Goal: Contribute content: Add original content to the website for others to see

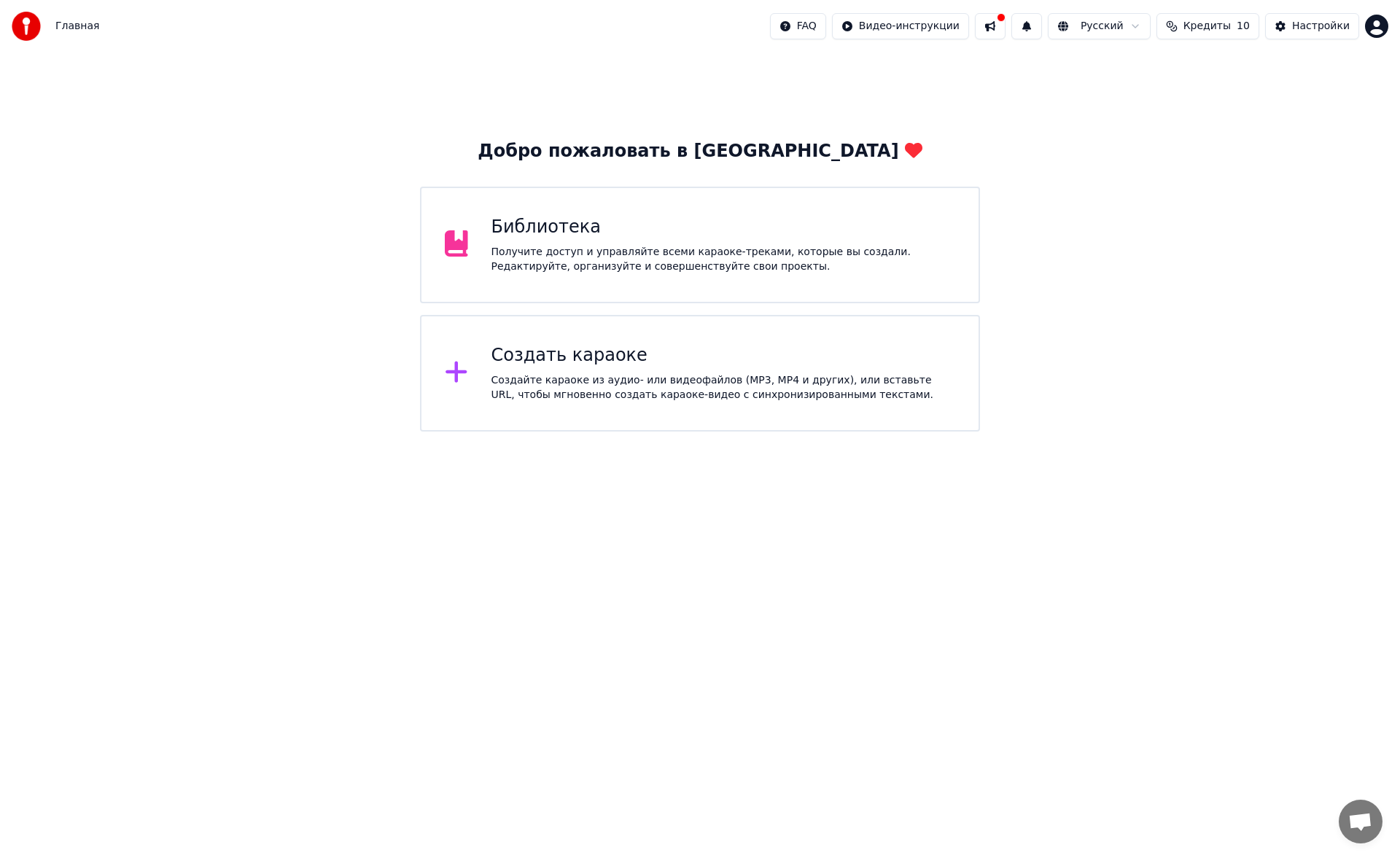
click at [613, 267] on div "Получите доступ и управляйте всеми караоке-треками, которые вы создали. Редакти…" at bounding box center [722, 258] width 464 height 29
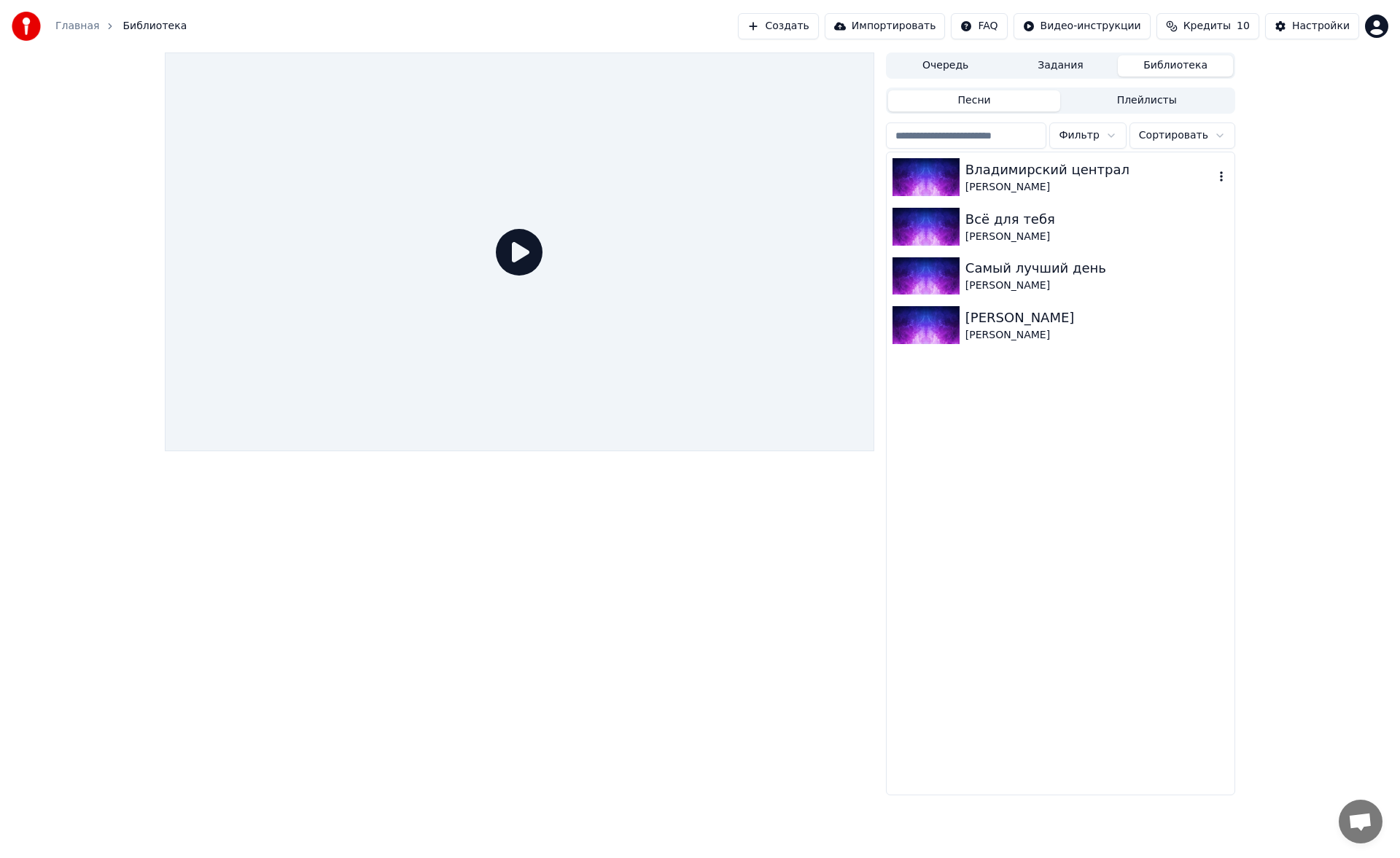
click at [911, 177] on img at bounding box center [925, 178] width 67 height 38
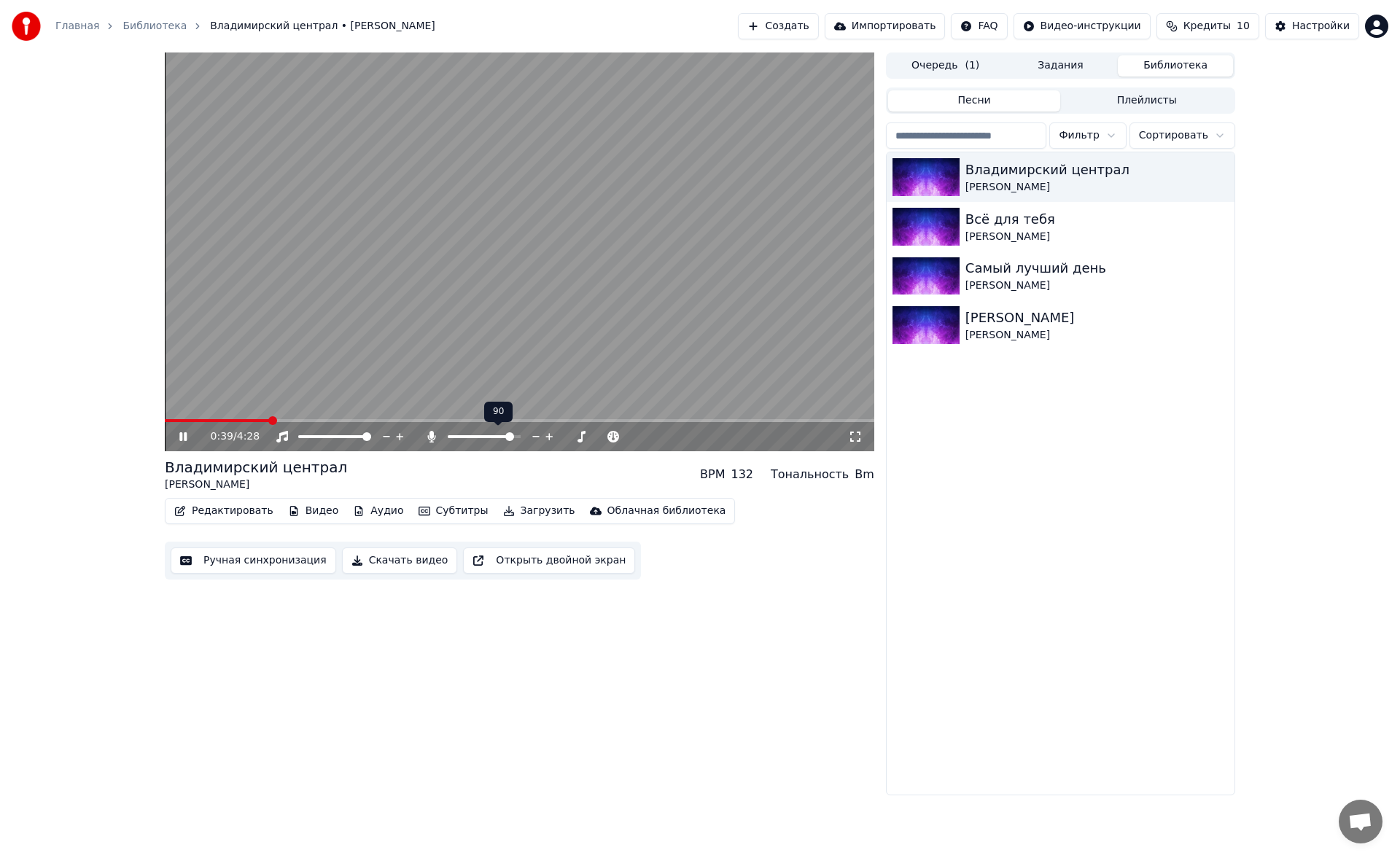
click at [514, 437] on span at bounding box center [484, 436] width 73 height 3
click at [518, 436] on span at bounding box center [514, 436] width 9 height 9
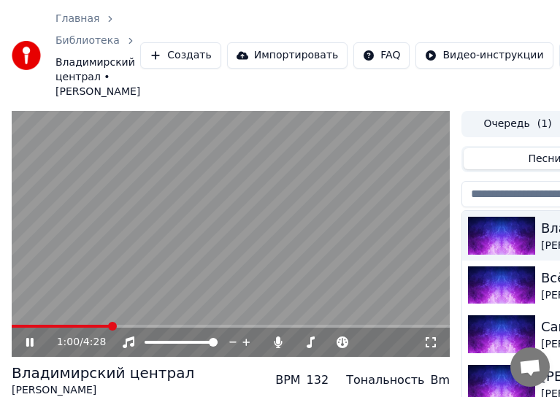
click at [427, 343] on icon at bounding box center [431, 343] width 15 height 12
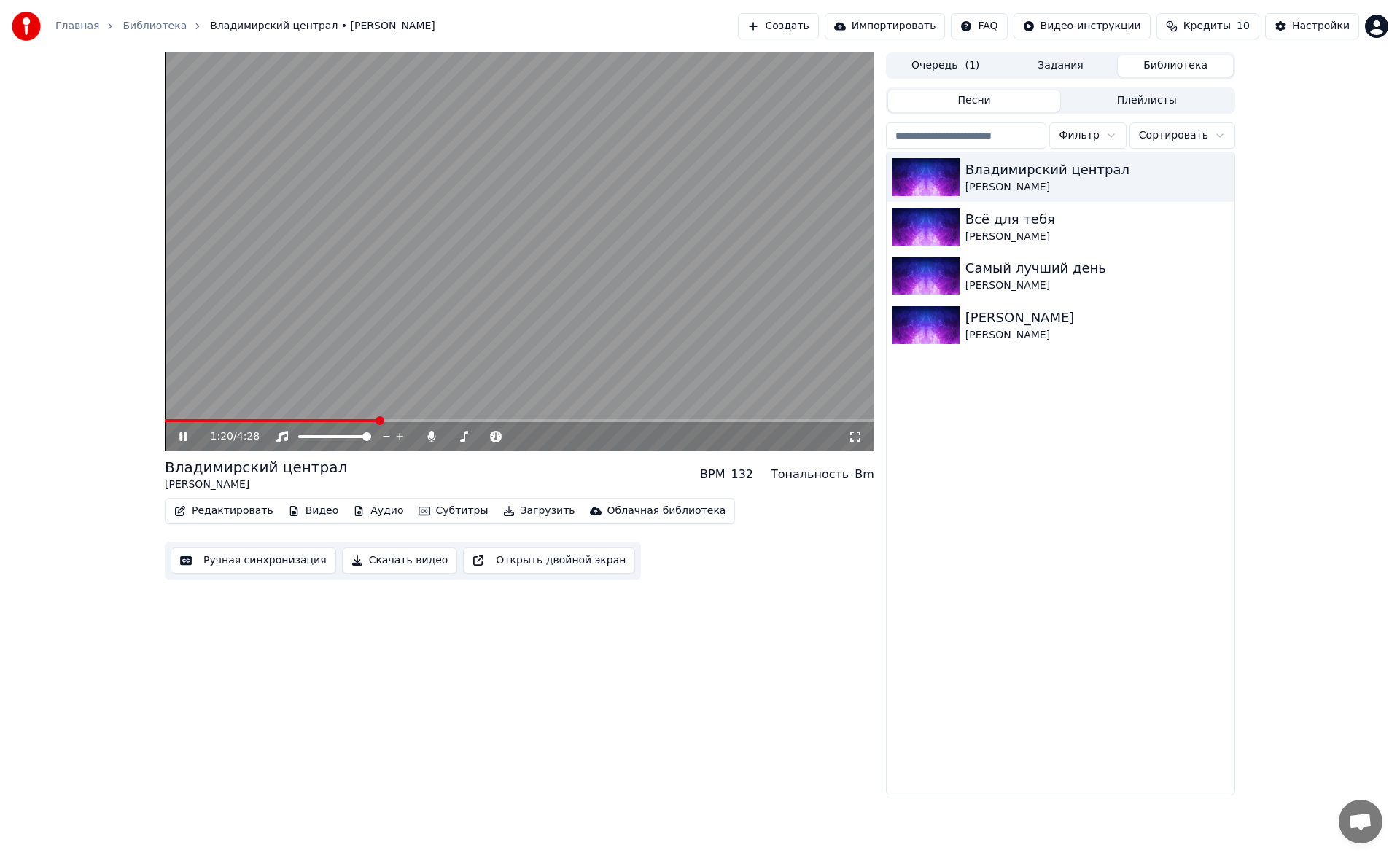
click at [180, 438] on icon at bounding box center [183, 436] width 7 height 9
click at [836, 12] on div "Главная Библиотека Владимирский централ • [PERSON_NAME] Создать Импортировать F…" at bounding box center [700, 26] width 1400 height 53
click at [818, 20] on button "Создать" at bounding box center [777, 26] width 80 height 26
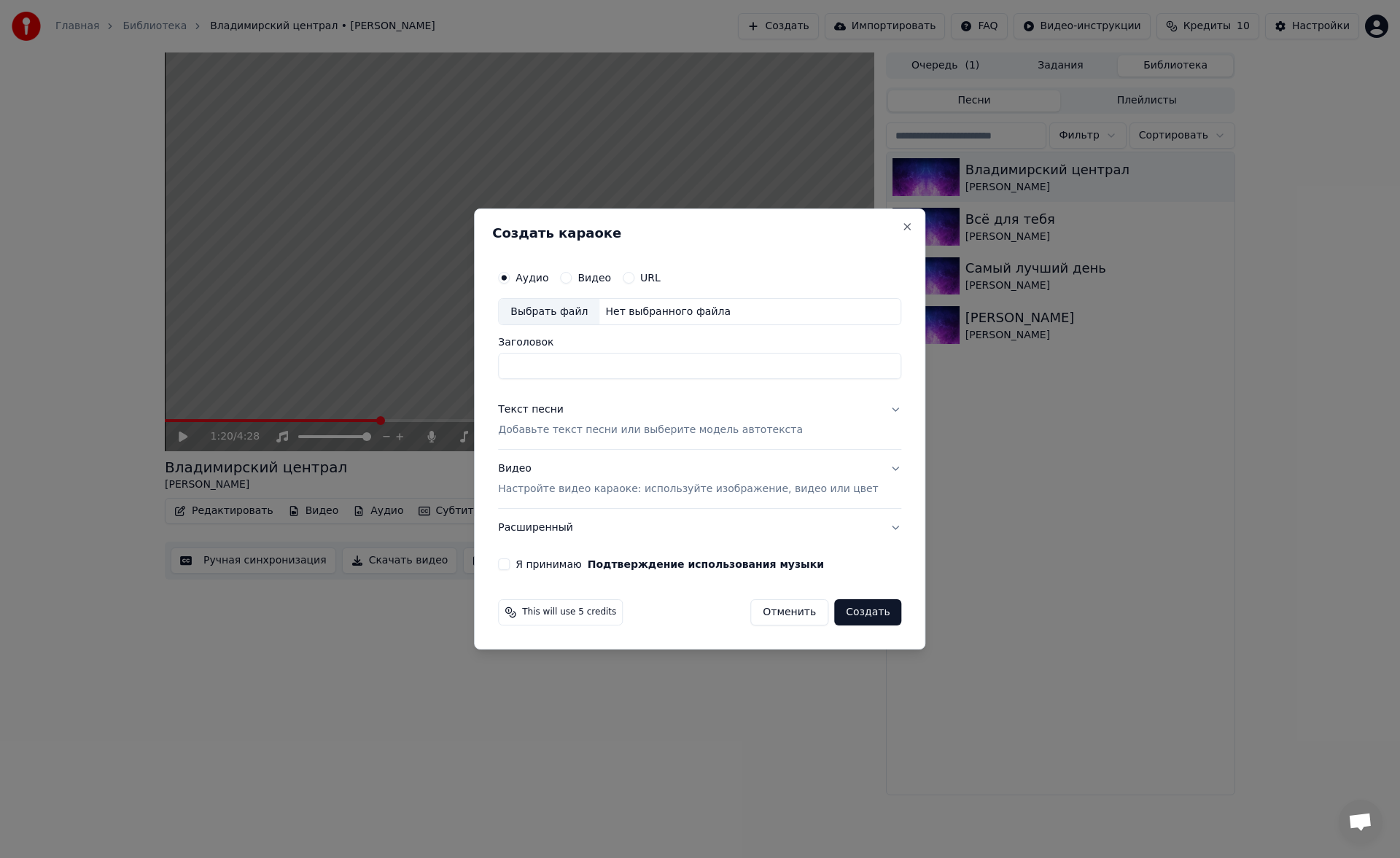
click at [598, 296] on div "Аудио Видео URL Выбрать файл Нет выбранного файла" at bounding box center [700, 294] width 403 height 63
click at [593, 303] on div "Выбрать файл" at bounding box center [549, 312] width 101 height 26
type input "**********"
click at [577, 449] on button "Текст песни Добавьте текст песни или выберите модель автотекста" at bounding box center [700, 420] width 403 height 58
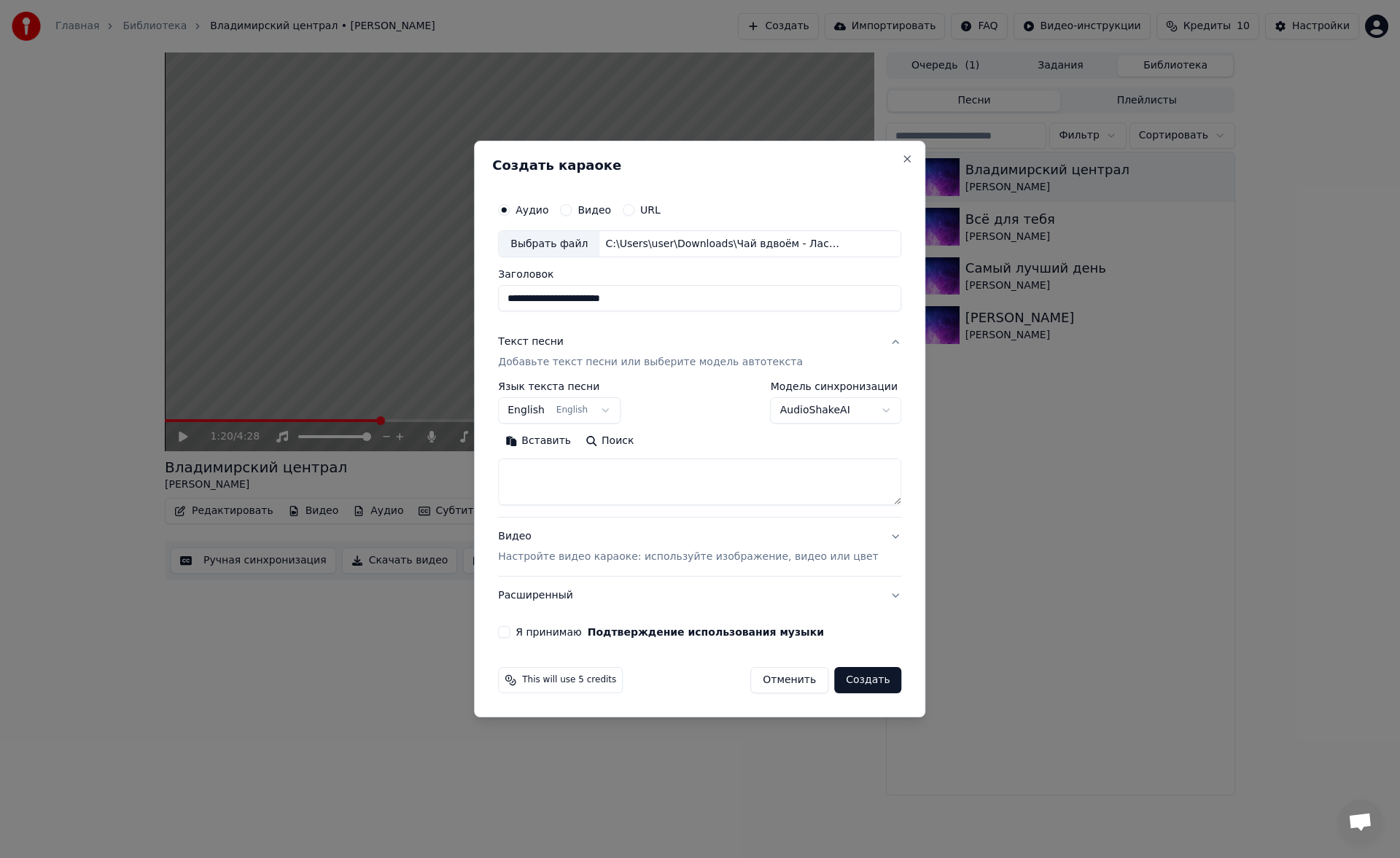
click at [559, 408] on button "English English" at bounding box center [559, 411] width 123 height 26
click at [565, 446] on button "Вставить" at bounding box center [538, 441] width 80 height 23
click at [681, 436] on button "Развернуть" at bounding box center [689, 441] width 92 height 23
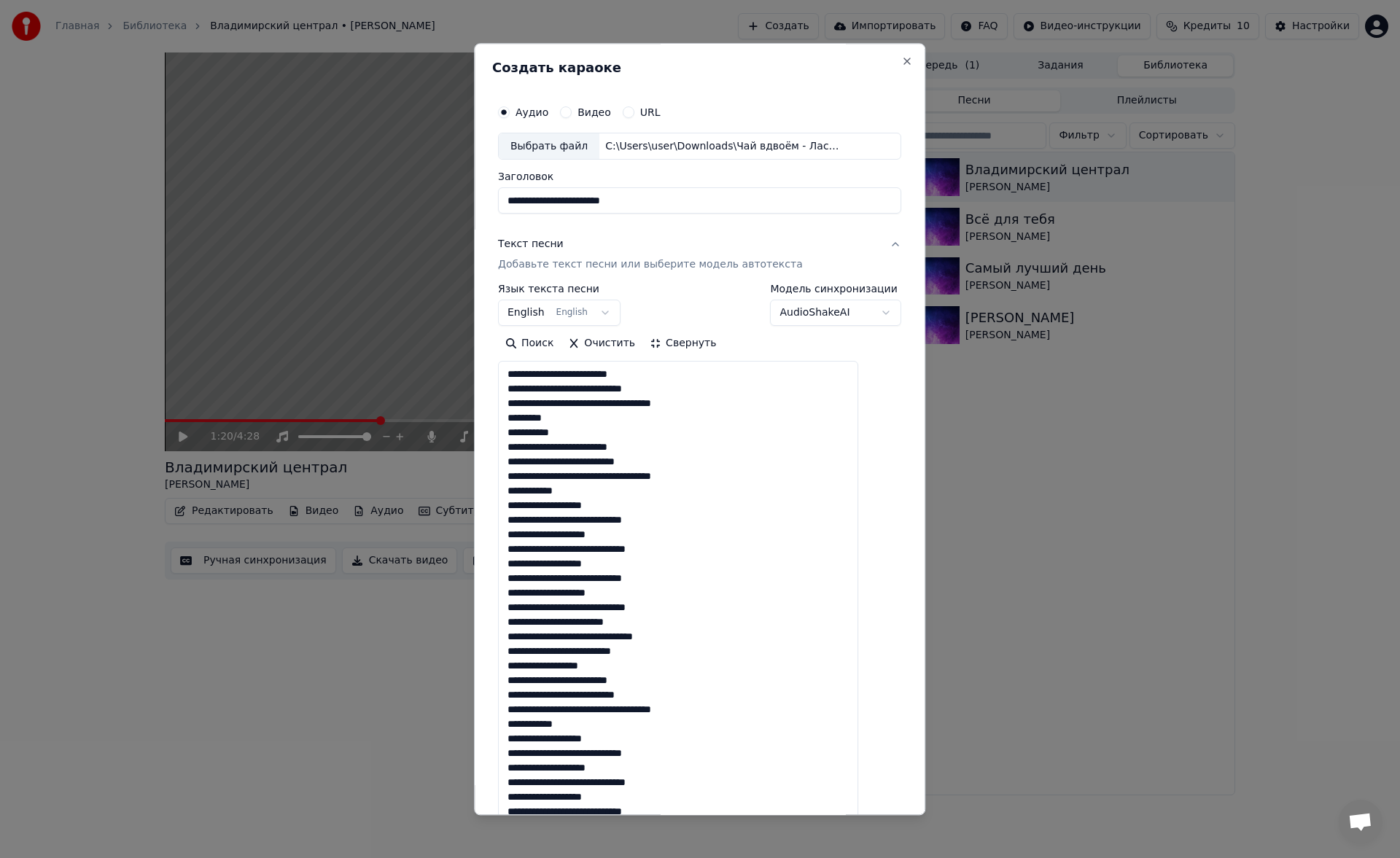
click at [591, 432] on textarea at bounding box center [678, 665] width 360 height 609
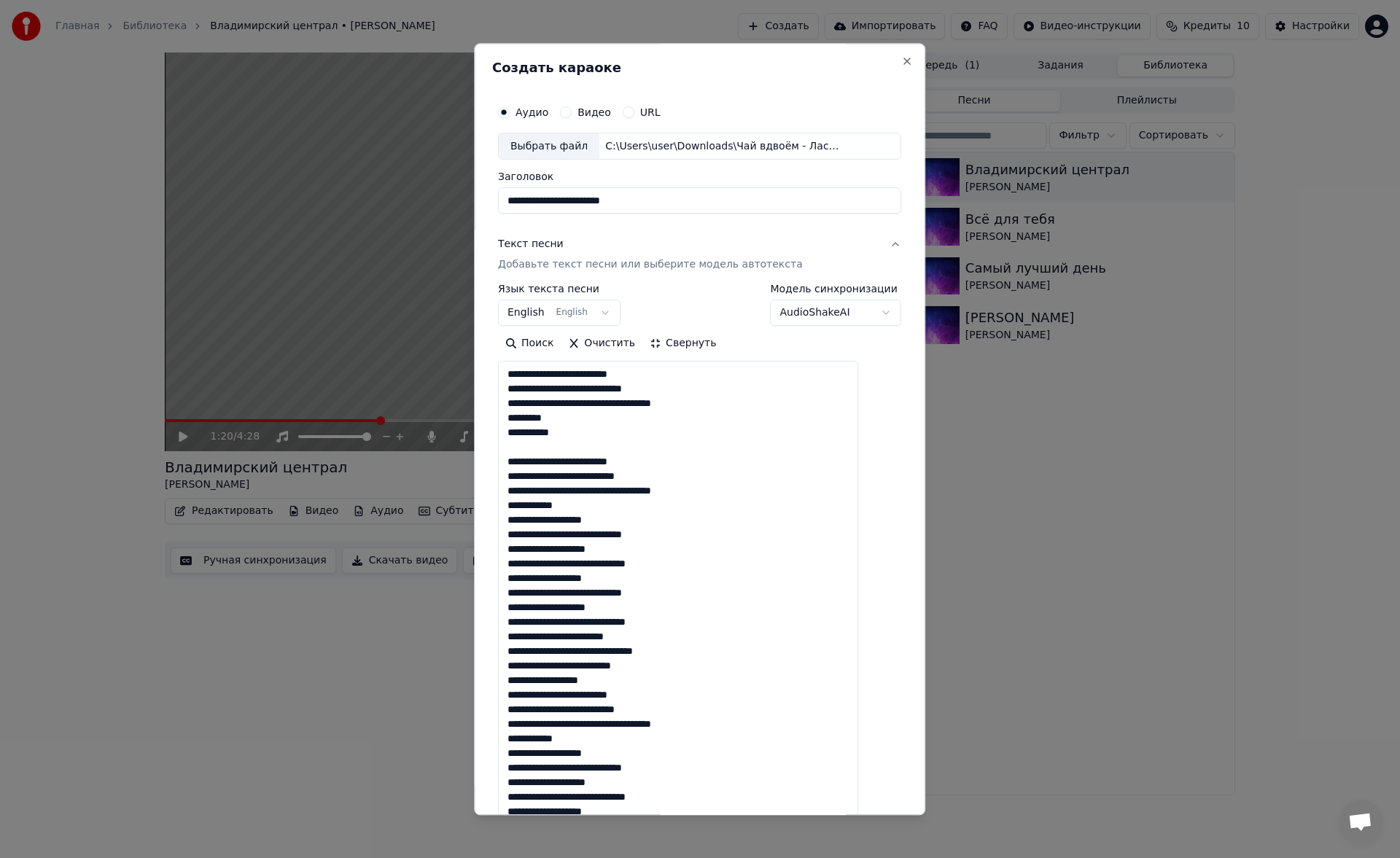
click at [589, 507] on textarea at bounding box center [678, 665] width 360 height 609
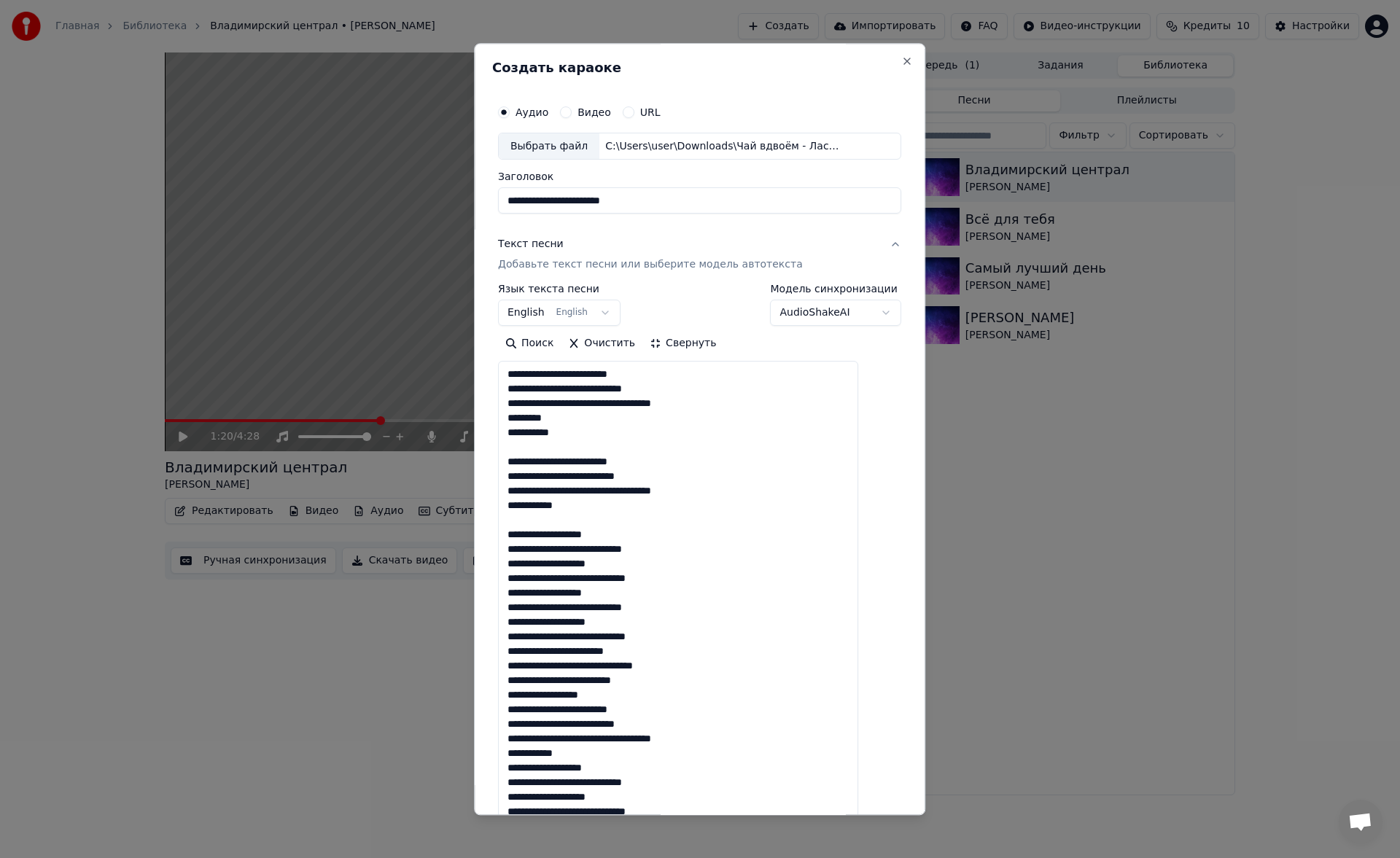
click at [690, 584] on textarea at bounding box center [678, 665] width 360 height 609
click at [694, 656] on textarea at bounding box center [678, 665] width 360 height 609
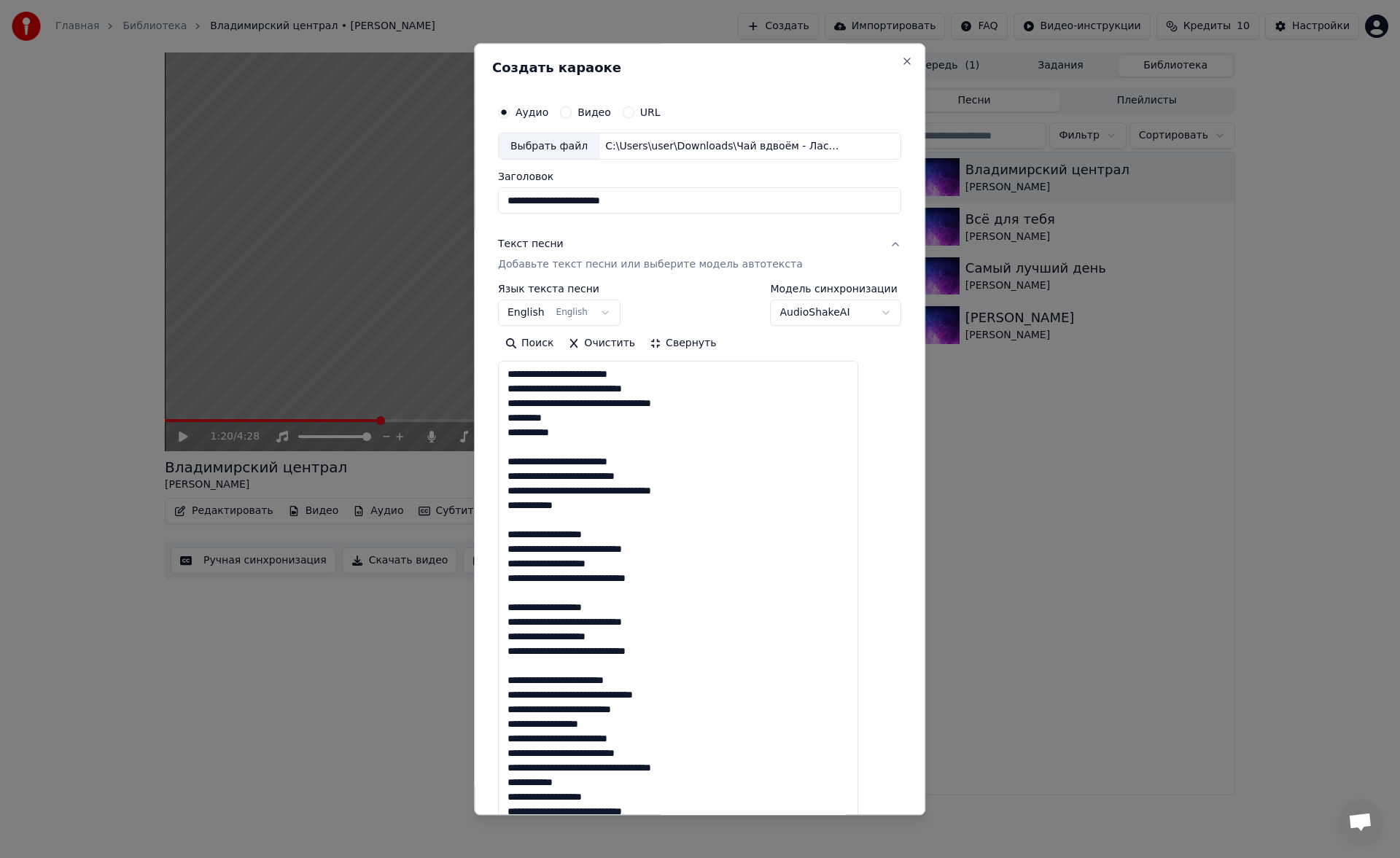
scroll to position [60, 0]
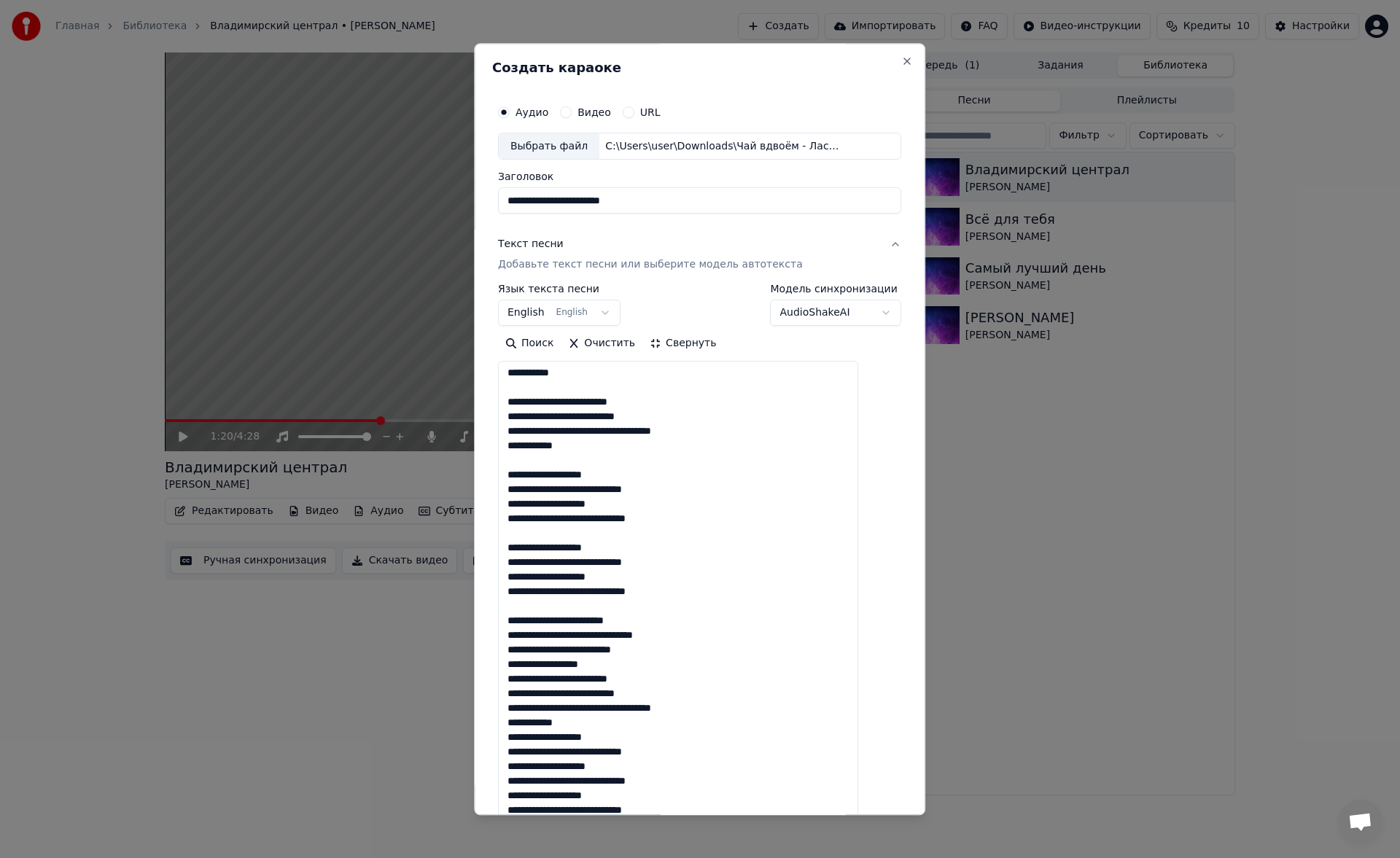
click at [642, 653] on textarea at bounding box center [678, 665] width 360 height 609
click at [626, 666] on textarea at bounding box center [678, 665] width 360 height 609
click at [613, 737] on textarea at bounding box center [678, 665] width 360 height 609
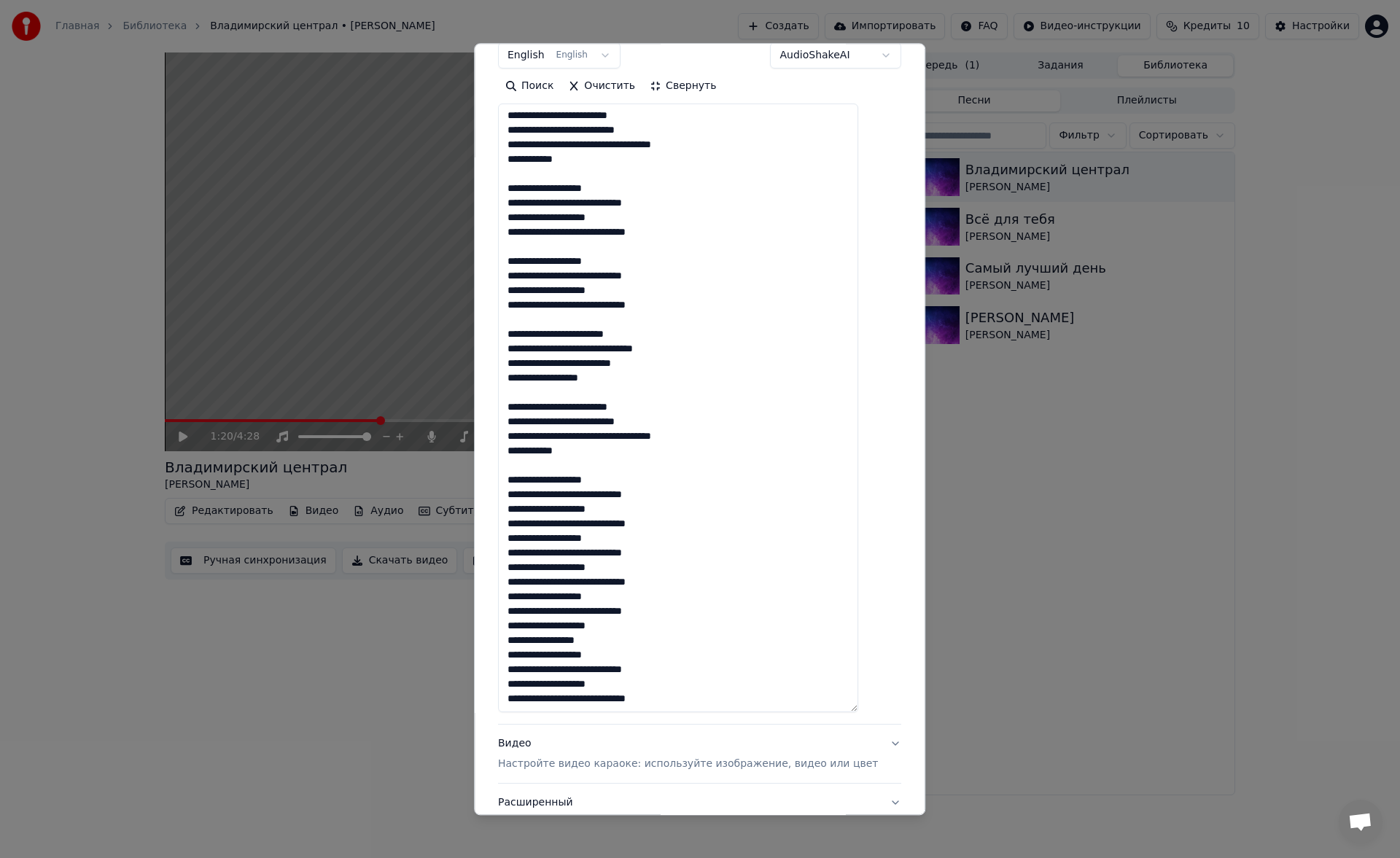
scroll to position [268, 0]
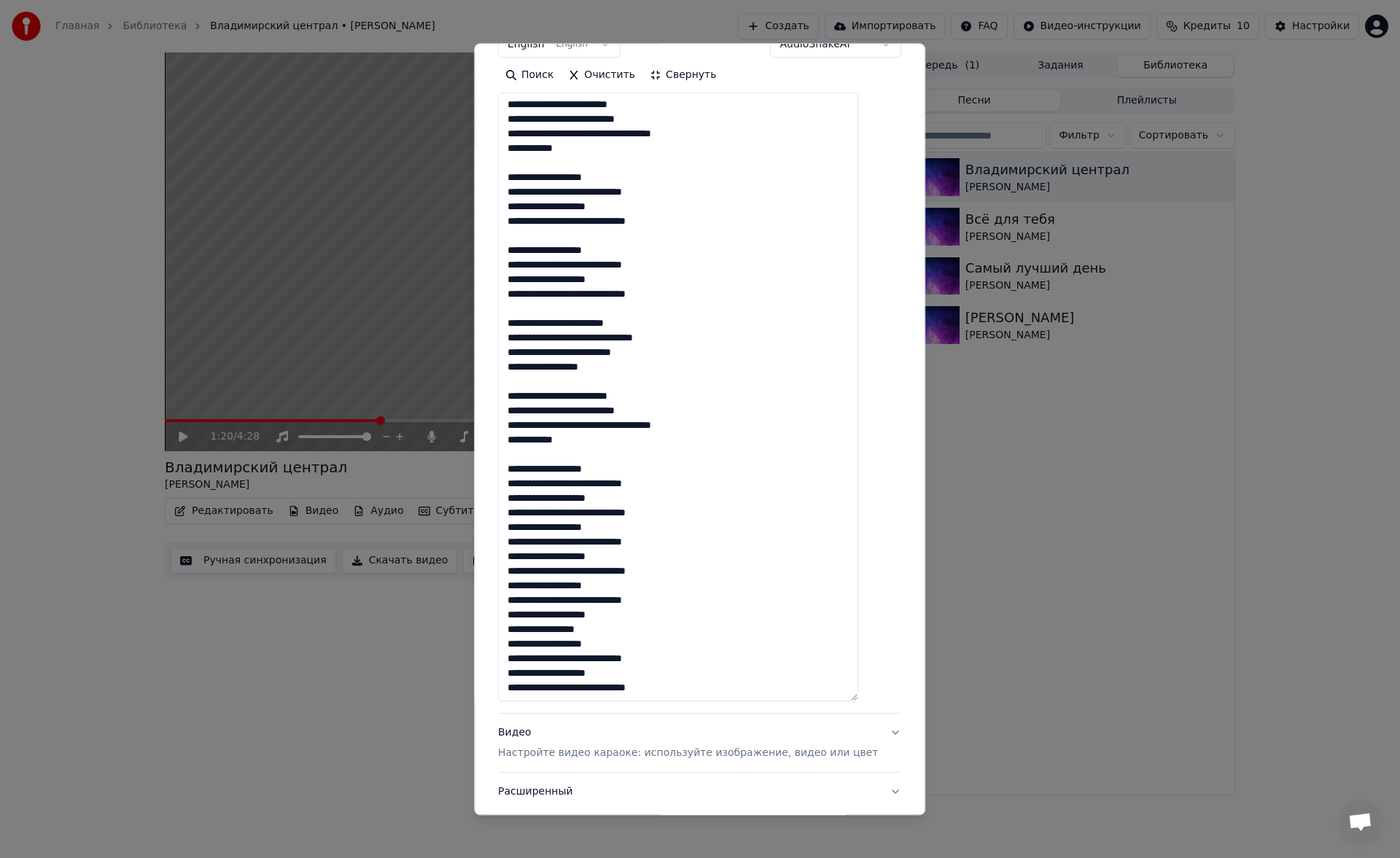
click at [691, 518] on textarea at bounding box center [678, 398] width 360 height 609
click at [700, 584] on textarea at bounding box center [678, 398] width 360 height 609
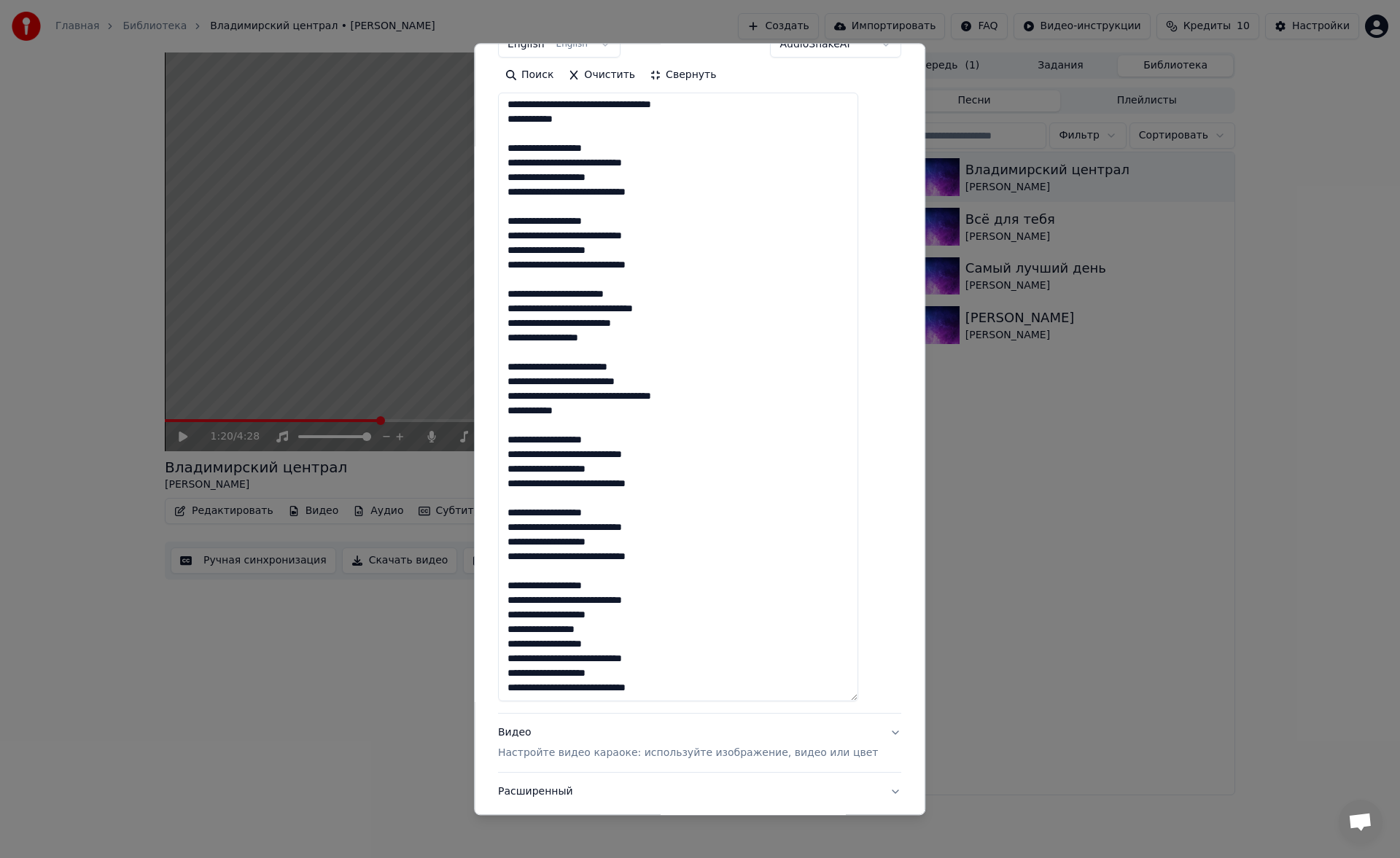
click at [677, 633] on textarea at bounding box center [678, 398] width 360 height 609
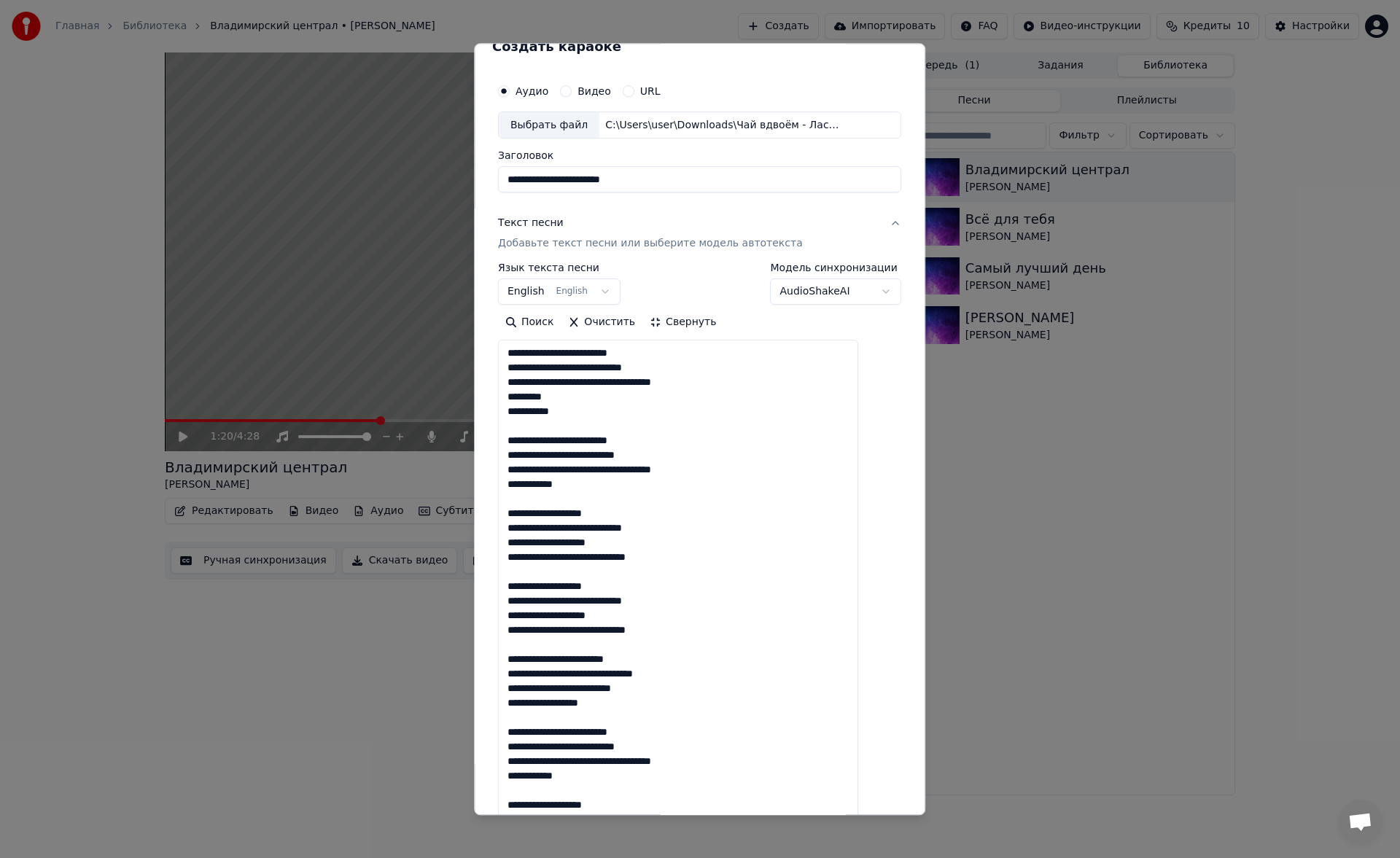
scroll to position [0, 0]
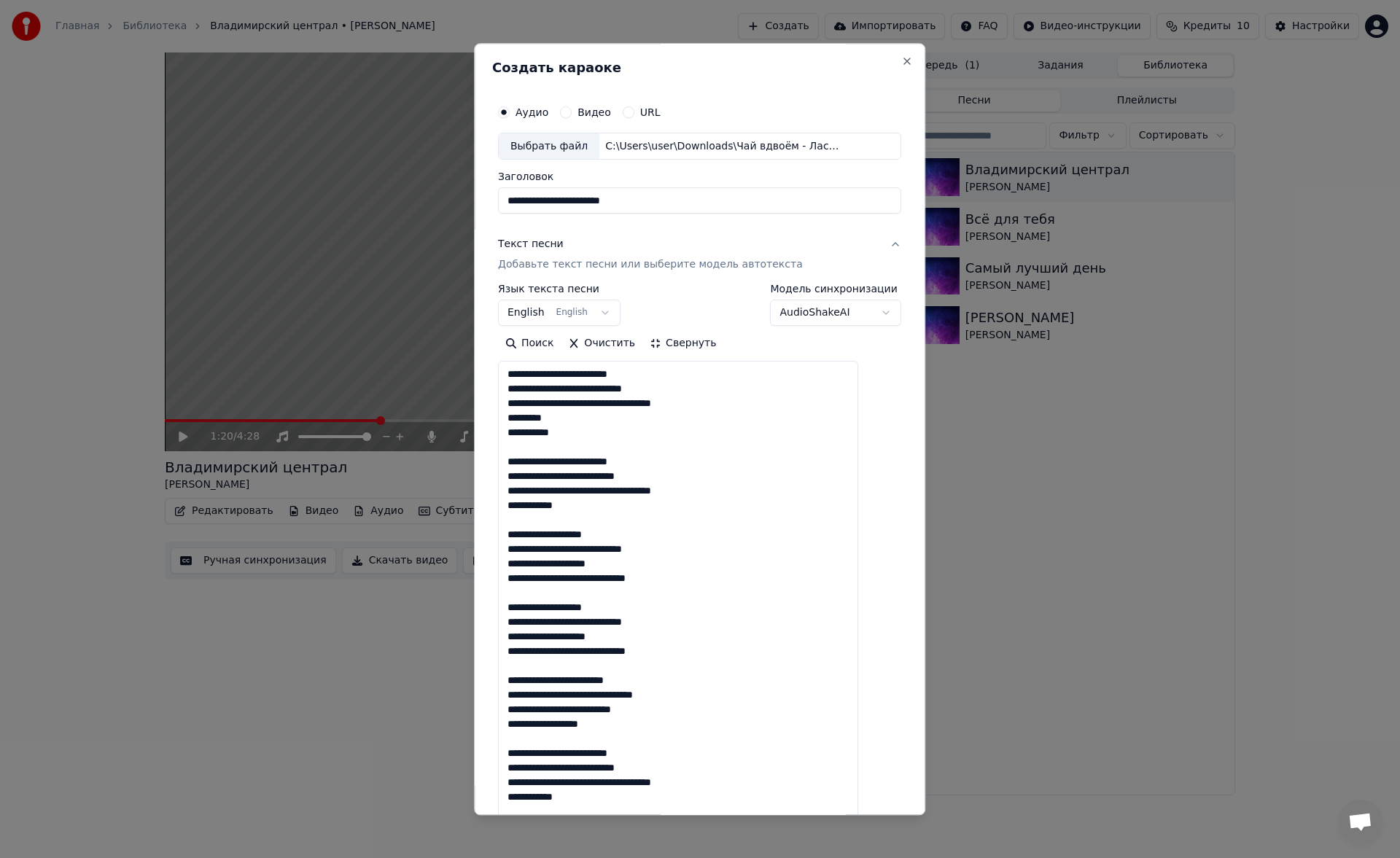
type textarea "**********"
click at [573, 301] on button "English English" at bounding box center [559, 313] width 123 height 26
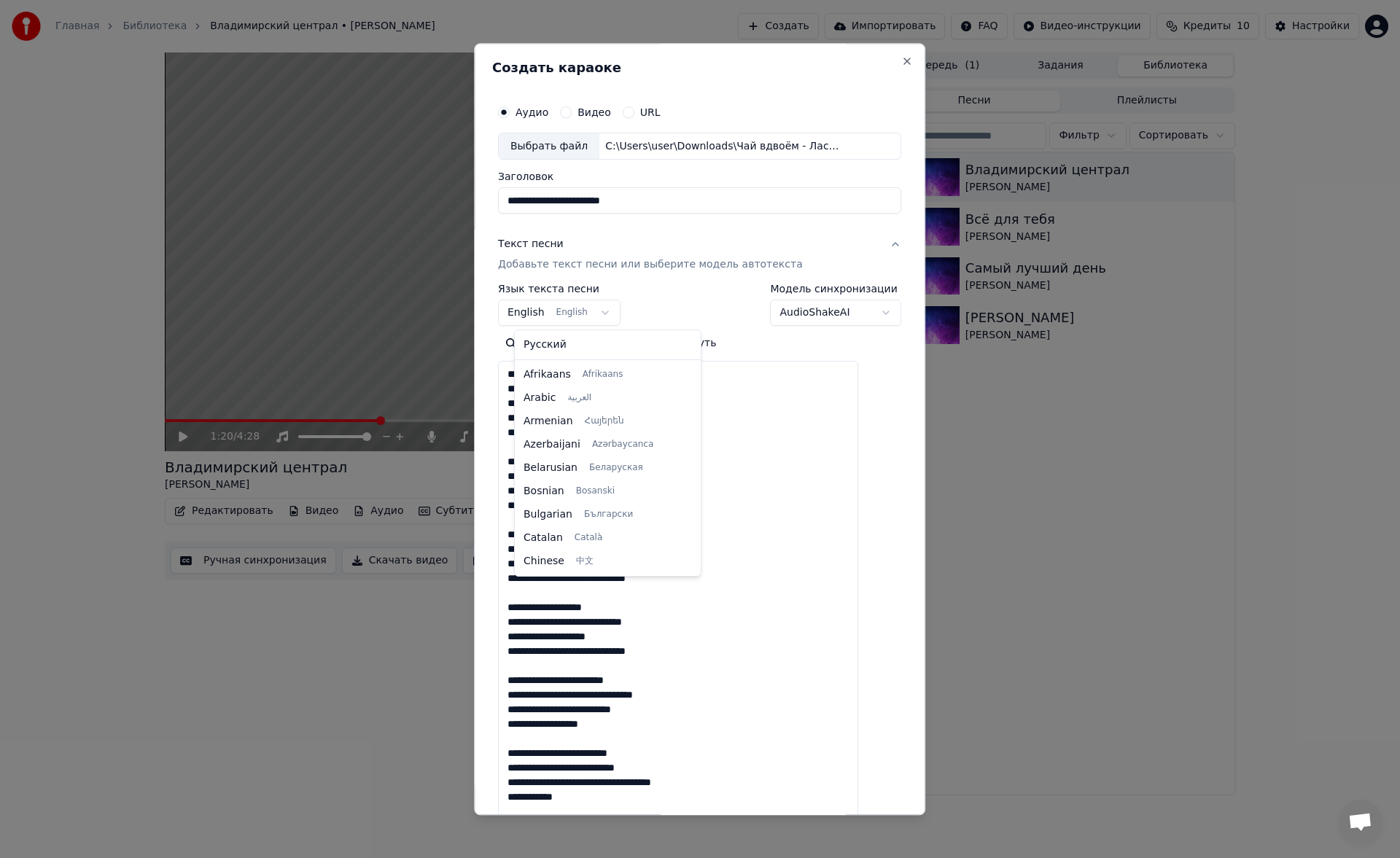
scroll to position [117, 0]
select select "**"
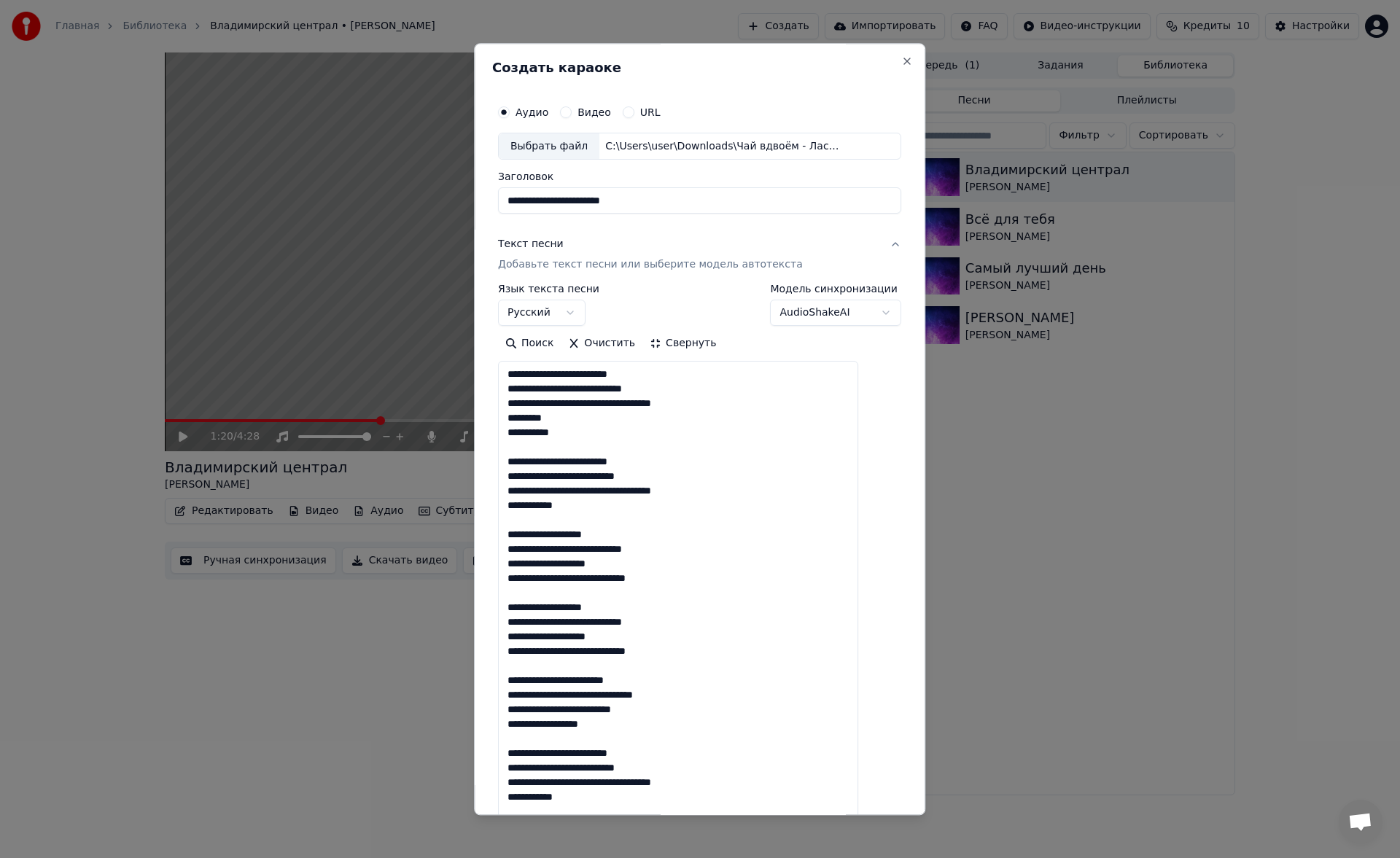
scroll to position [366, 0]
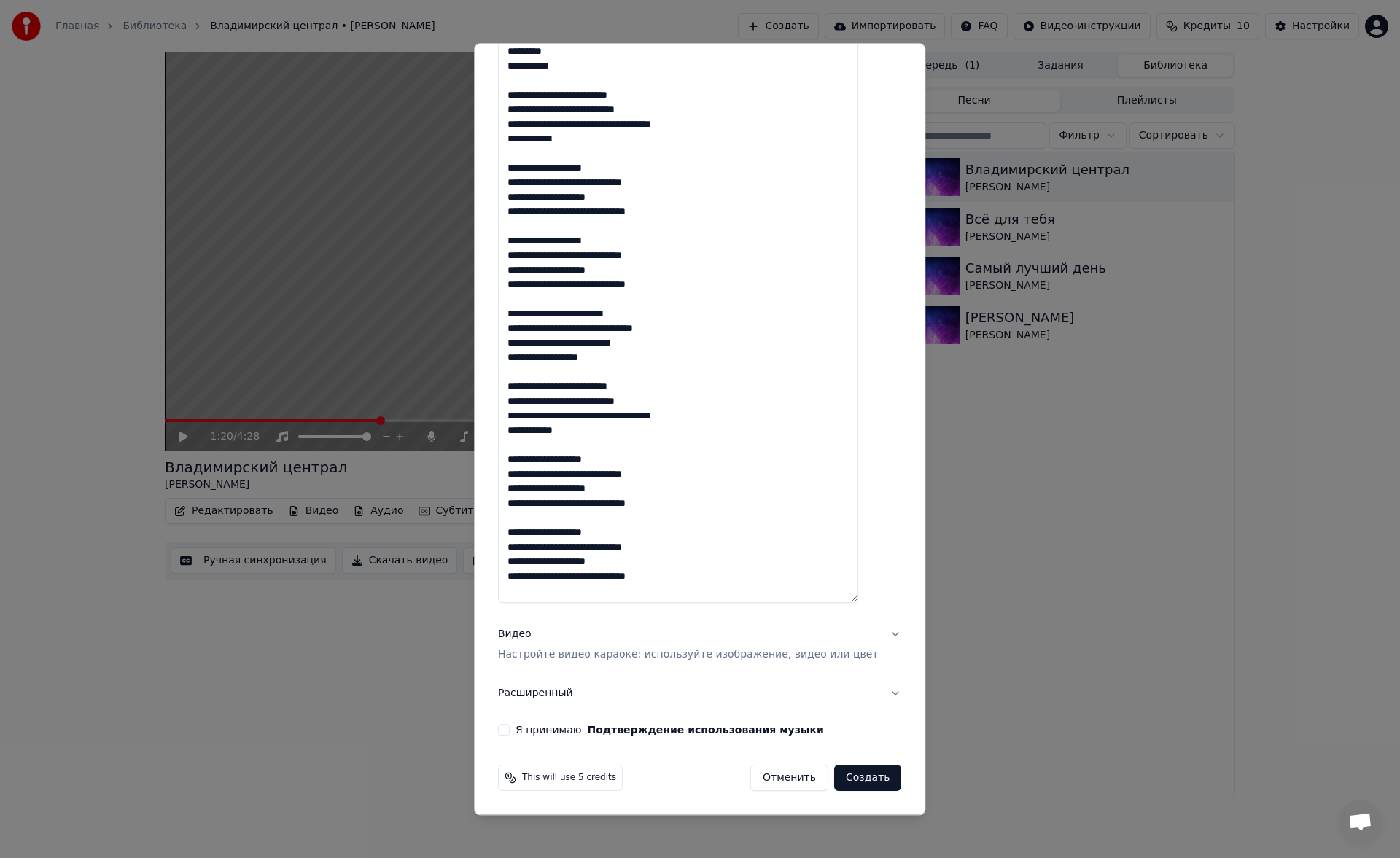
click at [688, 660] on p "Настройте видео караоке: используйте изображение, видео или цвет" at bounding box center [688, 654] width 380 height 15
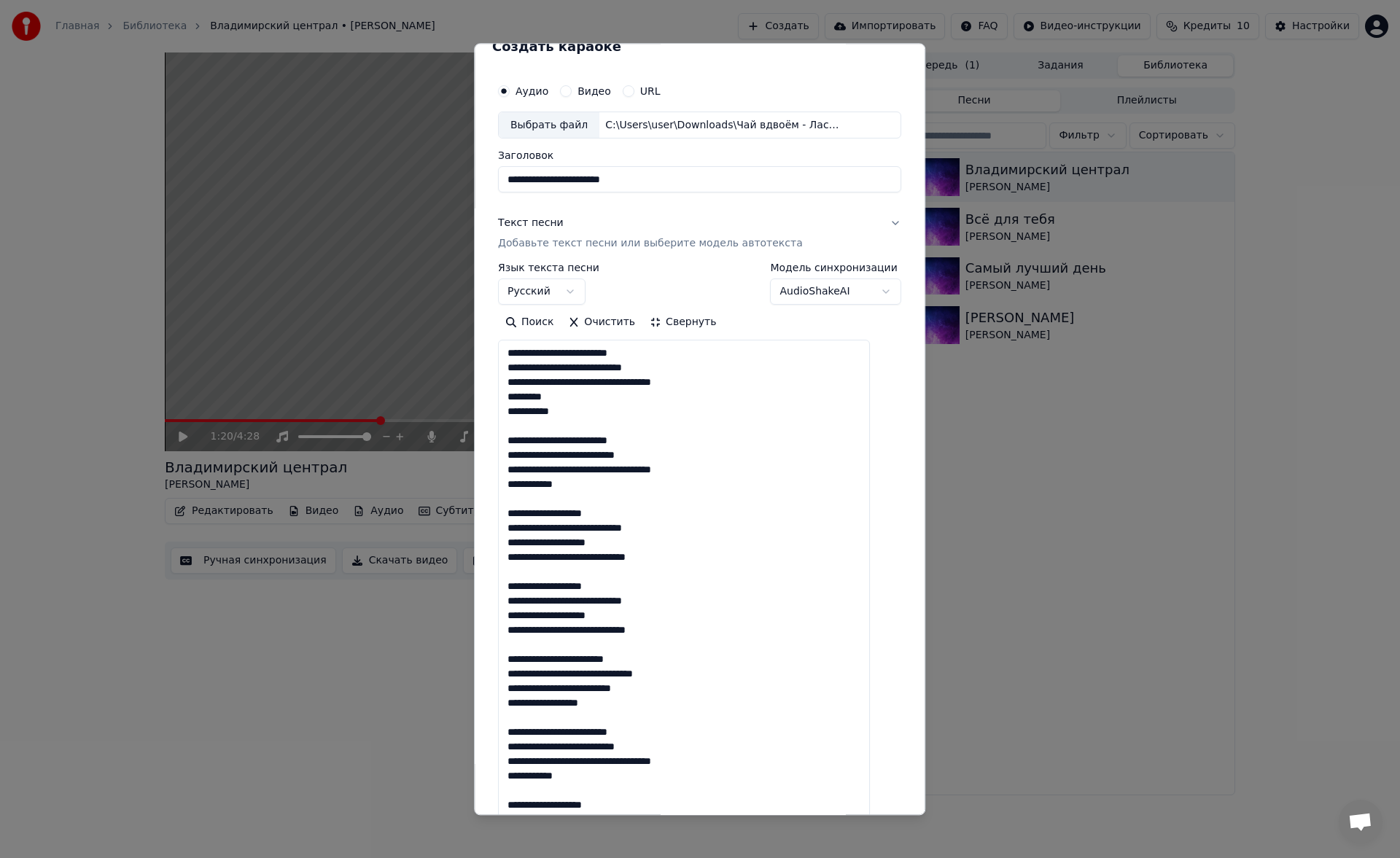
scroll to position [21, 0]
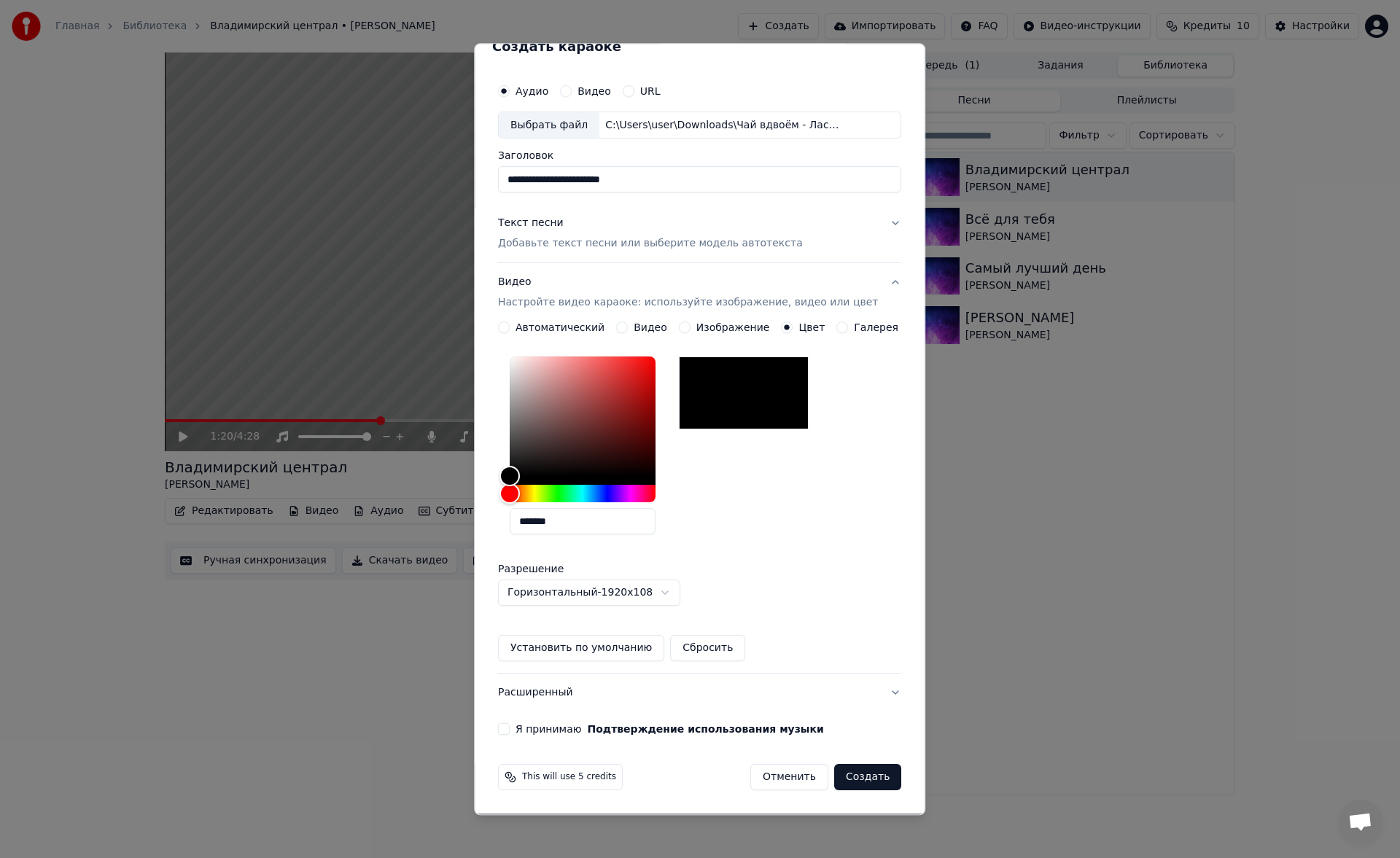
click at [510, 733] on button "Я принимаю Подтверждение использования музыки" at bounding box center [504, 729] width 12 height 12
click at [857, 775] on button "Создать" at bounding box center [867, 777] width 67 height 26
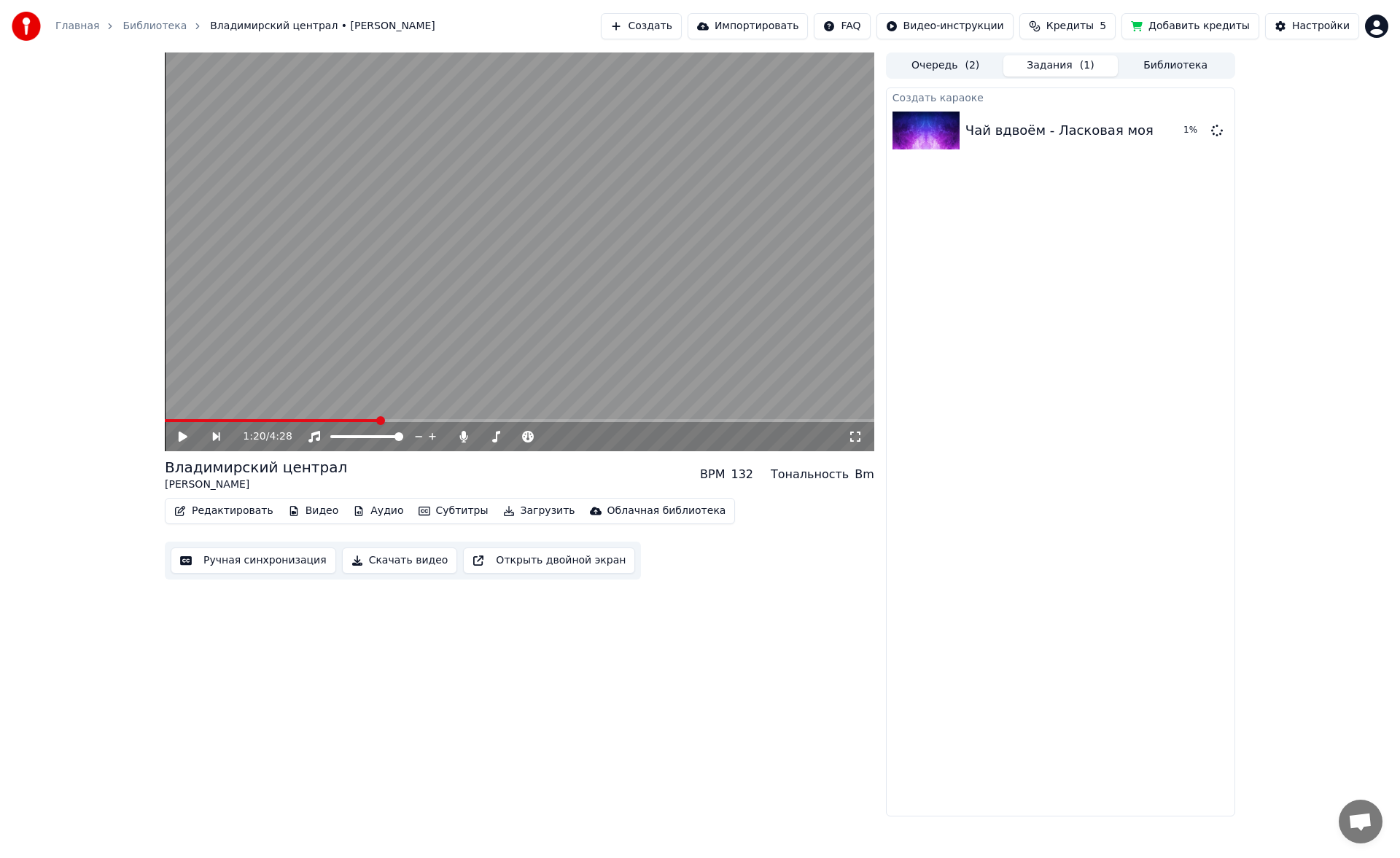
click at [959, 48] on div "Главная Библиотека Владимирский централ • [PERSON_NAME] Создать Импортировать F…" at bounding box center [700, 26] width 1400 height 53
click at [954, 64] on button "Очередь ( 2 )" at bounding box center [945, 66] width 115 height 21
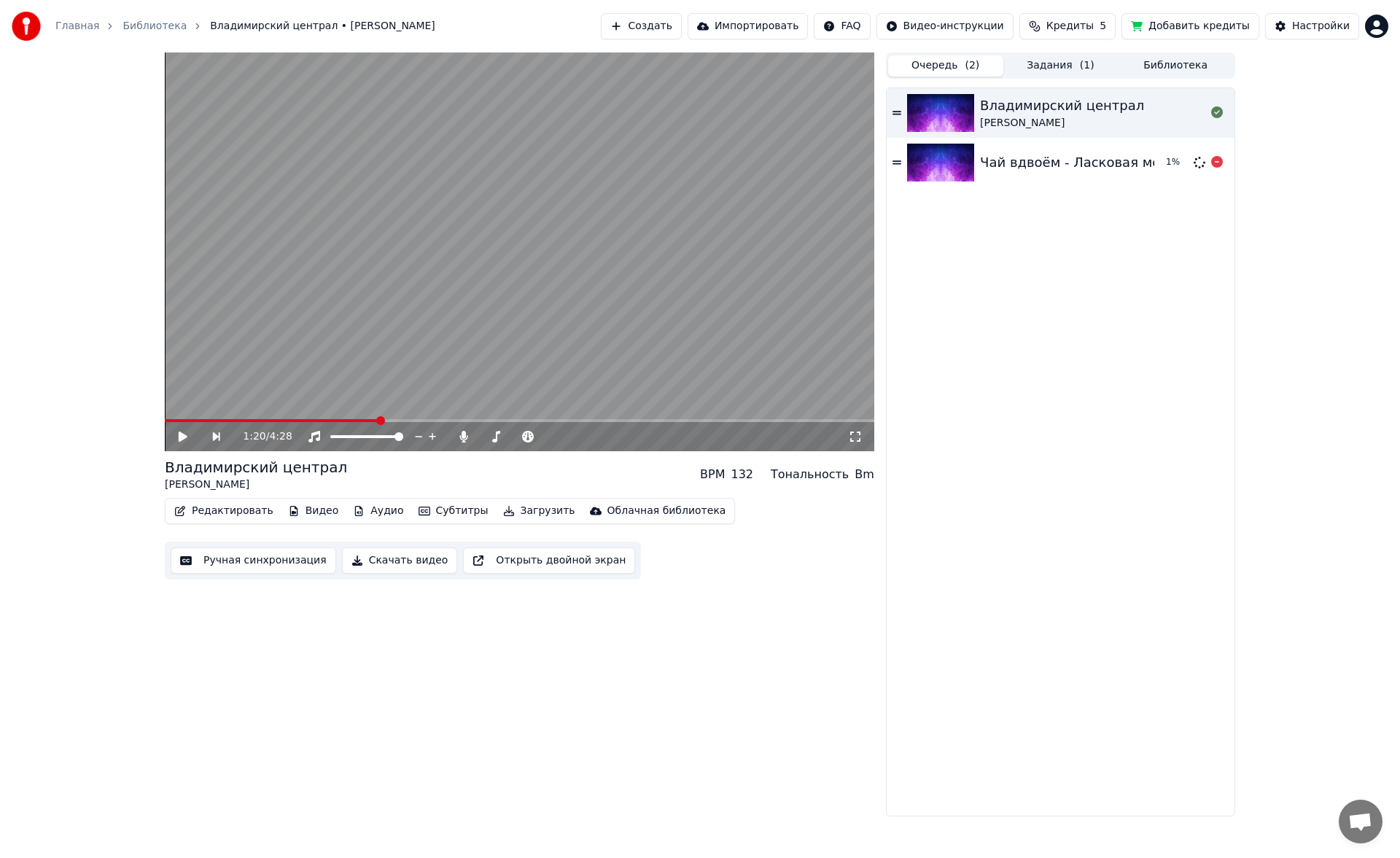
click at [964, 167] on img at bounding box center [940, 163] width 67 height 38
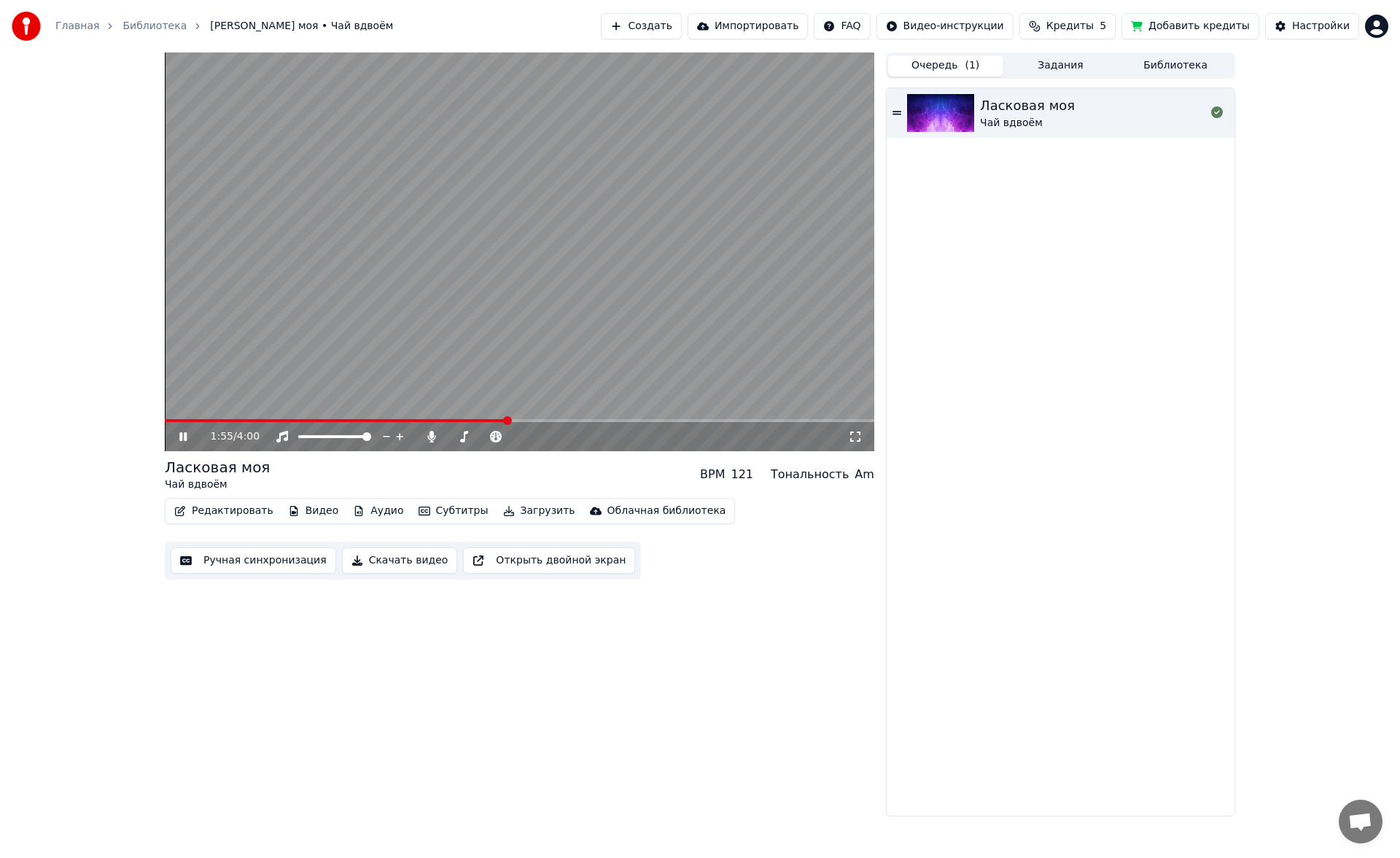
click at [180, 438] on icon at bounding box center [183, 436] width 7 height 9
click at [240, 563] on button "Ручная синхронизация" at bounding box center [253, 561] width 166 height 26
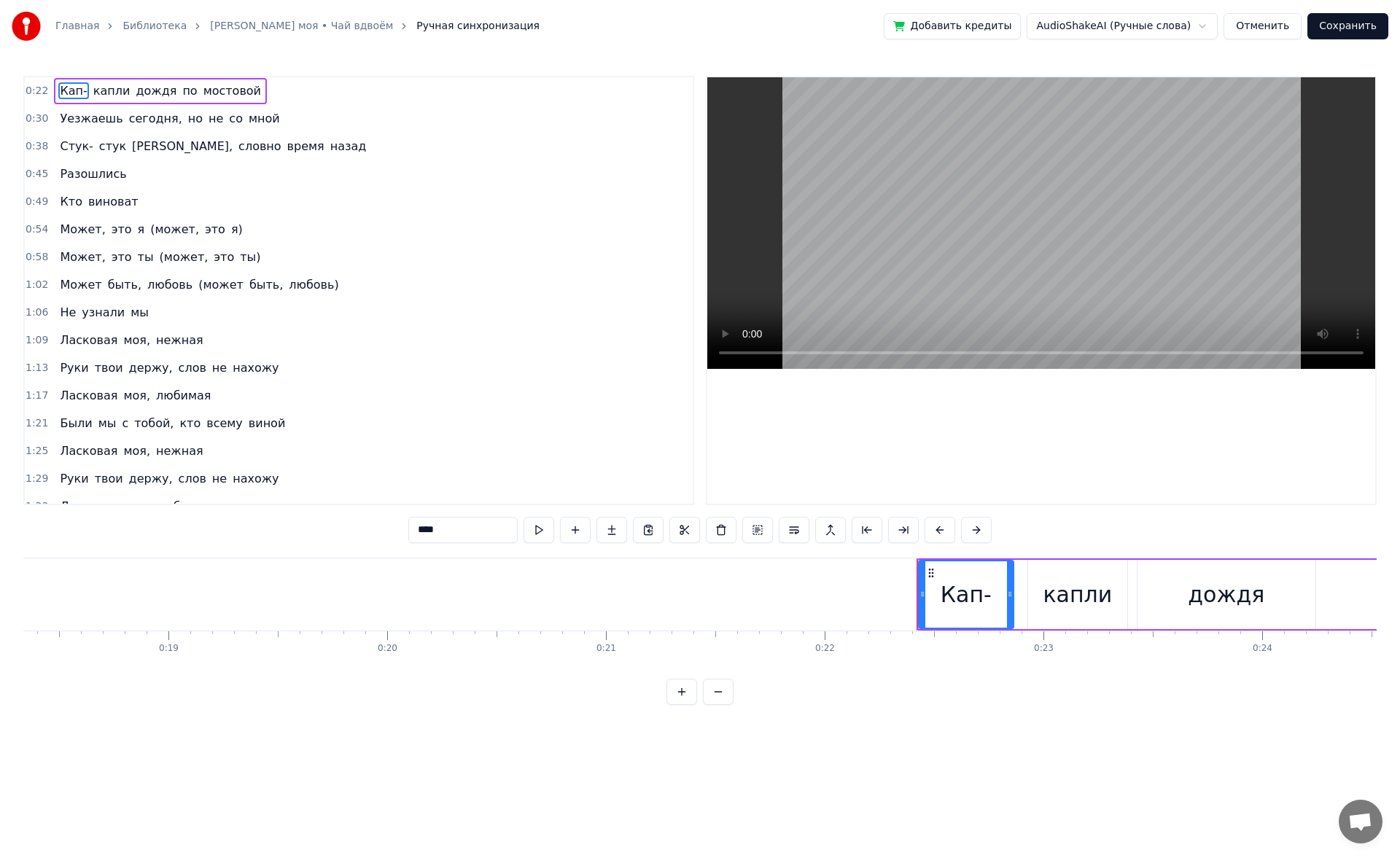
scroll to position [0, 4830]
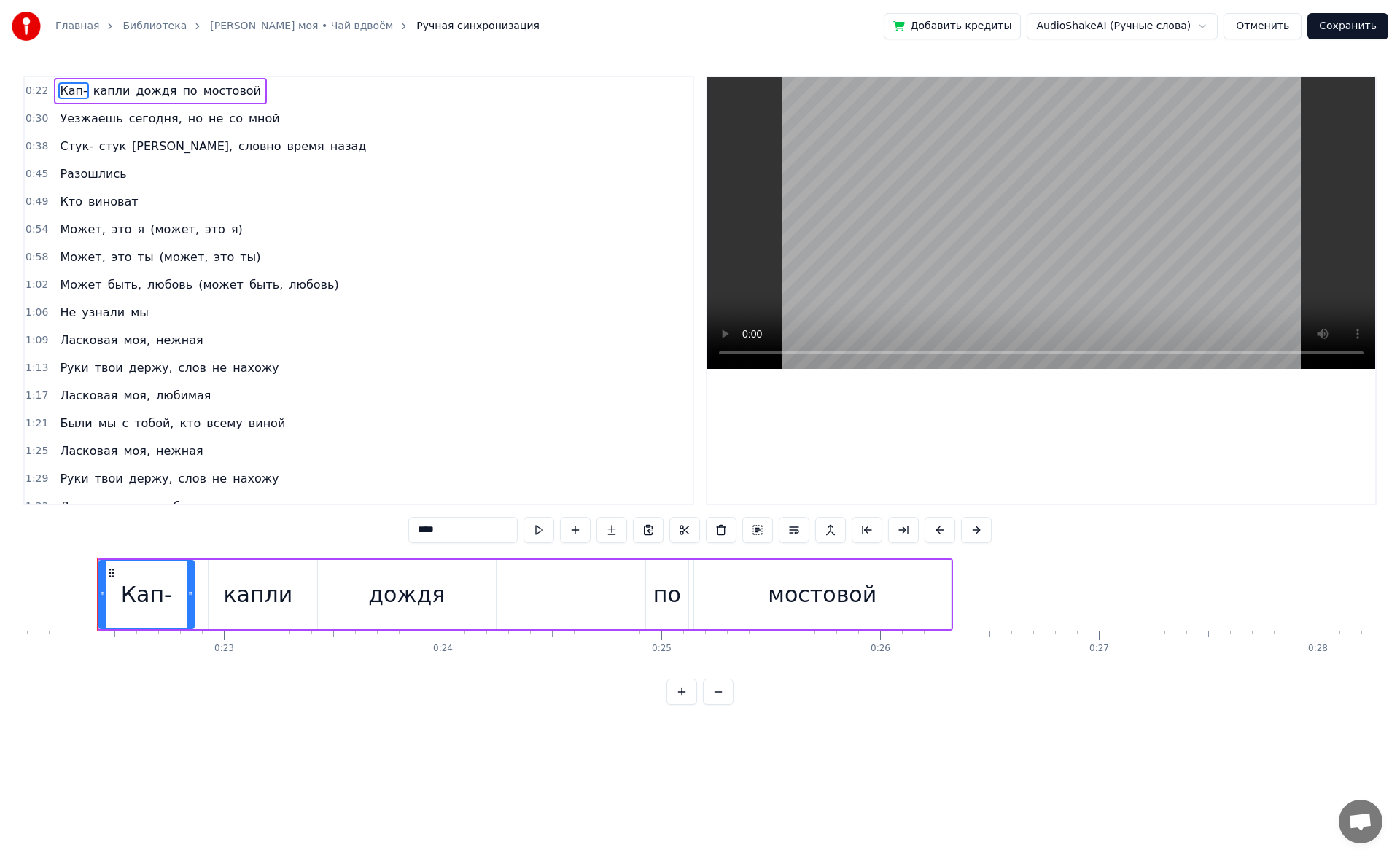
click at [71, 207] on span "Кто" at bounding box center [70, 202] width 25 height 17
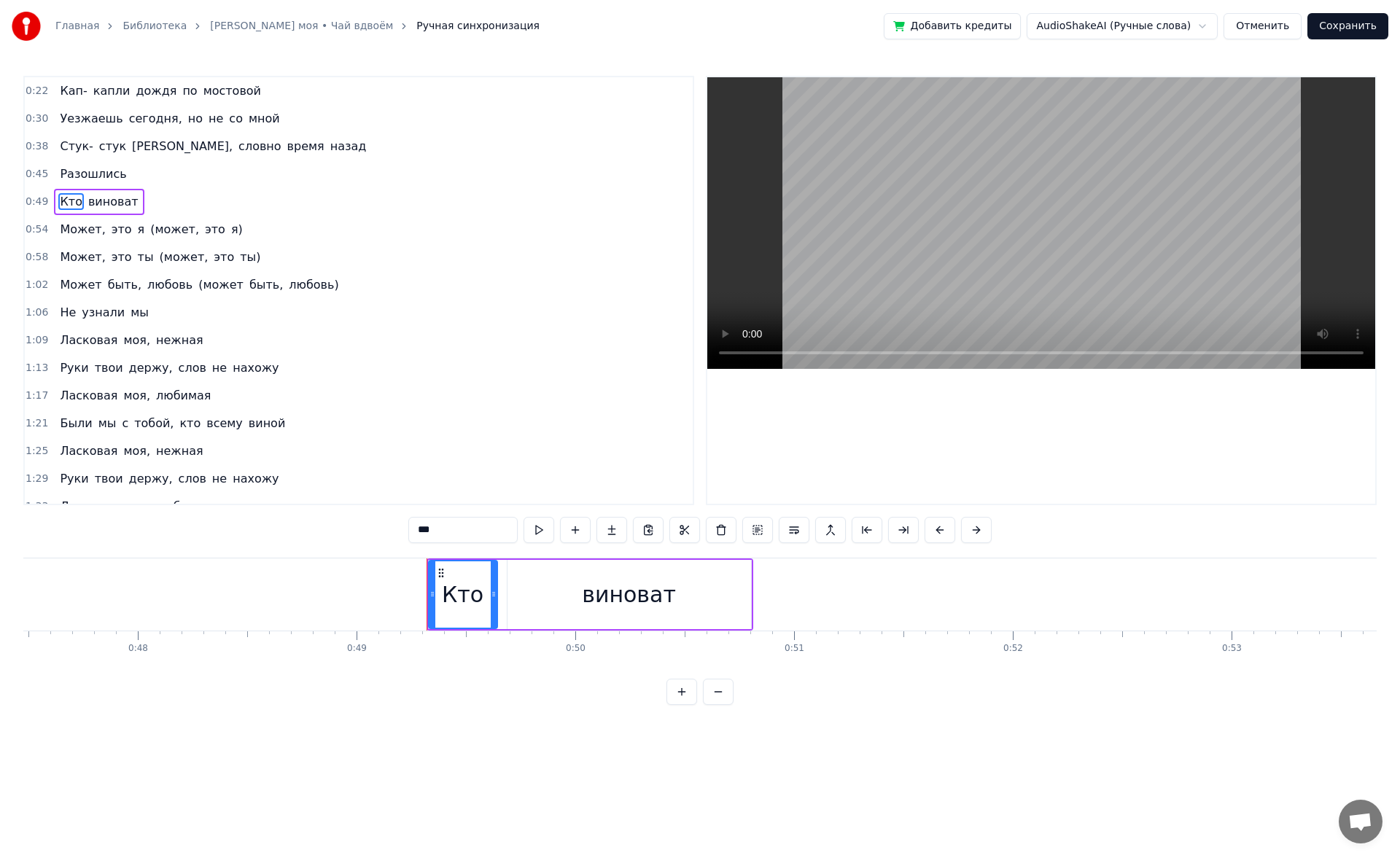
scroll to position [0, 10712]
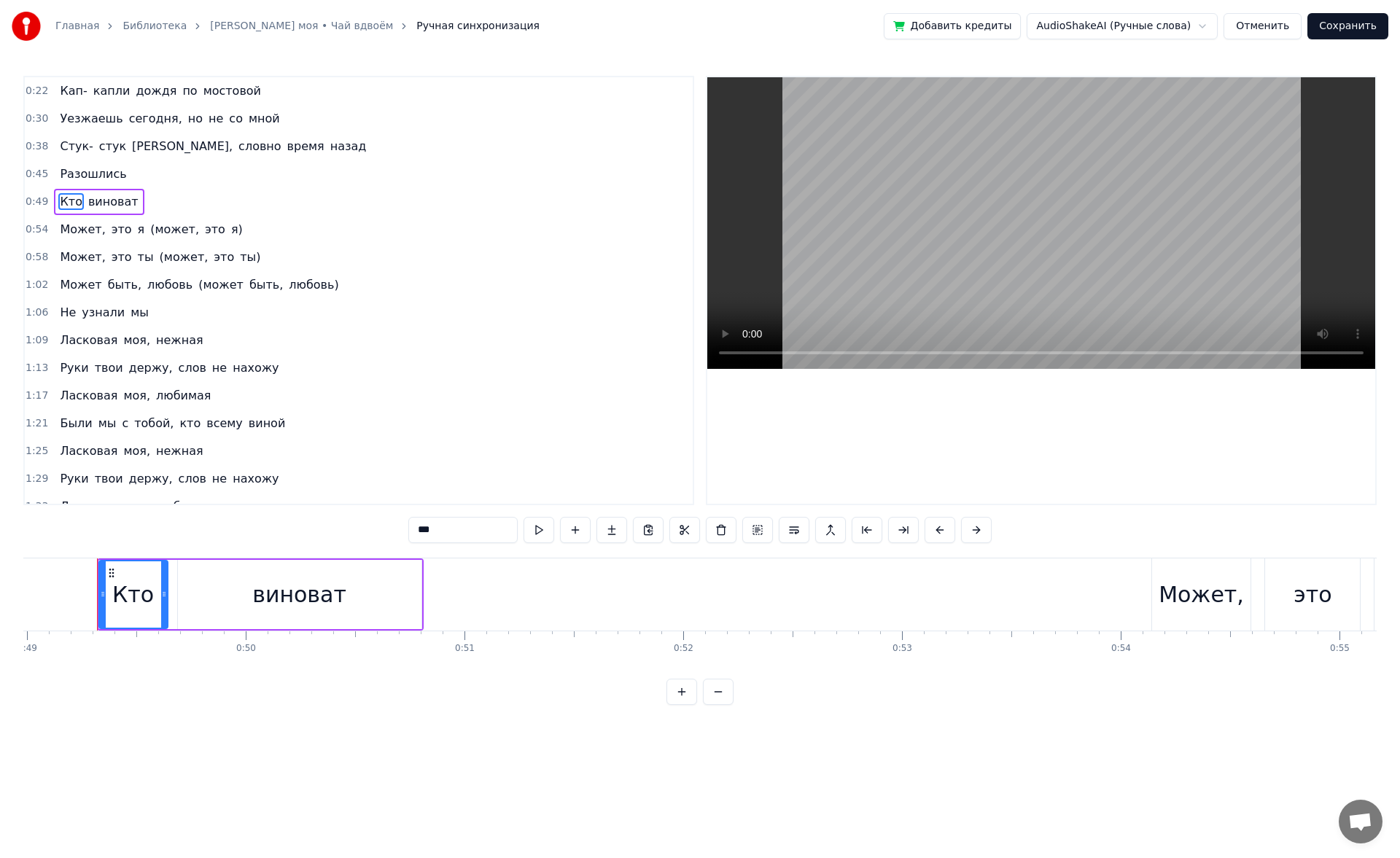
click at [138, 146] on span "[PERSON_NAME]," at bounding box center [183, 146] width 104 height 17
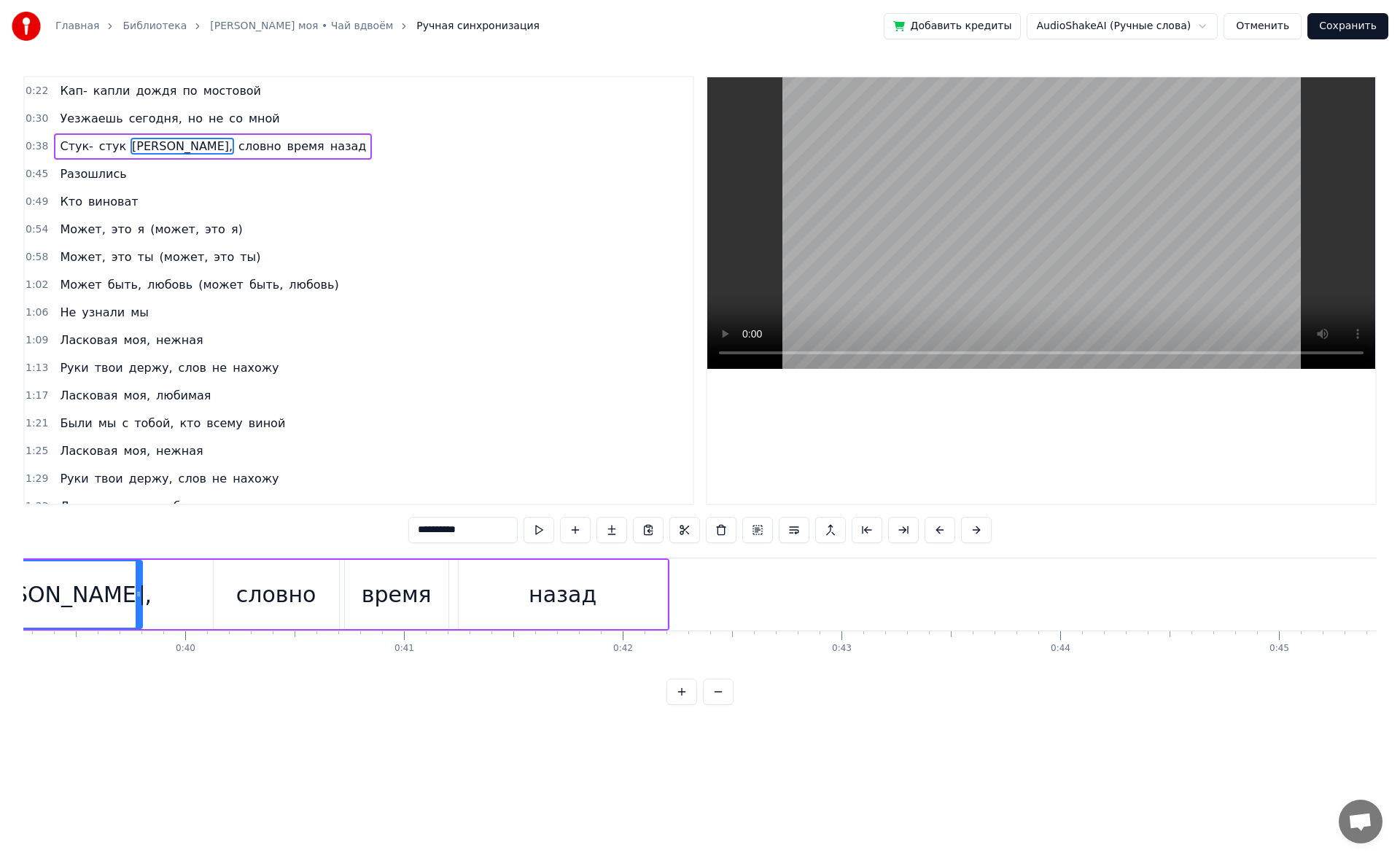
scroll to position [0, 8460]
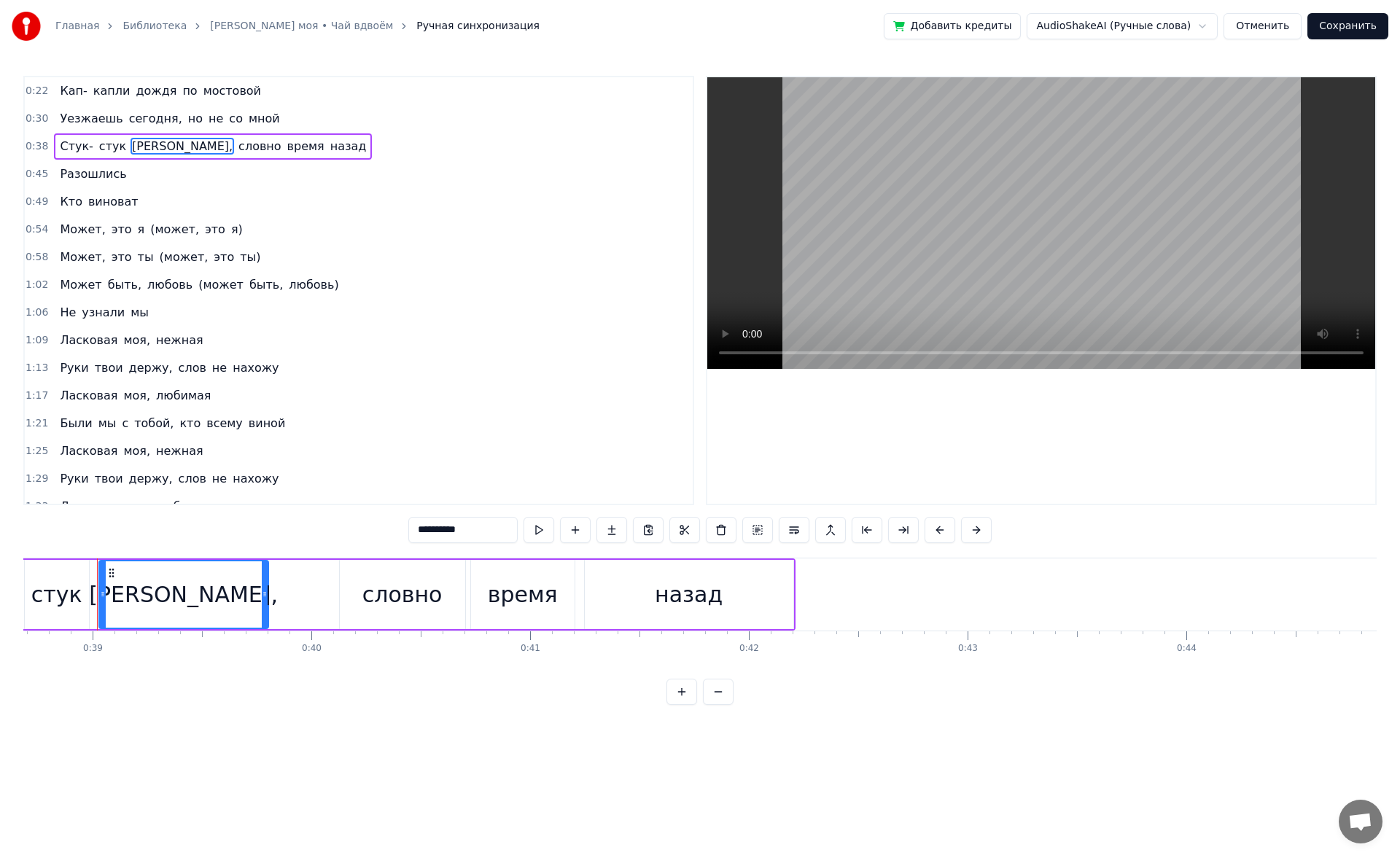
drag, startPoint x: 470, startPoint y: 529, endPoint x: 381, endPoint y: 535, distance: 89.2
click at [381, 535] on div "0:22 Кап- капли дождя по мостовой 0:30 Уезжаешь сегодня, но не со мной 0:38 Сту…" at bounding box center [700, 390] width 1353 height 629
click at [101, 530] on div "0:22 Кап- капли дождя по мостовой 0:30 Уезжаешь сегодня, но не со мной 0:38 Сту…" at bounding box center [700, 390] width 1353 height 629
click at [72, 209] on span "Кто" at bounding box center [70, 202] width 25 height 17
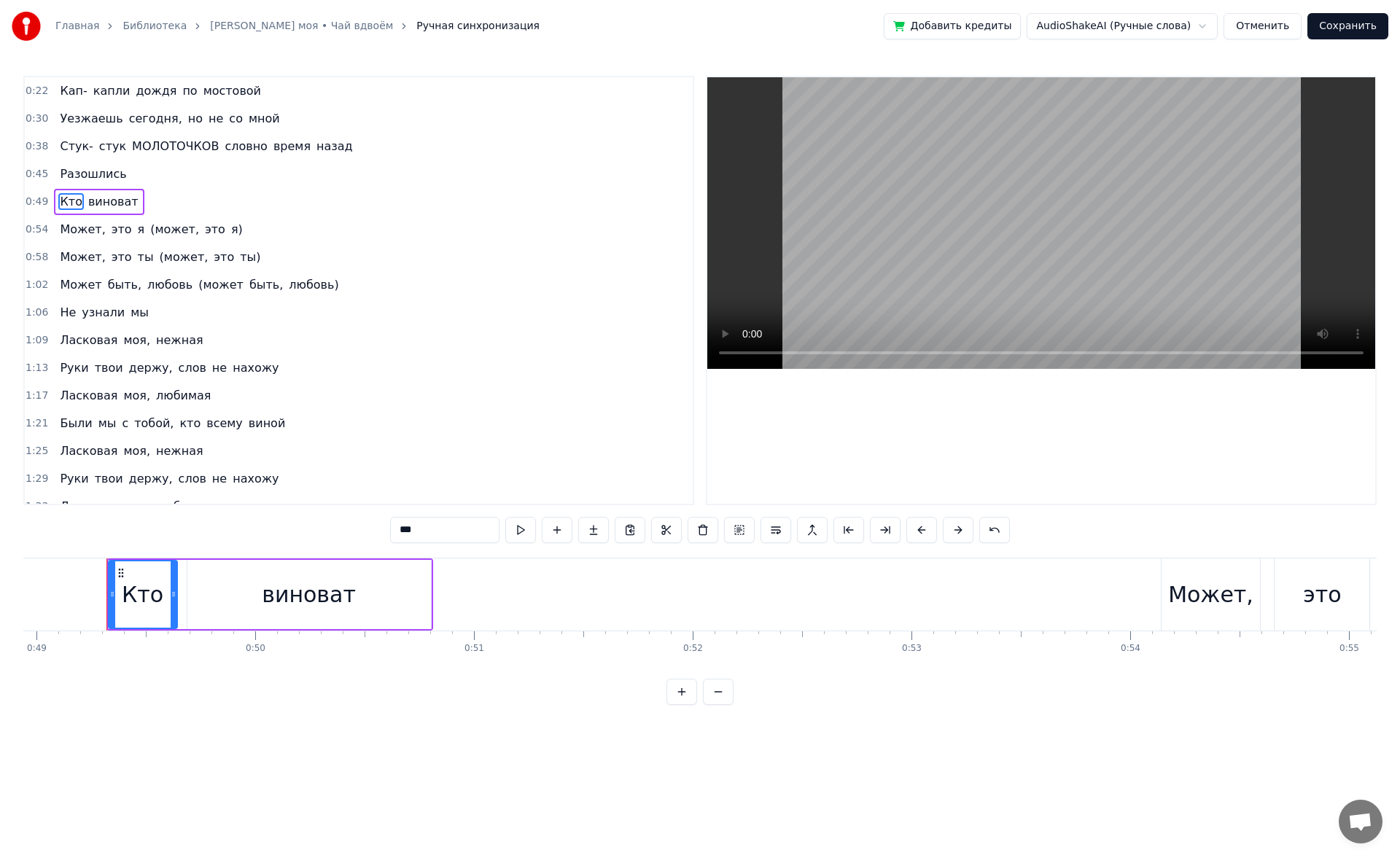
scroll to position [0, 10712]
click at [325, 618] on div "виноват" at bounding box center [299, 594] width 243 height 69
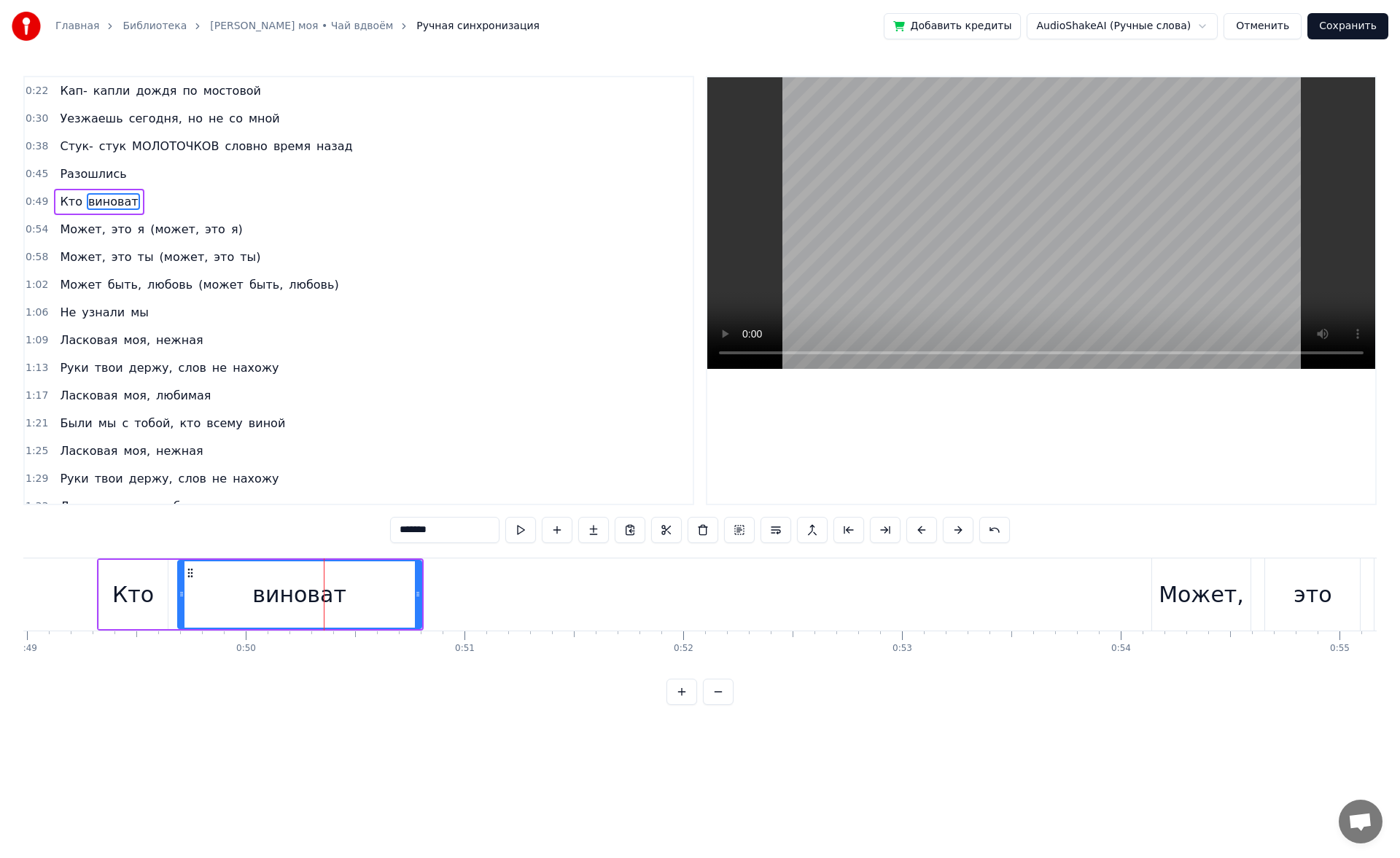
drag, startPoint x: 450, startPoint y: 526, endPoint x: 358, endPoint y: 518, distance: 92.3
click at [358, 518] on div "0:22 Кап- капли дождя по мостовой 0:30 Уезжаешь сегодня, но не со мной 0:38 Сту…" at bounding box center [700, 390] width 1353 height 629
click at [150, 285] on span "любовь" at bounding box center [170, 284] width 48 height 17
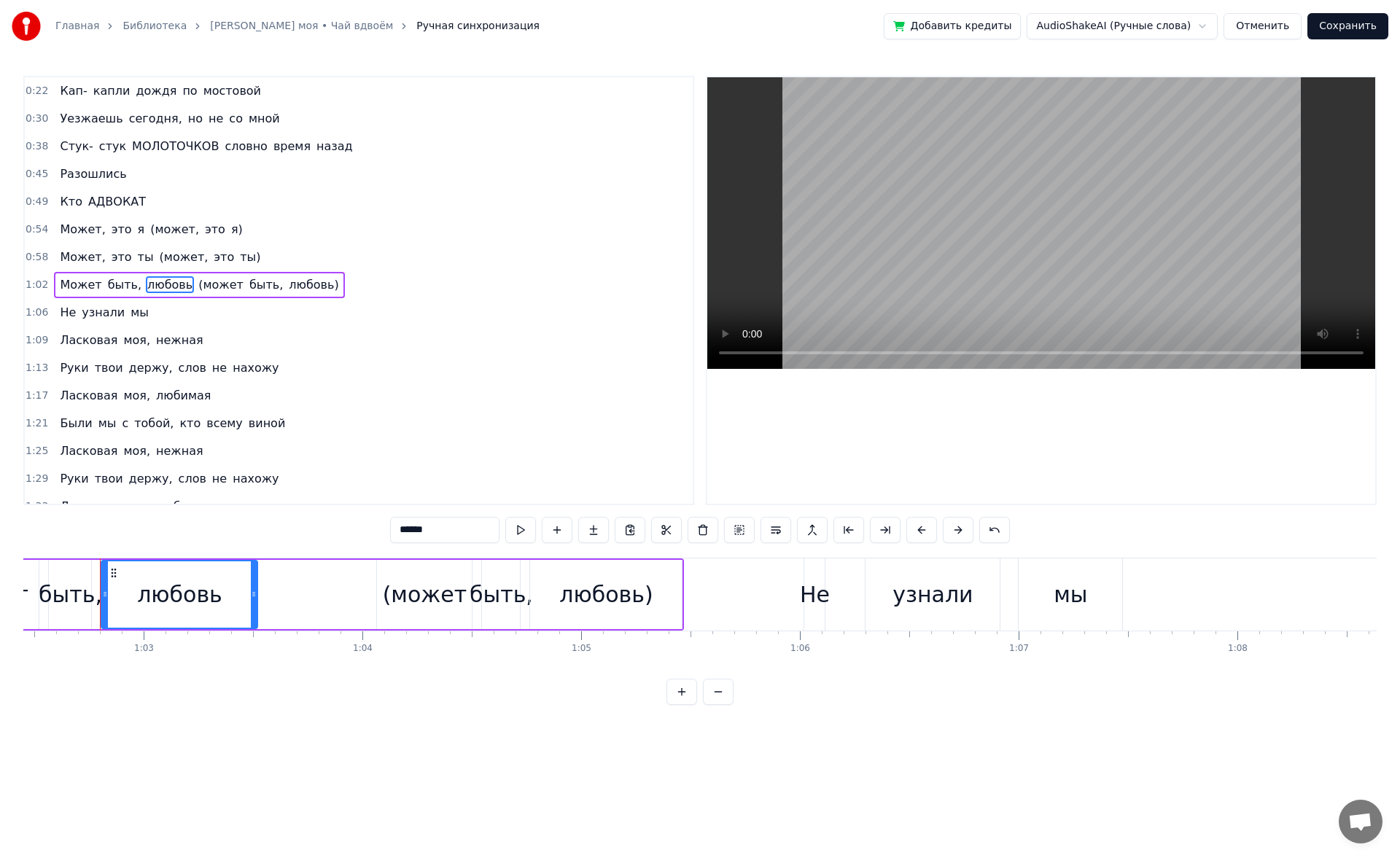
scroll to position [0, 13660]
drag, startPoint x: 446, startPoint y: 534, endPoint x: 339, endPoint y: 524, distance: 107.5
click at [339, 524] on div "0:22 Кап- капли дождя по мостовой 0:30 Уезжаешь сегодня, но не со мной 0:38 Сту…" at bounding box center [700, 390] width 1353 height 629
click at [308, 279] on span "любовь)" at bounding box center [332, 284] width 53 height 17
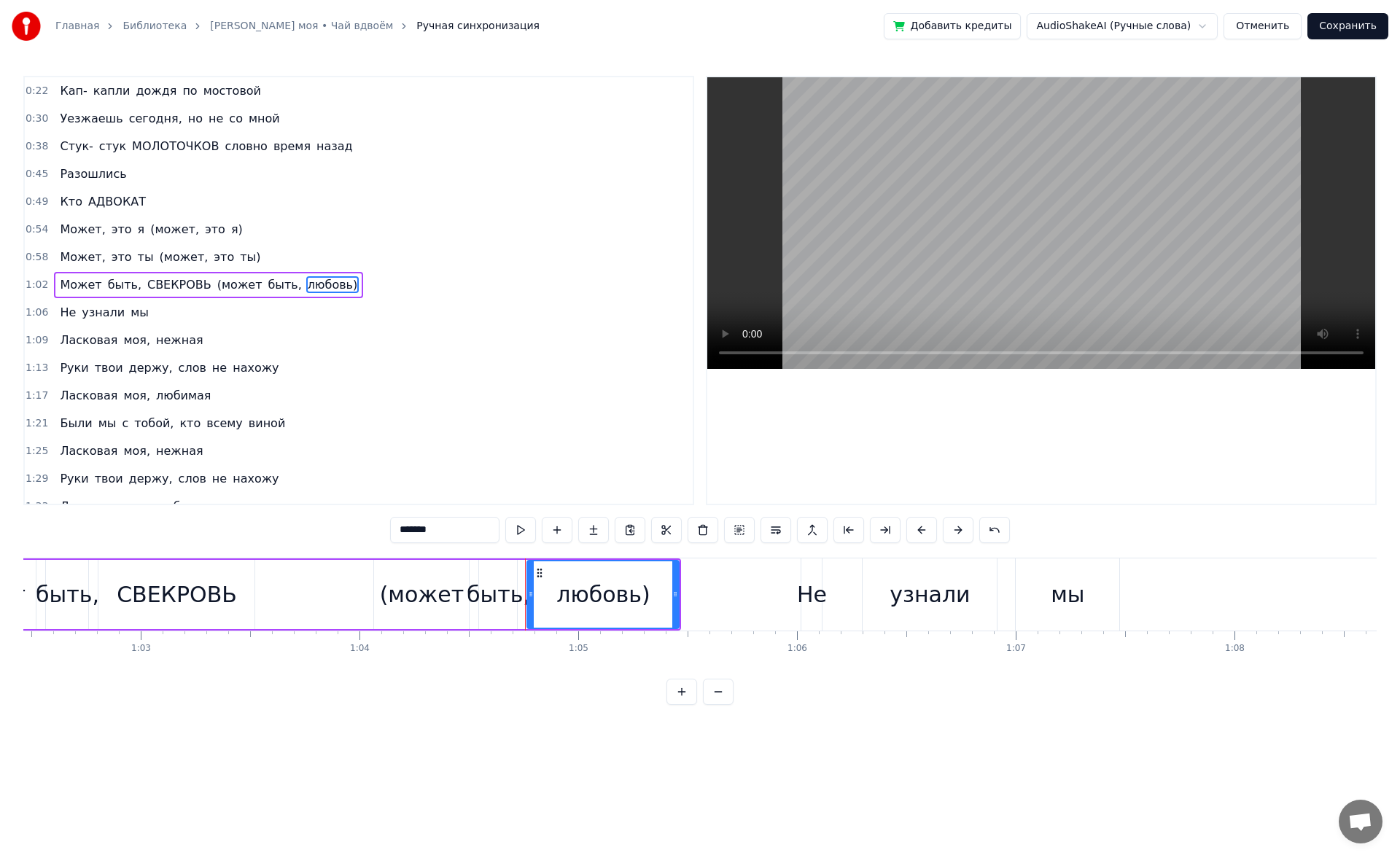
drag, startPoint x: 452, startPoint y: 529, endPoint x: 335, endPoint y: 541, distance: 117.6
click at [335, 541] on div "0:22 Кап- капли дождя по мостовой 0:30 Уезжаешь сегодня, но не со мной 0:38 Сту…" at bounding box center [700, 390] width 1353 height 629
click at [103, 346] on span "Ласковая" at bounding box center [88, 339] width 61 height 17
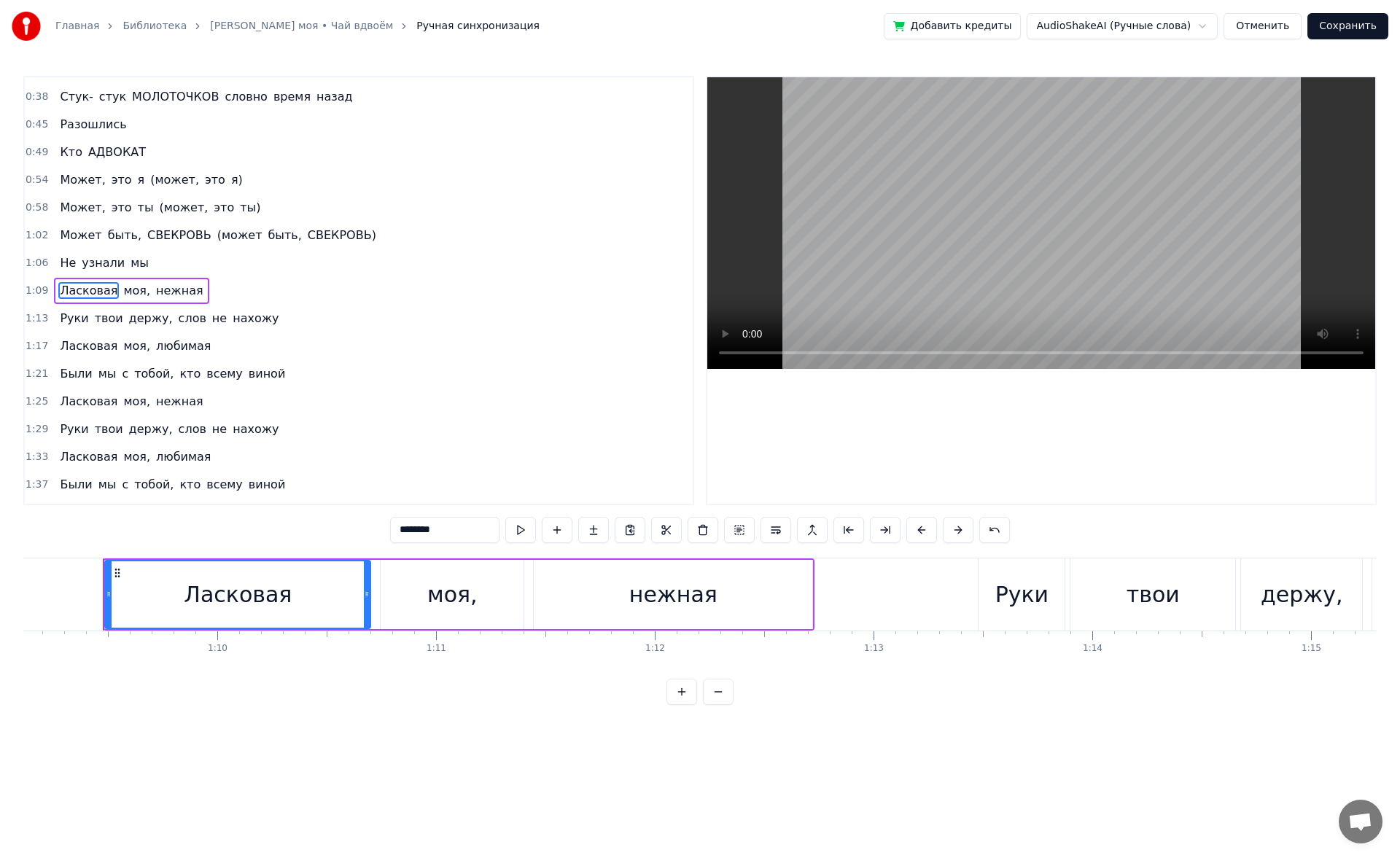
scroll to position [0, 15121]
click at [167, 282] on span "нежная" at bounding box center [180, 290] width 50 height 17
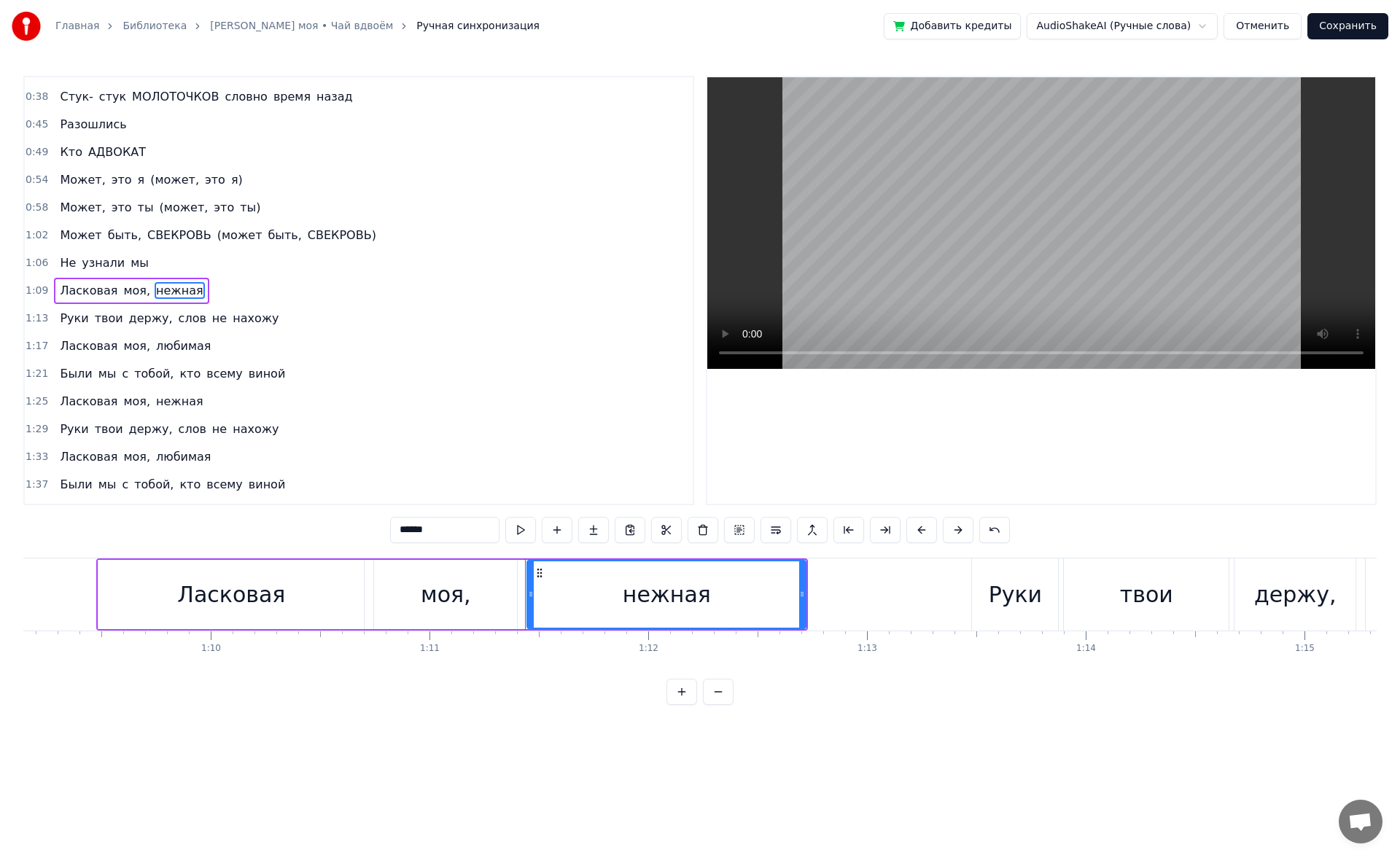
drag, startPoint x: 473, startPoint y: 521, endPoint x: 311, endPoint y: 551, distance: 164.8
click at [311, 551] on div "0:22 Кап- капли дождя по мостовой 0:30 Уезжаешь сегодня, но не со мной 0:38 Сту…" at bounding box center [700, 390] width 1353 height 629
type input "*****"
click at [104, 470] on div "1:33 Ласковая моя, любимая" at bounding box center [358, 457] width 668 height 28
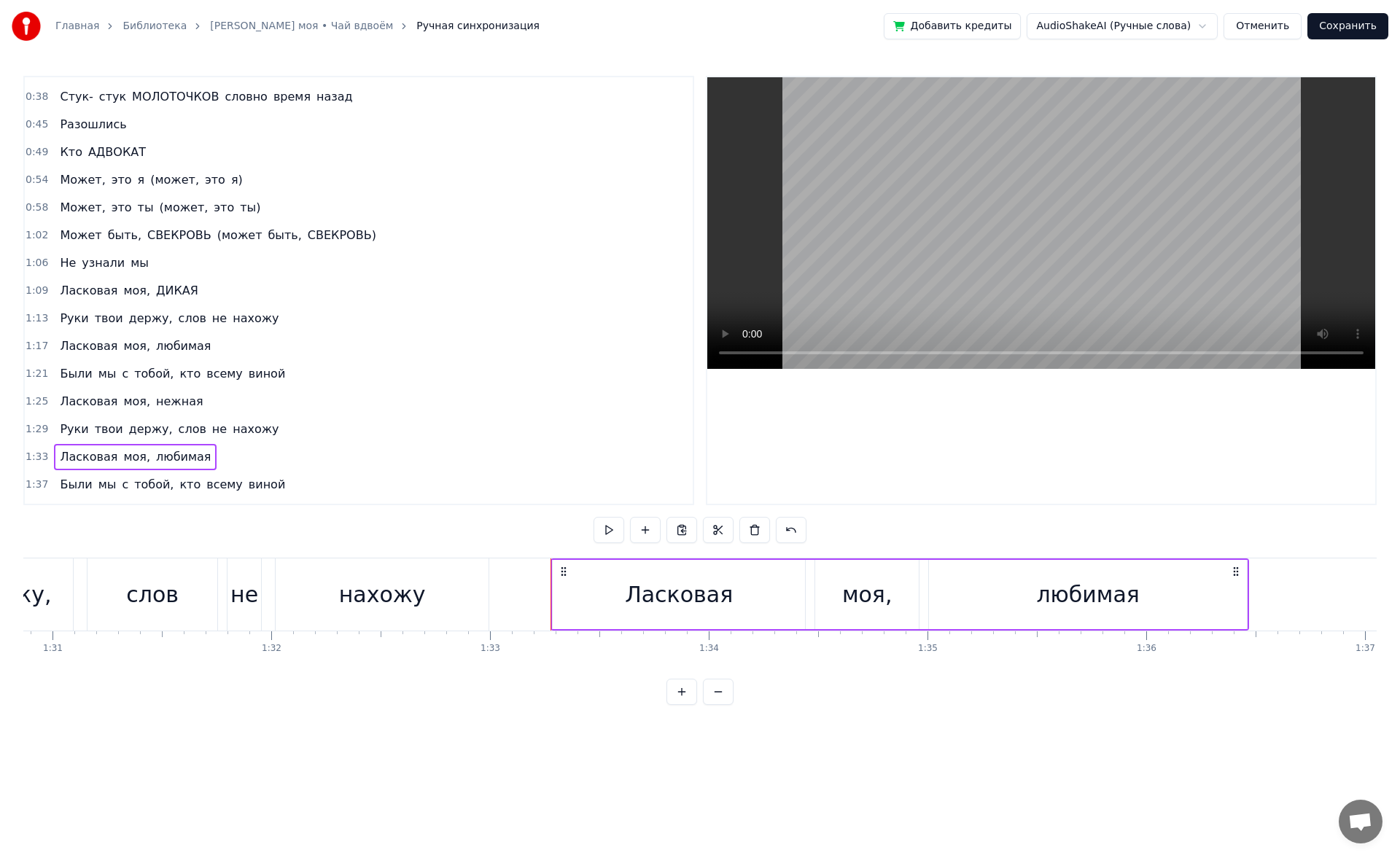
scroll to position [0, 20325]
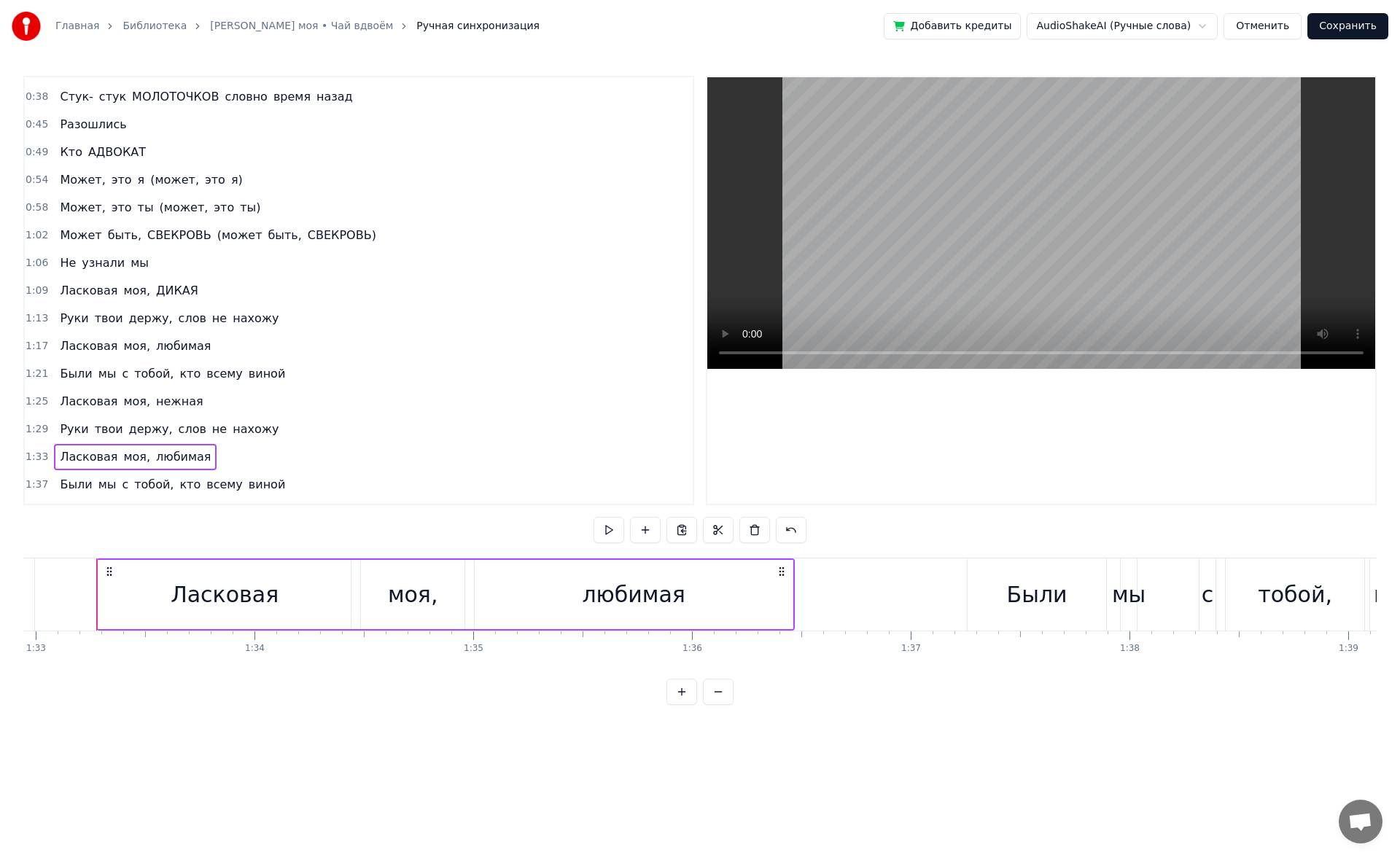
click at [178, 322] on span "слов" at bounding box center [193, 317] width 31 height 17
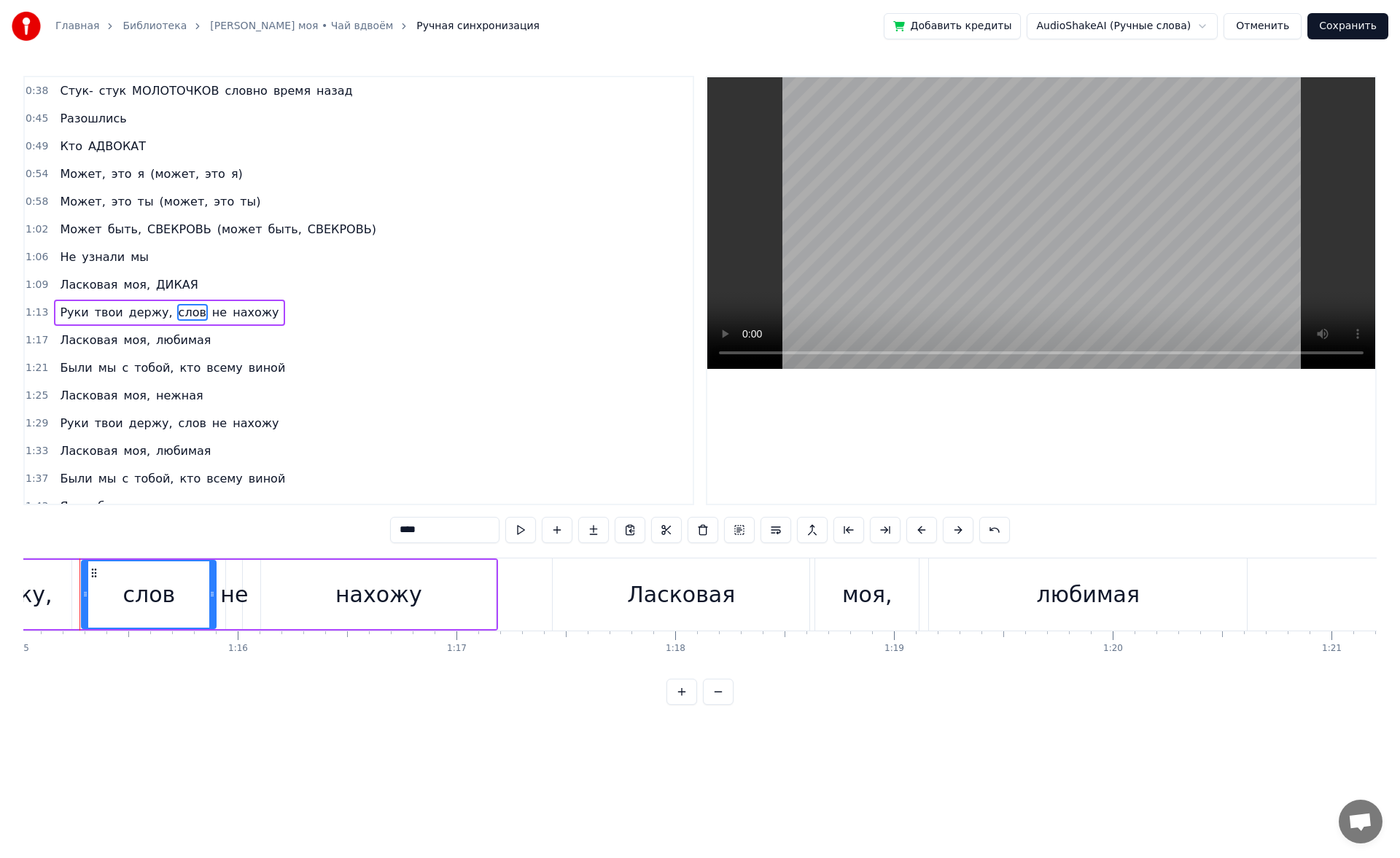
scroll to position [0, 16389]
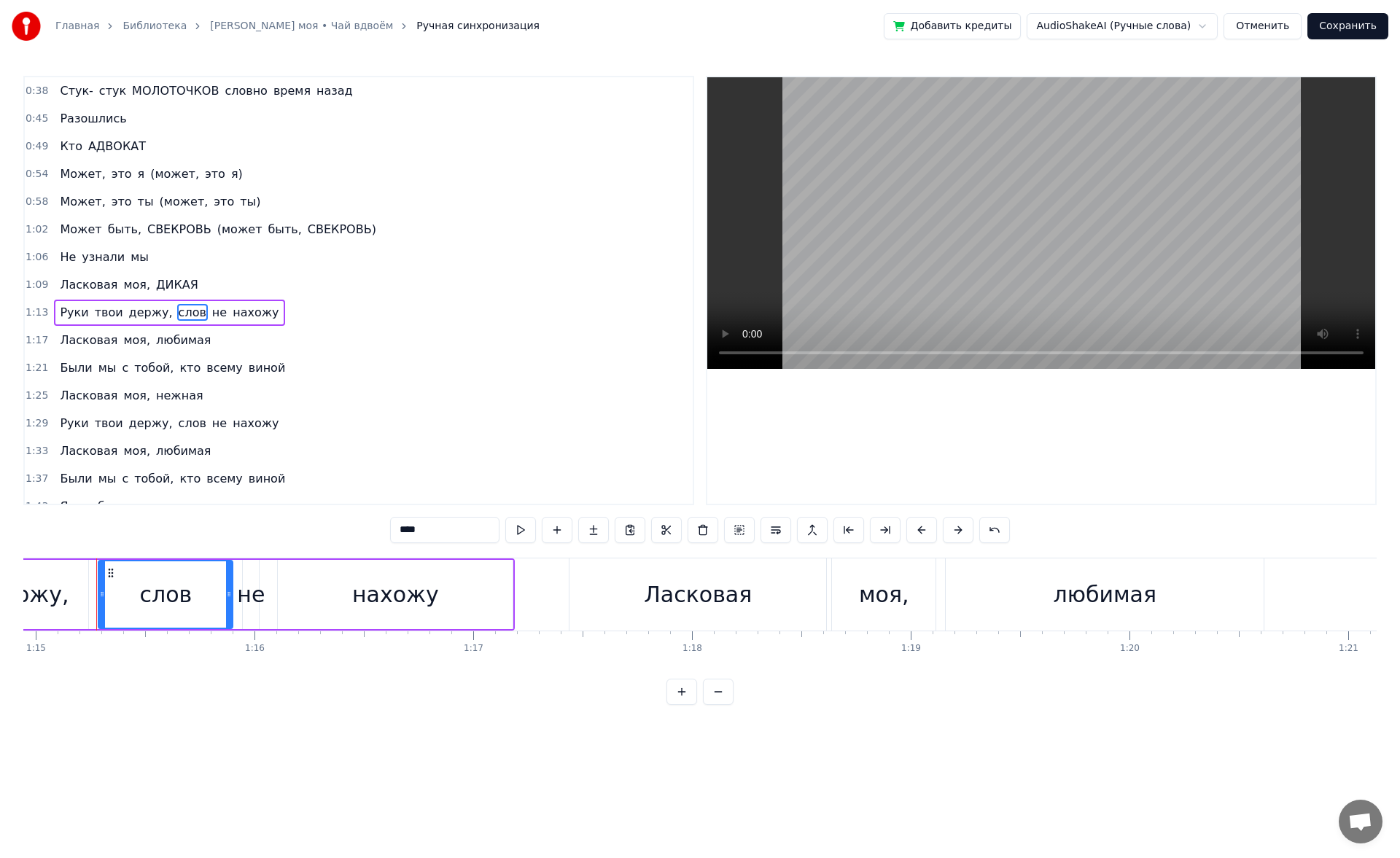
drag, startPoint x: 459, startPoint y: 531, endPoint x: 339, endPoint y: 542, distance: 120.5
click at [339, 542] on div "0:22 Кап- капли дождя по мостовой 0:30 Уезжаешь сегодня, но не со мной 0:38 Сту…" at bounding box center [700, 390] width 1353 height 629
type input "*****"
click at [143, 524] on div "0:22 Кап- капли дождя по мостовой 0:30 Уезжаешь сегодня, но не со мной 0:38 Сту…" at bounding box center [700, 390] width 1353 height 629
click at [225, 25] on link "[PERSON_NAME] моя • Чай вдвоём" at bounding box center [300, 26] width 183 height 15
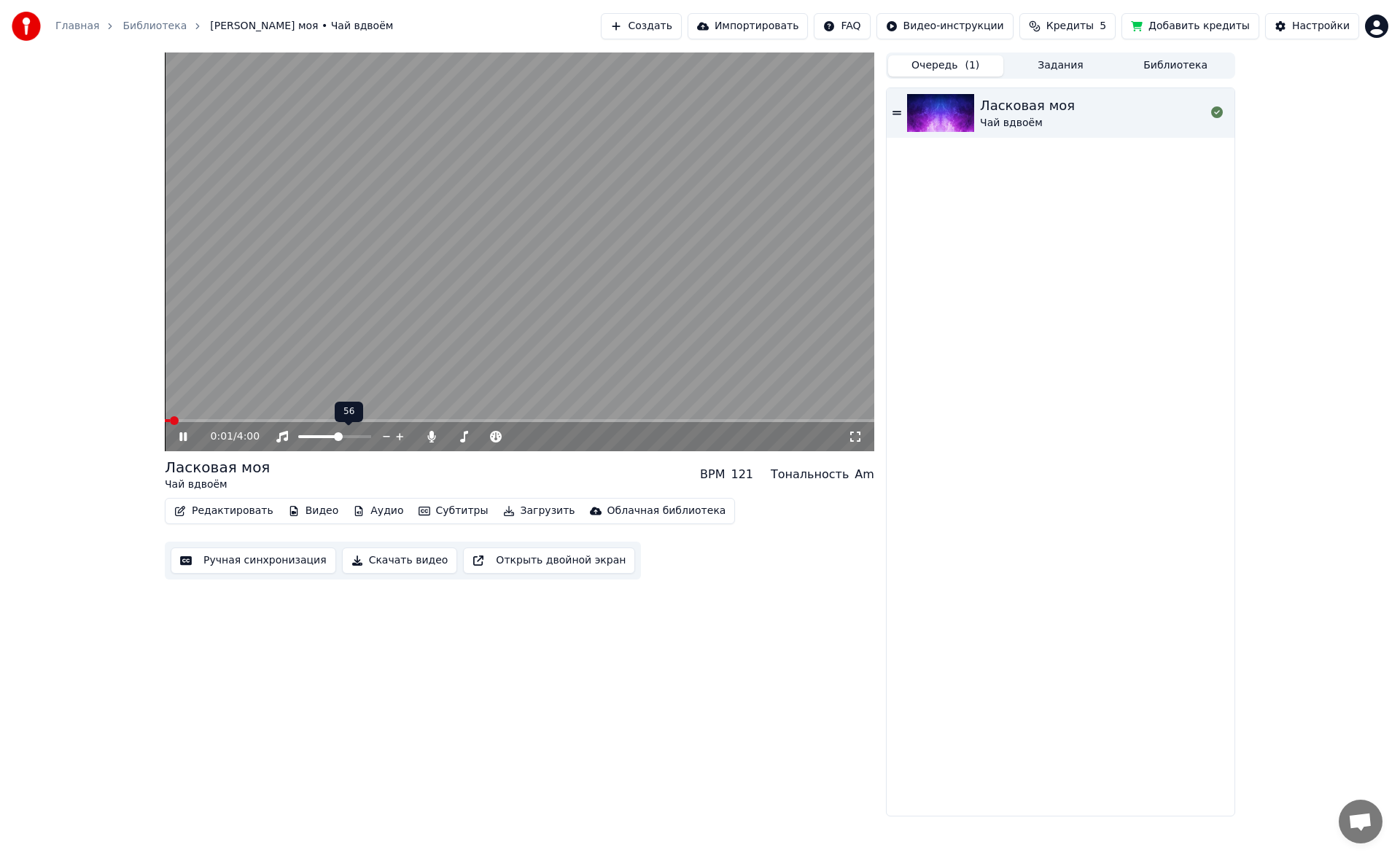
click at [298, 438] on span at bounding box center [318, 436] width 41 height 3
click at [448, 435] on span at bounding box center [448, 436] width 0 height 3
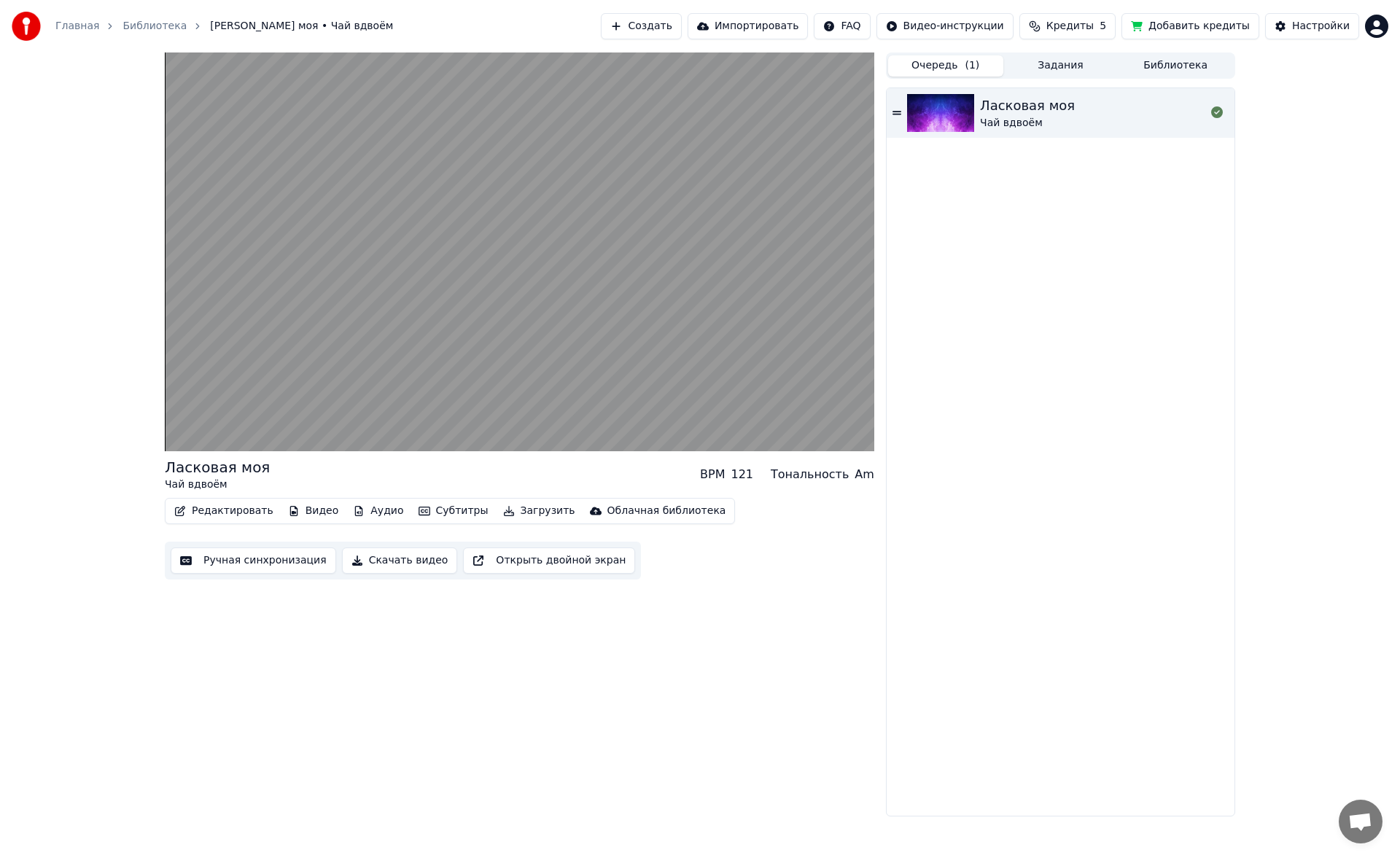
click at [233, 560] on button "Ручная синхронизация" at bounding box center [253, 561] width 166 height 26
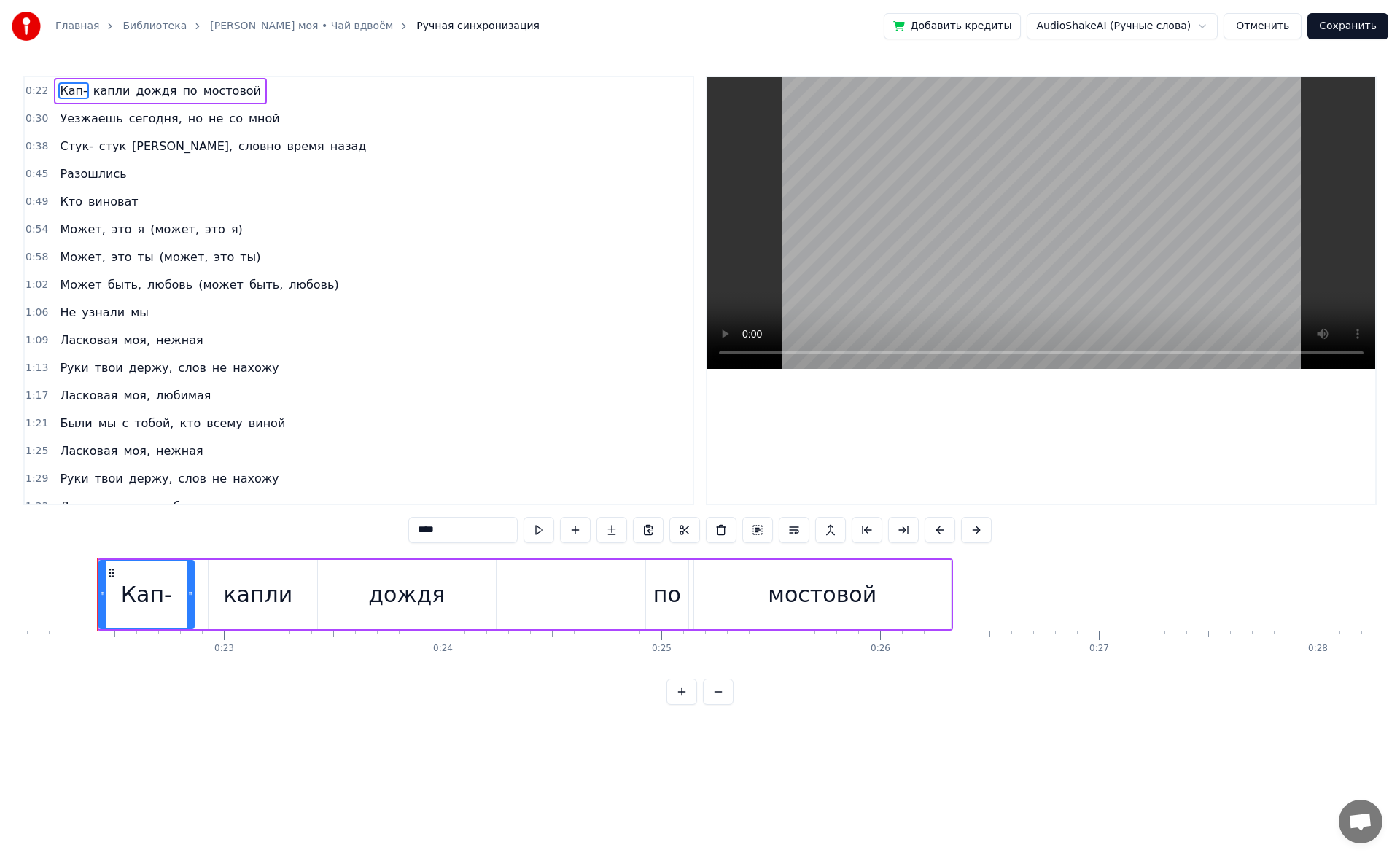
click at [146, 279] on span "любовь" at bounding box center [170, 284] width 48 height 17
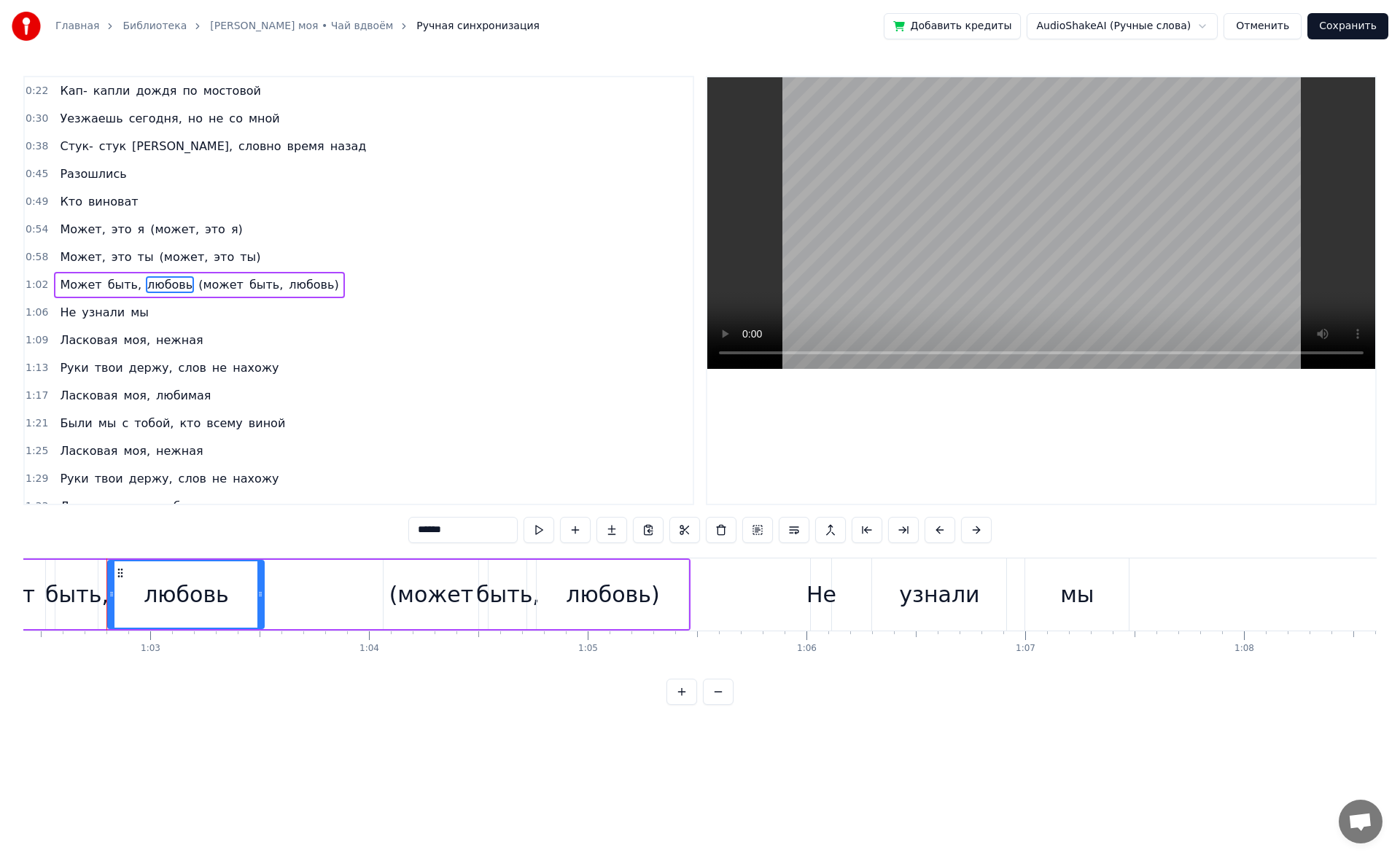
scroll to position [0, 13660]
drag, startPoint x: 465, startPoint y: 530, endPoint x: 328, endPoint y: 530, distance: 137.0
click at [328, 530] on div "0:22 Кап- капли дождя по мостовой 0:30 Уезжаешь сегодня, но не со мной 0:38 Сту…" at bounding box center [700, 390] width 1353 height 629
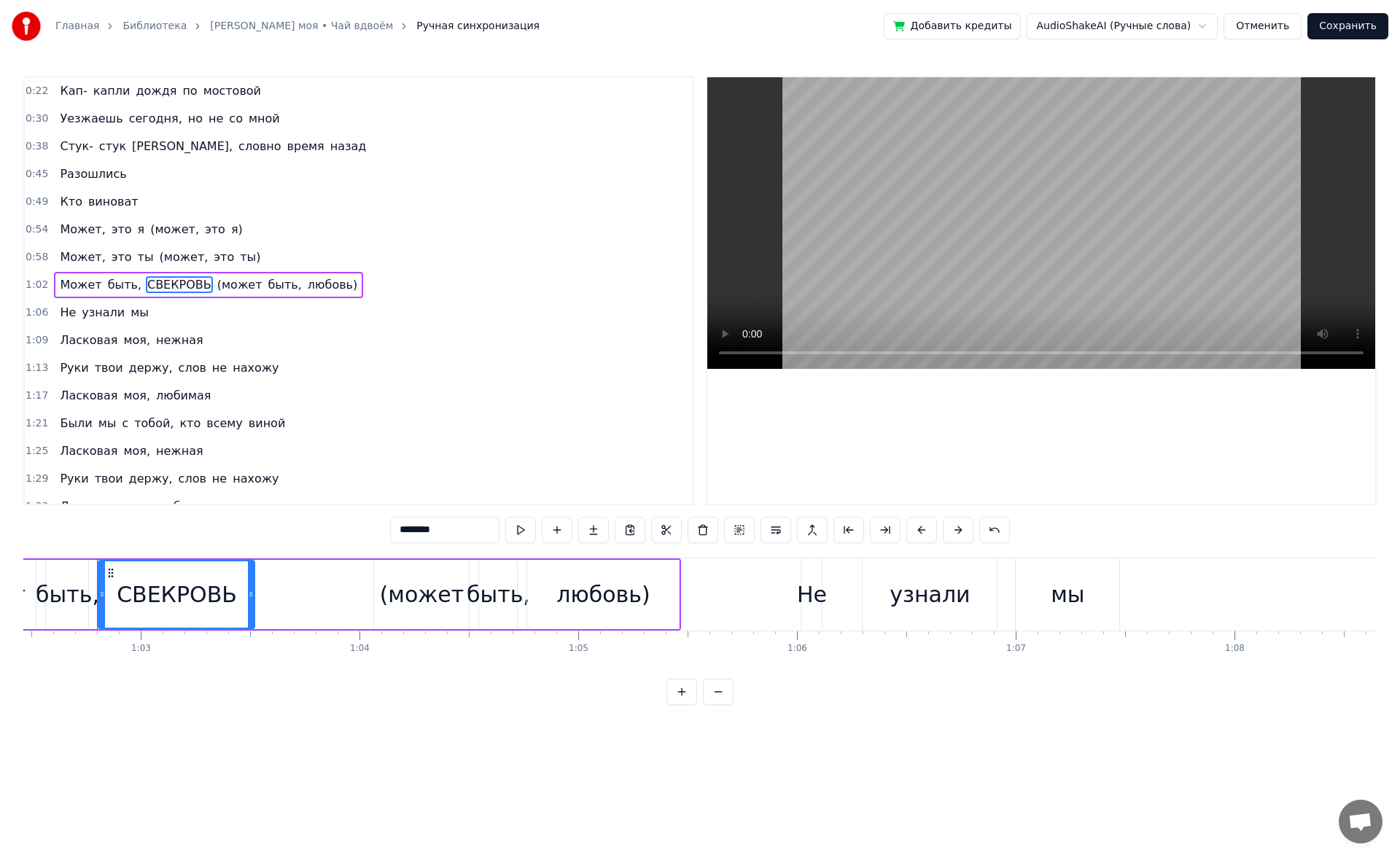
click at [306, 284] on span "любовь)" at bounding box center [332, 284] width 53 height 17
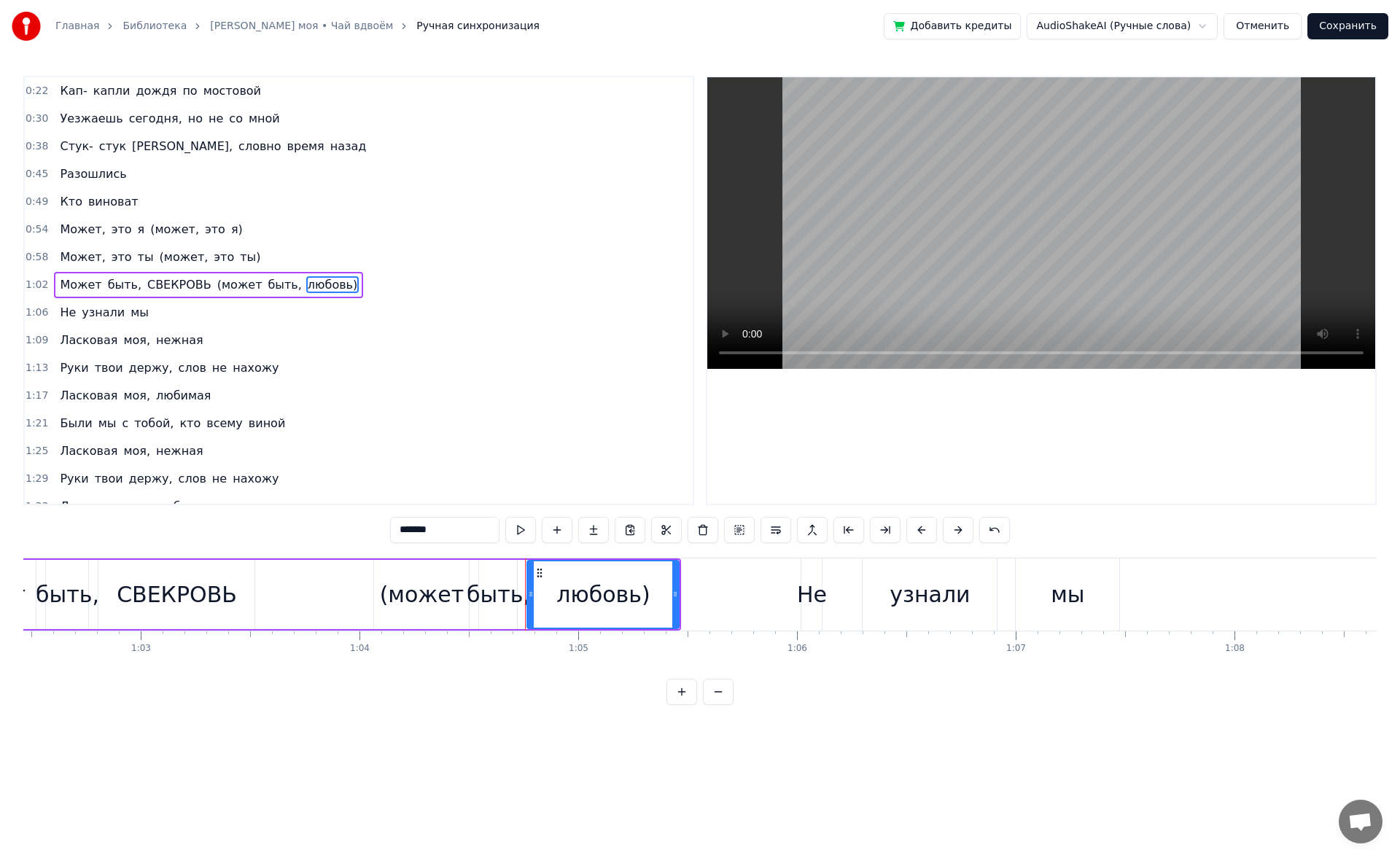
drag, startPoint x: 459, startPoint y: 532, endPoint x: 339, endPoint y: 543, distance: 120.5
click at [339, 543] on div "0:22 Кап- капли дождя по мостовой 0:30 Уезжаешь сегодня, но не со мной 0:38 Сту…" at bounding box center [700, 390] width 1353 height 629
type input "*"
click at [145, 140] on span "[PERSON_NAME]," at bounding box center [183, 146] width 104 height 17
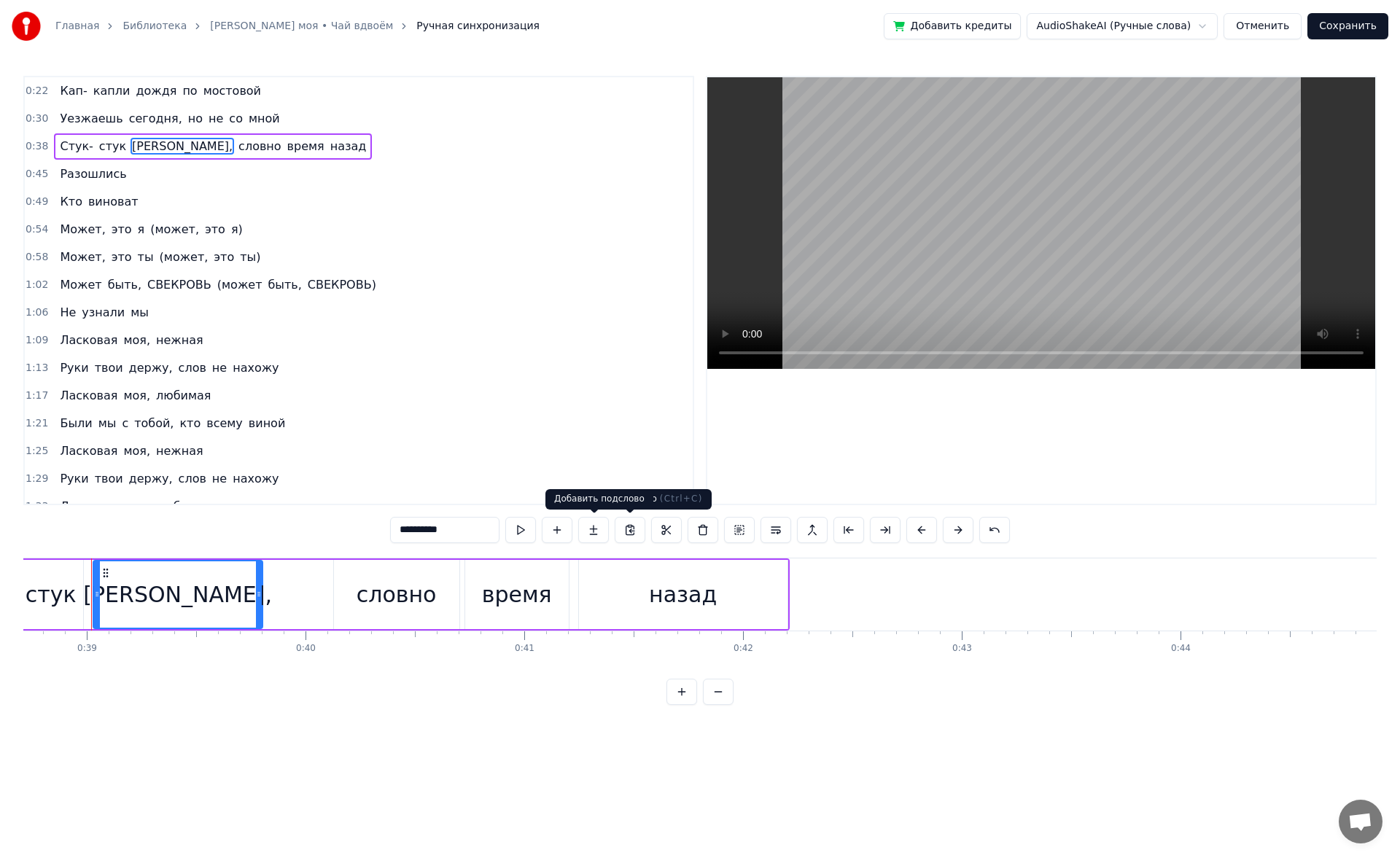
scroll to position [0, 8460]
drag, startPoint x: 488, startPoint y: 526, endPoint x: 306, endPoint y: 527, distance: 182.0
click at [306, 527] on div "0:22 Кап- капли дождя по мостовой 0:30 Уезжаешь сегодня, но не со мной 0:38 Сту…" at bounding box center [700, 390] width 1353 height 629
click at [89, 205] on span "виноват" at bounding box center [113, 202] width 53 height 17
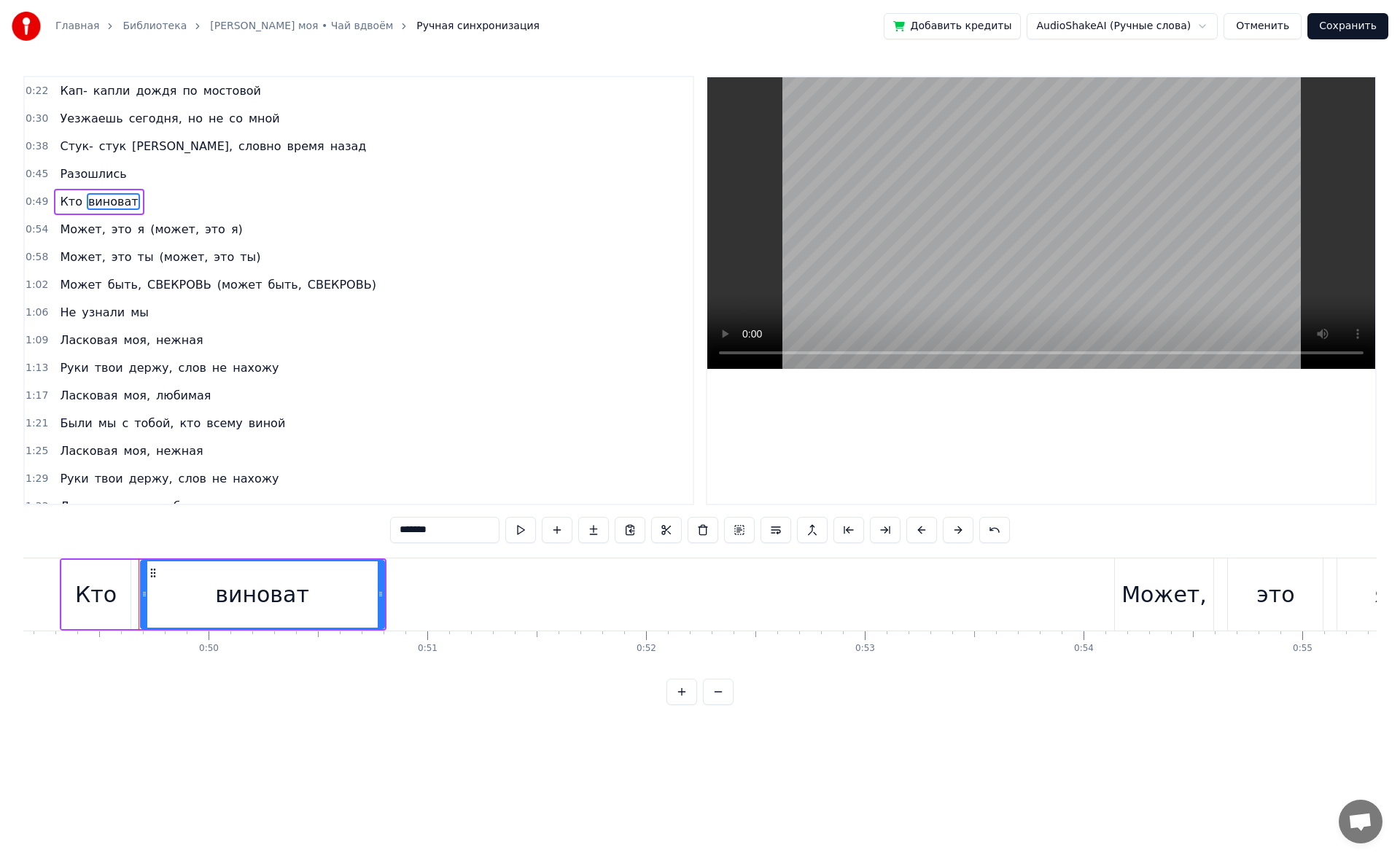
drag, startPoint x: 448, startPoint y: 524, endPoint x: 318, endPoint y: 543, distance: 131.4
click at [318, 543] on div "0:22 Кап- капли дождя по мостовой 0:30 Уезжаешь сегодня, но не со мной 0:38 Сту…" at bounding box center [700, 390] width 1353 height 629
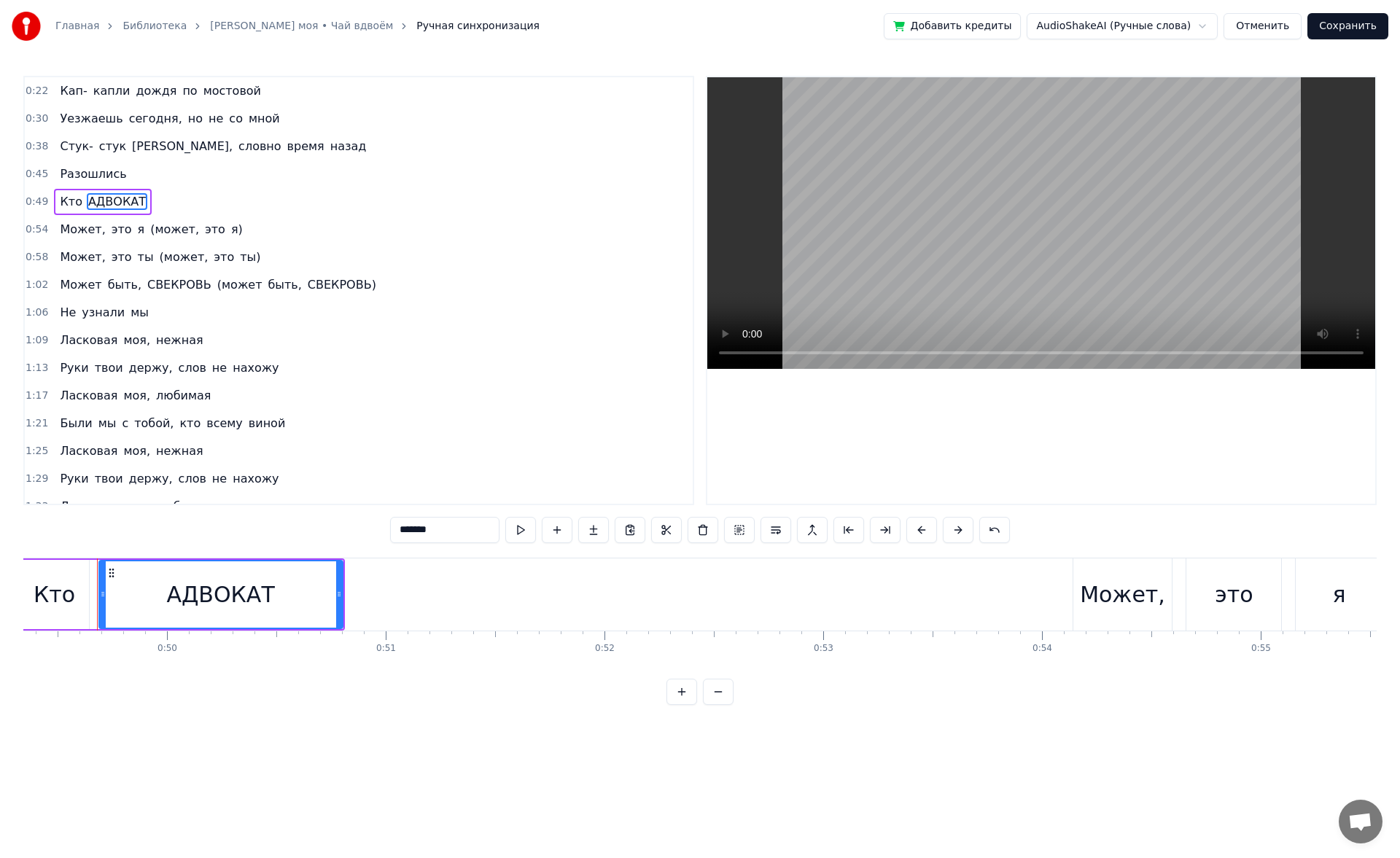
click at [157, 343] on span "нежная" at bounding box center [180, 339] width 50 height 17
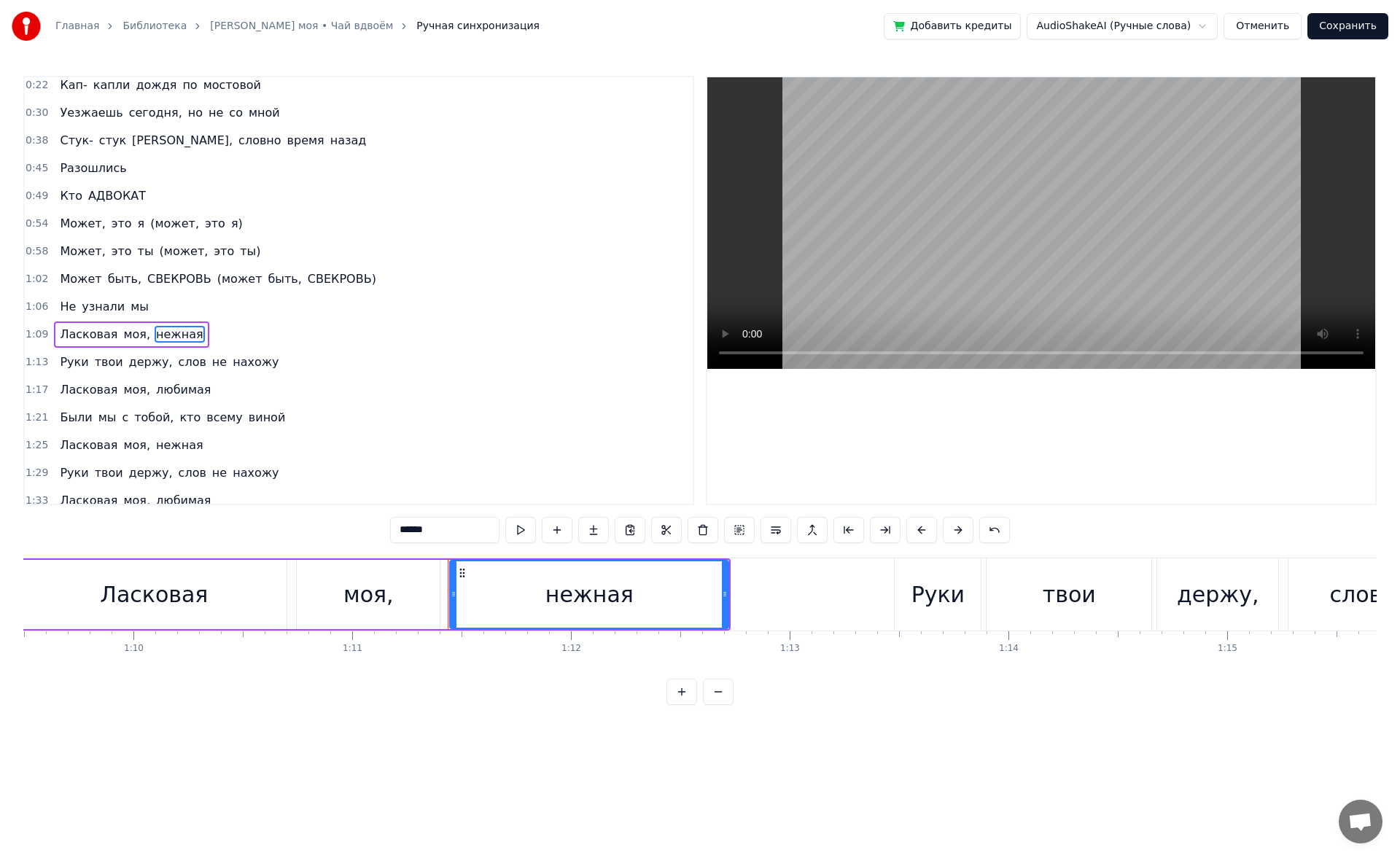
scroll to position [0, 15550]
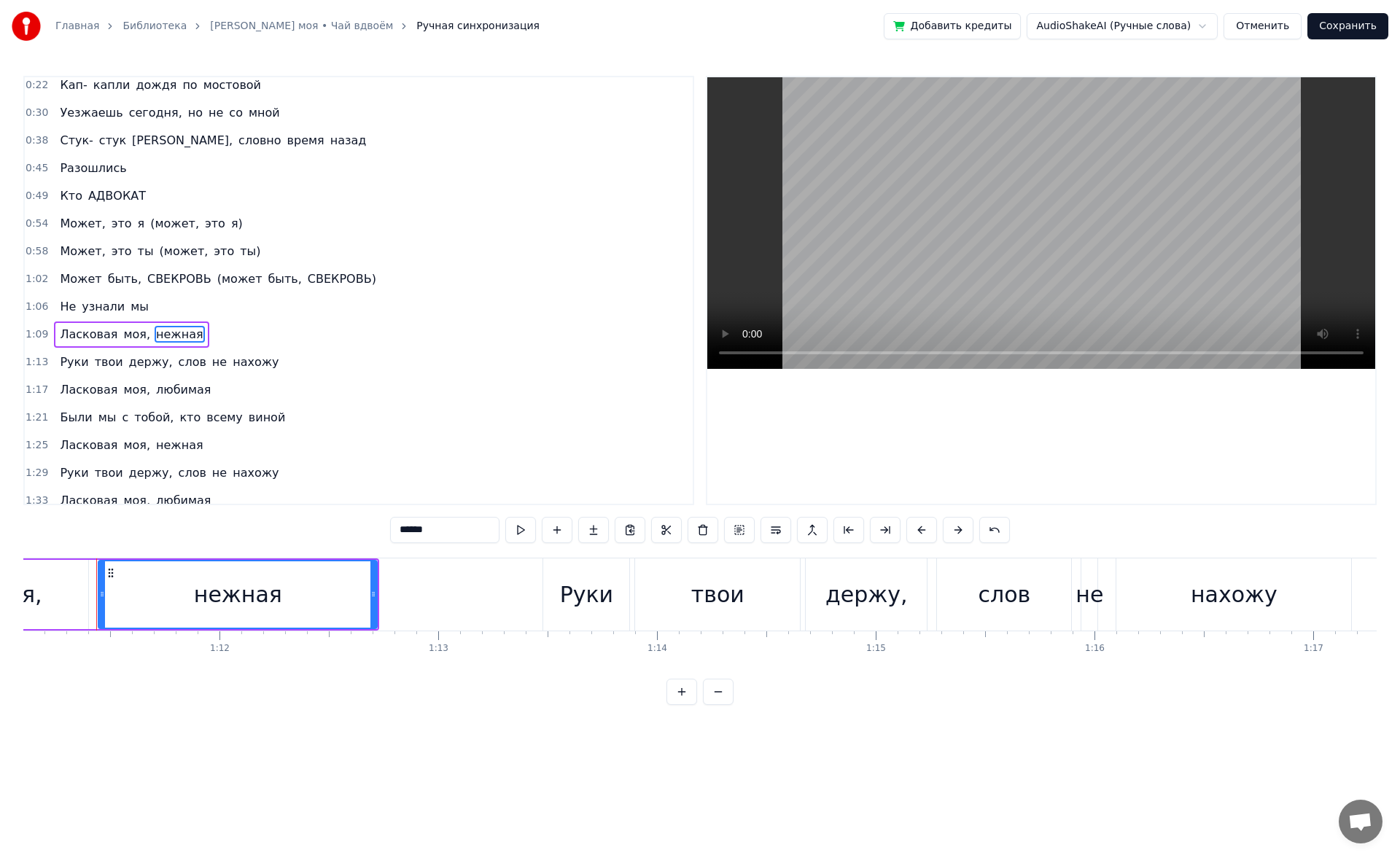
drag, startPoint x: 453, startPoint y: 524, endPoint x: 298, endPoint y: 534, distance: 155.3
click at [298, 534] on div "0:22 Кап- капли дождя по мостовой 0:30 Уезжаешь сегодня, но не со мной 0:38 Сту…" at bounding box center [700, 390] width 1353 height 629
click at [178, 353] on span "слов" at bounding box center [193, 361] width 31 height 17
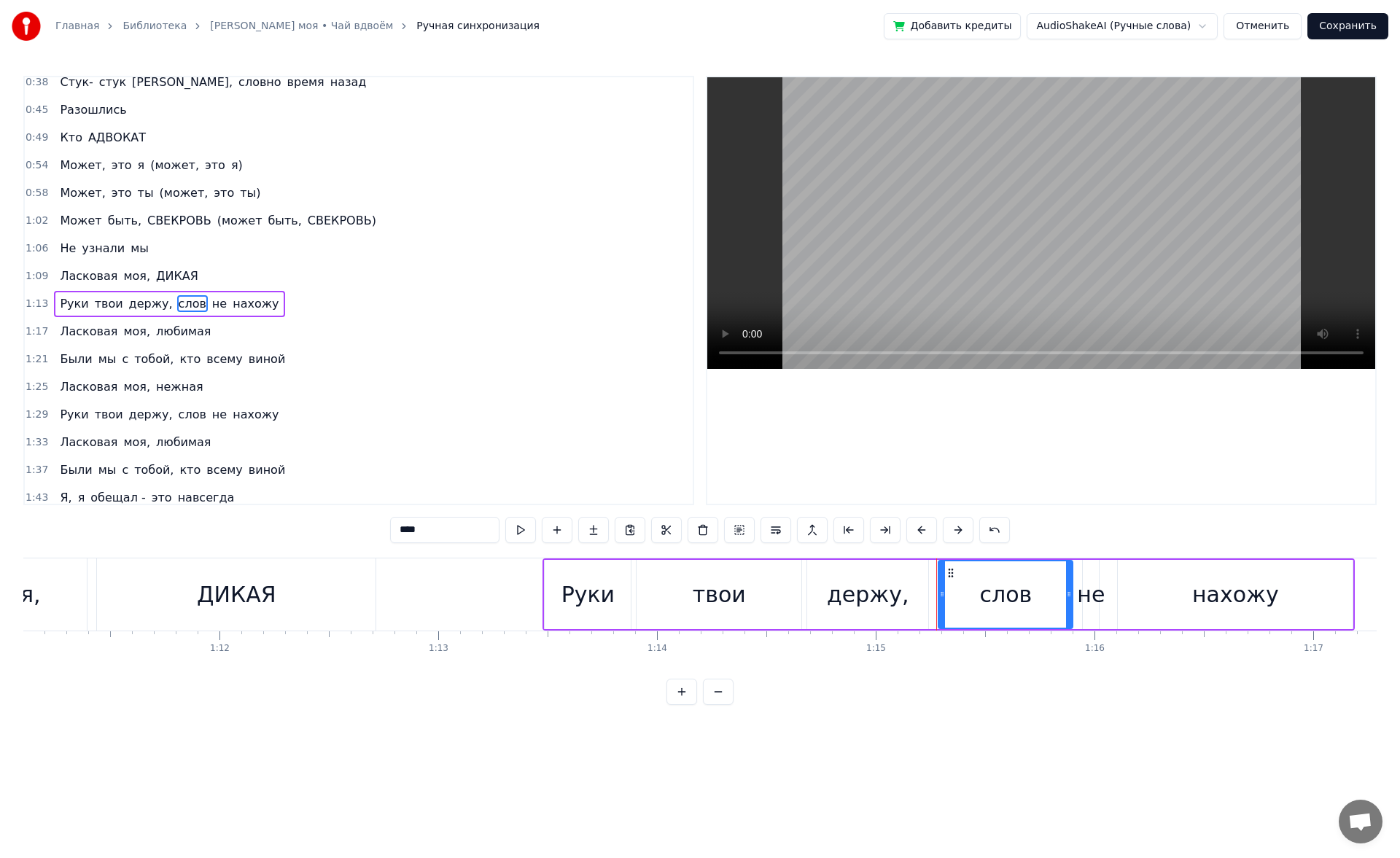
scroll to position [77, 0]
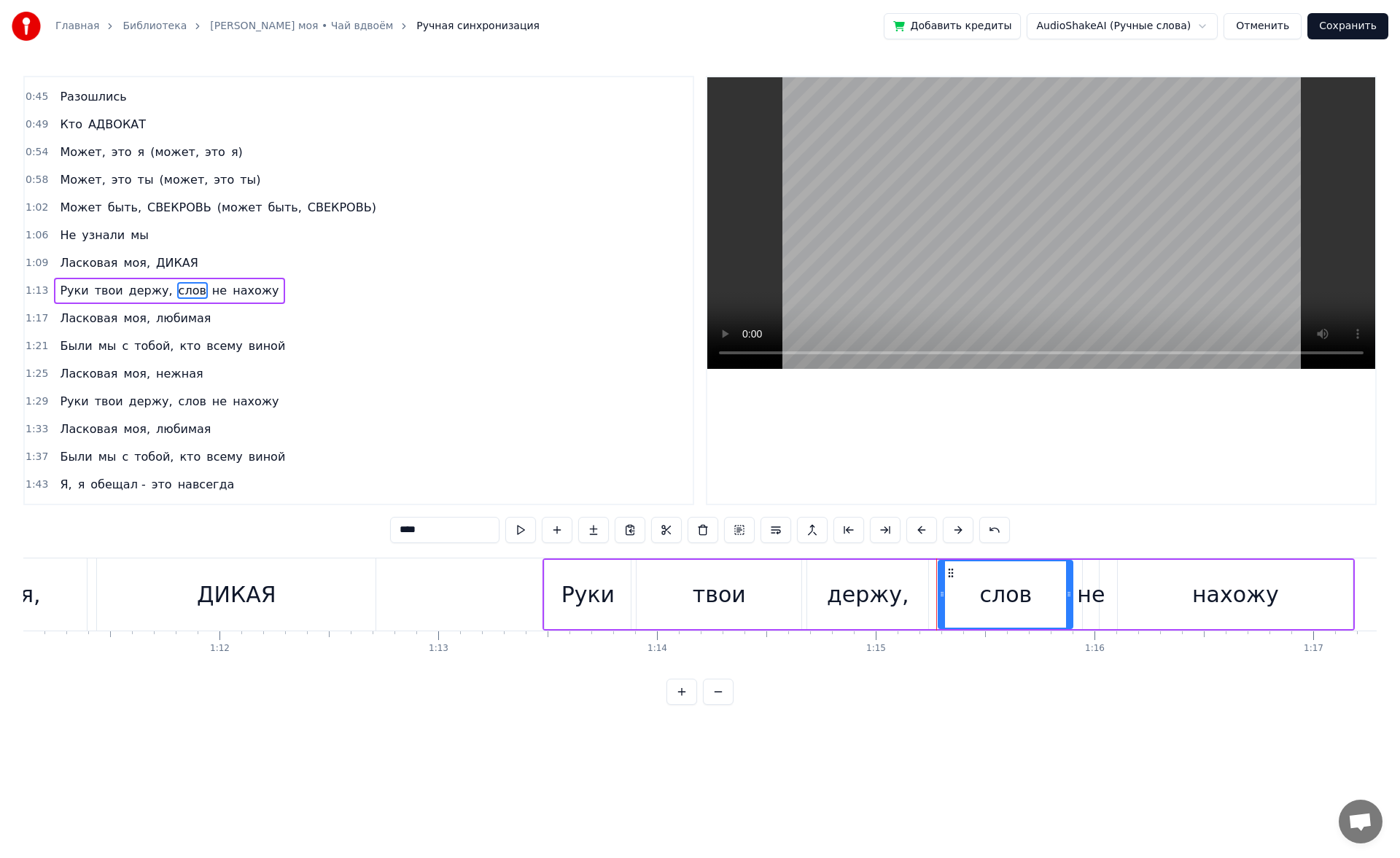
drag, startPoint x: 435, startPoint y: 532, endPoint x: 297, endPoint y: 531, distance: 138.0
click at [297, 531] on div "0:22 Кап- капли дождя по мостовой 0:30 Уезжаешь сегодня, но не со мной 0:38 Сту…" at bounding box center [700, 390] width 1353 height 629
type input "*****"
click at [352, 338] on div "1:21 Были мы с тобой, кто всему виной" at bounding box center [358, 346] width 668 height 28
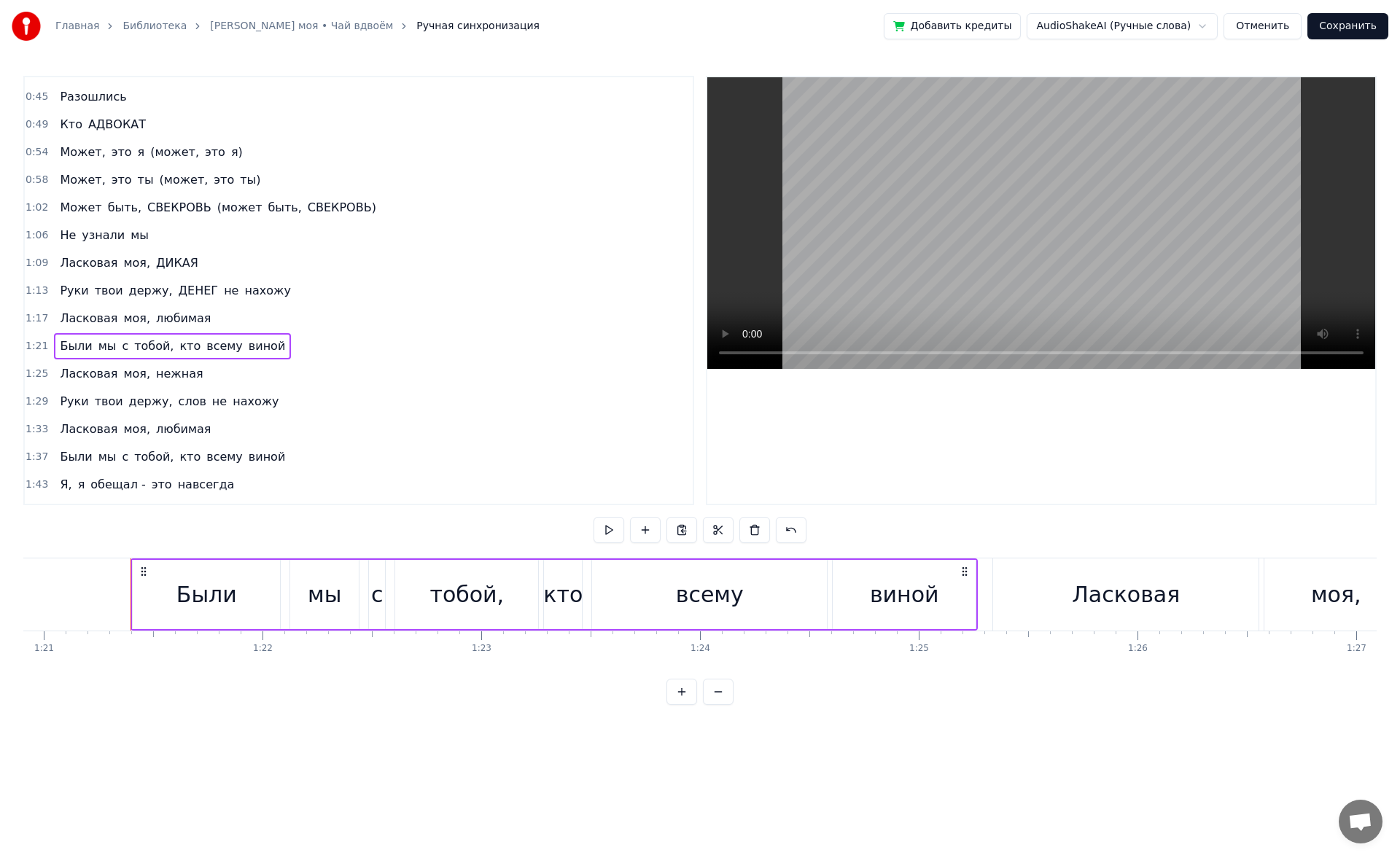
scroll to position [0, 17728]
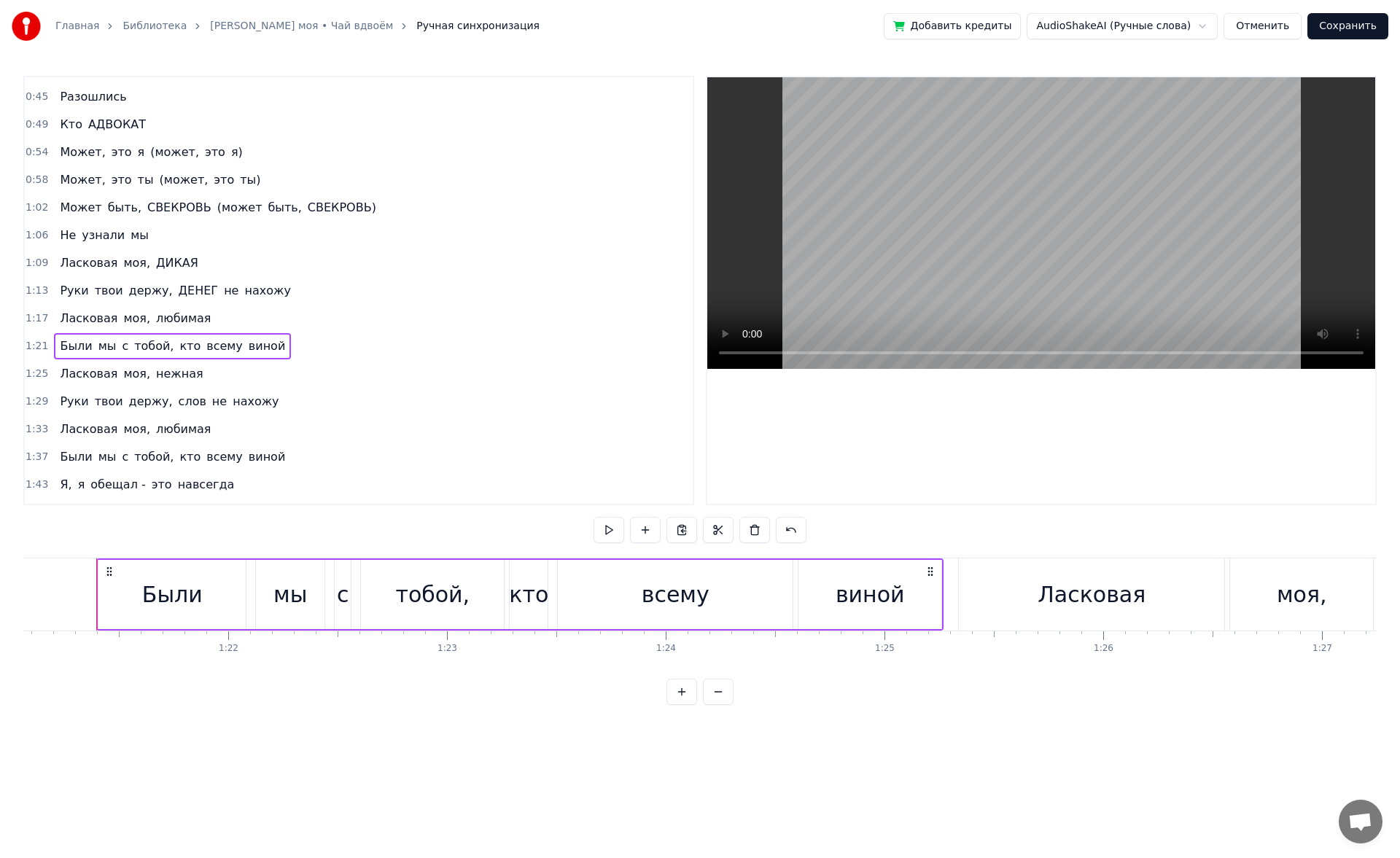
click at [1359, 26] on button "Сохранить" at bounding box center [1347, 26] width 81 height 26
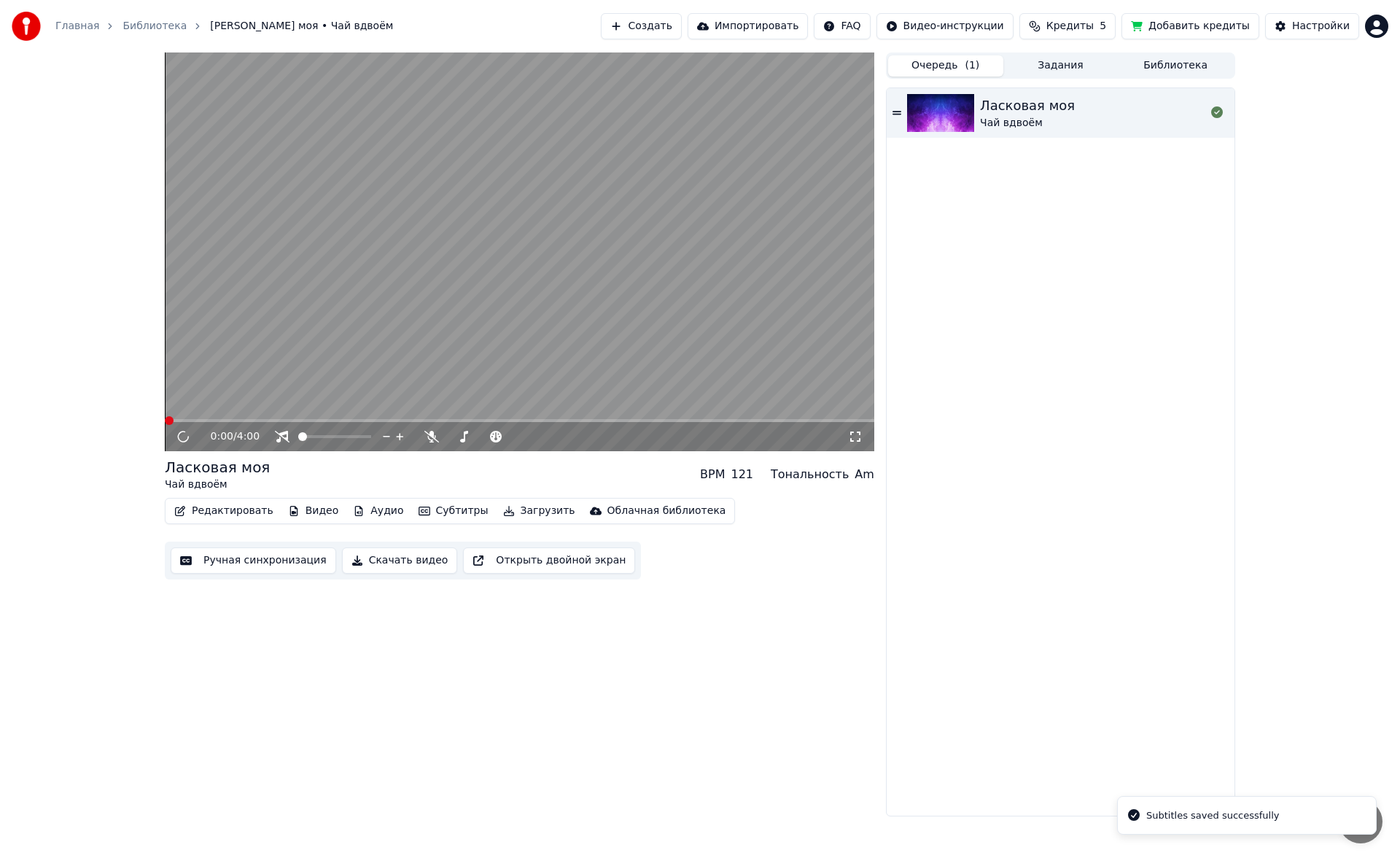
click at [219, 419] on span at bounding box center [519, 420] width 709 height 3
click at [264, 418] on div "Инструментальное Инструментальное" at bounding box center [287, 413] width 106 height 20
click at [251, 418] on video at bounding box center [519, 252] width 709 height 399
click at [251, 422] on span at bounding box center [519, 420] width 709 height 3
click at [181, 438] on icon at bounding box center [183, 436] width 9 height 10
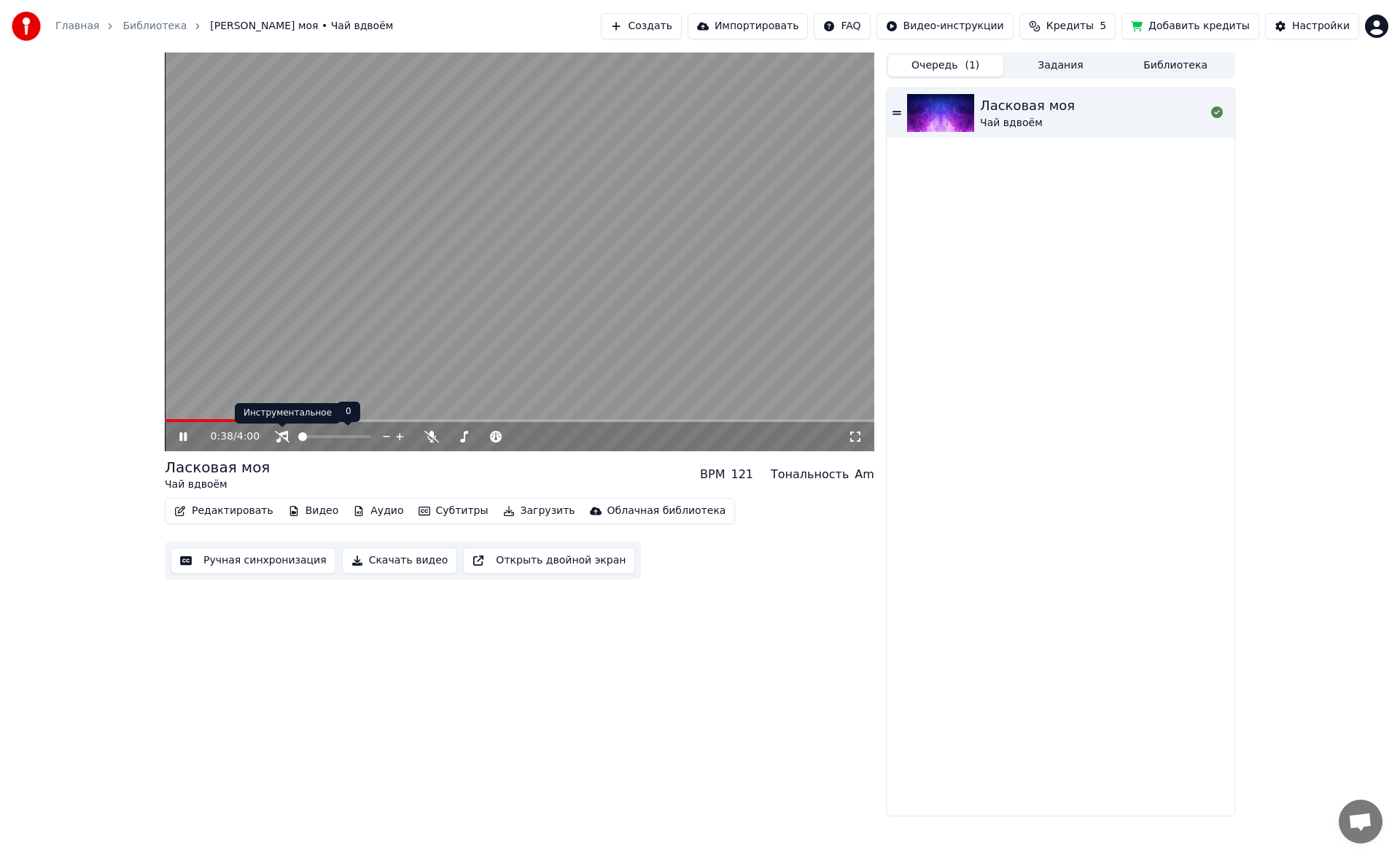
click at [296, 417] on div "Инструментальное Инструментальное" at bounding box center [287, 413] width 106 height 20
click at [186, 434] on icon at bounding box center [183, 436] width 7 height 9
click at [393, 562] on button "Скачать видео" at bounding box center [400, 561] width 116 height 26
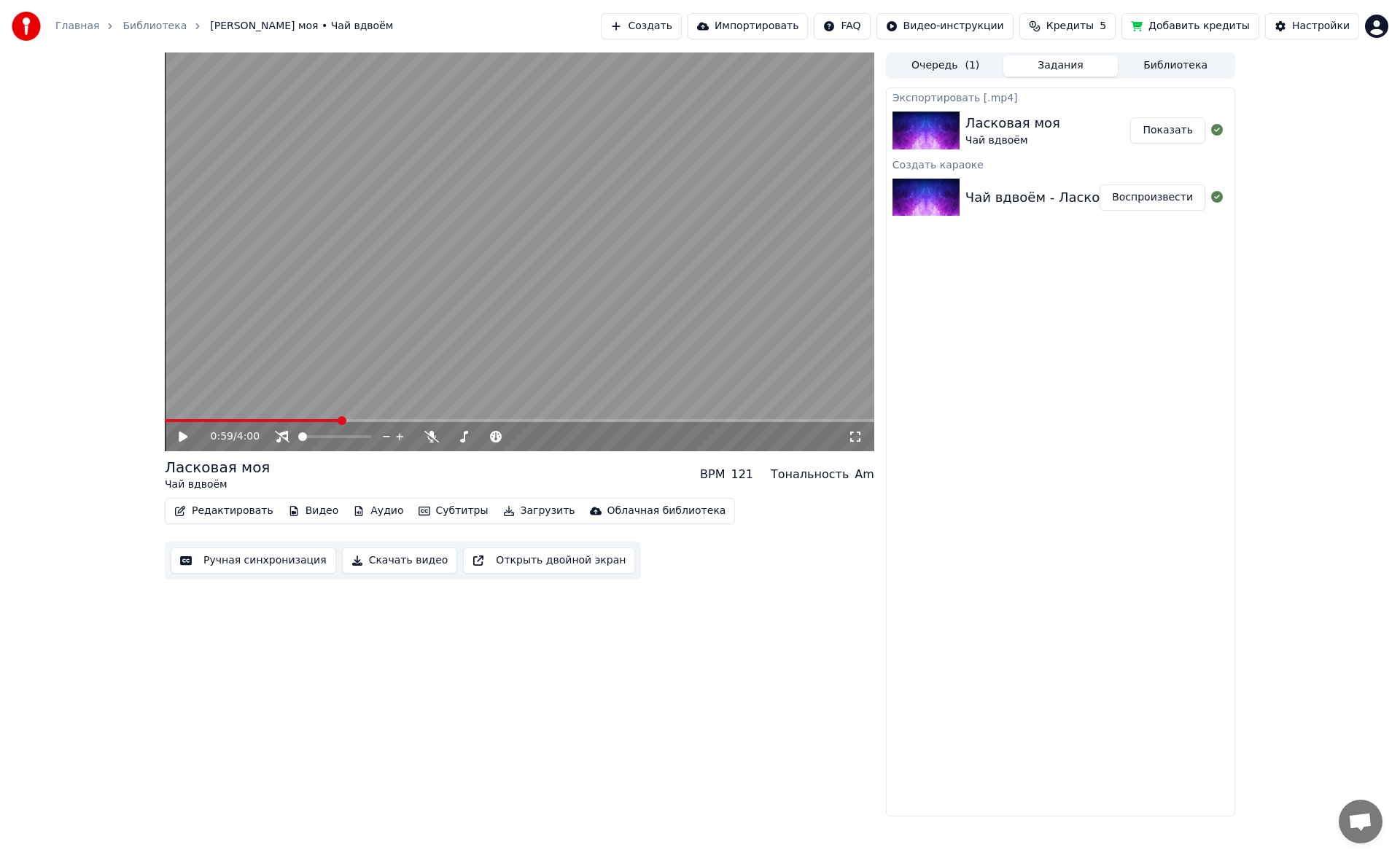
click at [1019, 361] on div "Экспортировать [.mp4] Ласковая моя Чай вдвоём Показать Создать караоке Чай вдво…" at bounding box center [1061, 452] width 349 height 729
click at [1178, 134] on button "Показать" at bounding box center [1167, 131] width 75 height 26
click at [681, 28] on button "Создать" at bounding box center [641, 26] width 80 height 26
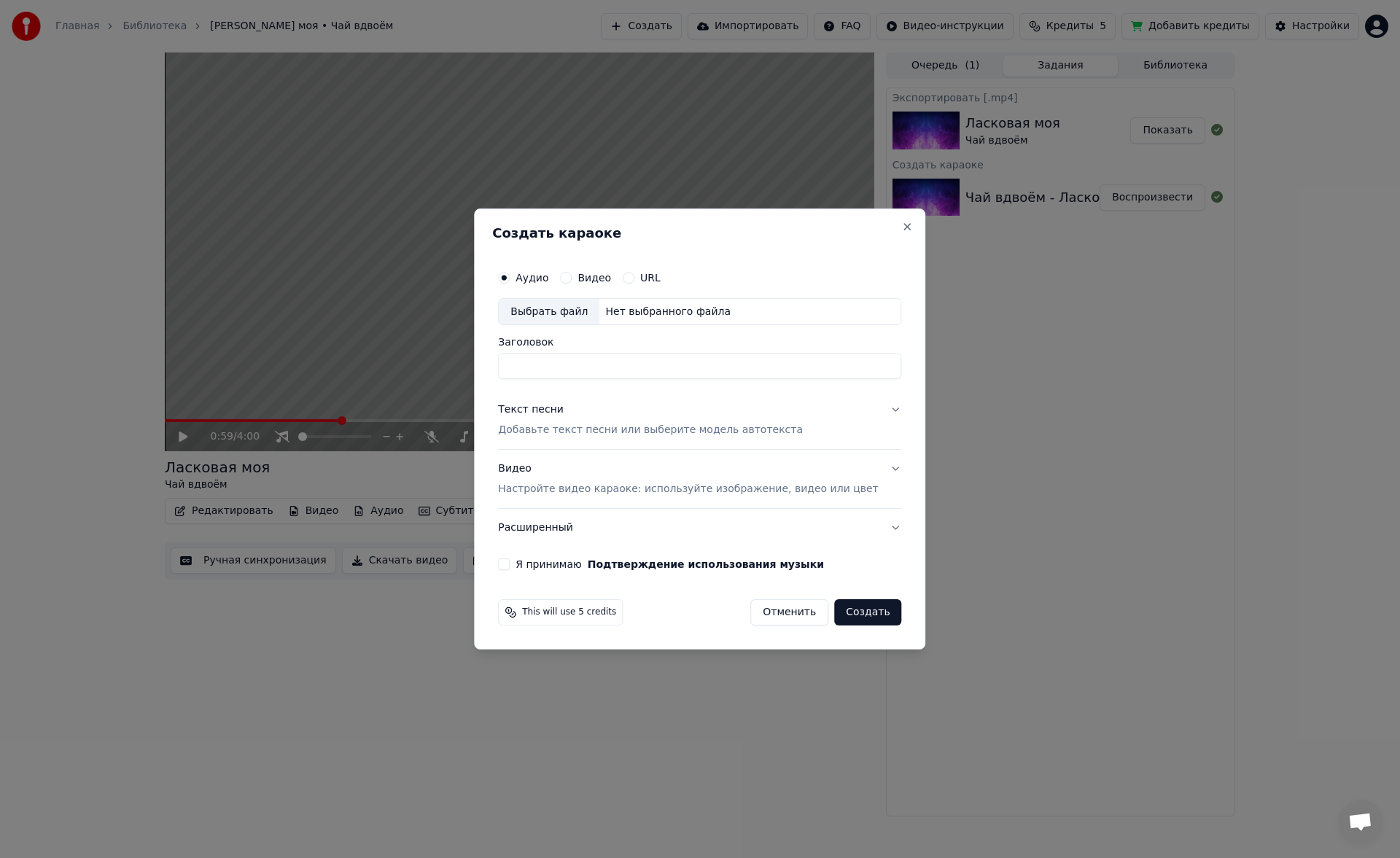
click at [575, 313] on div "Выбрать файл" at bounding box center [549, 312] width 101 height 26
type input "**********"
click at [608, 435] on p "Добавьте текст песни или выберите модель автотекста" at bounding box center [650, 430] width 304 height 15
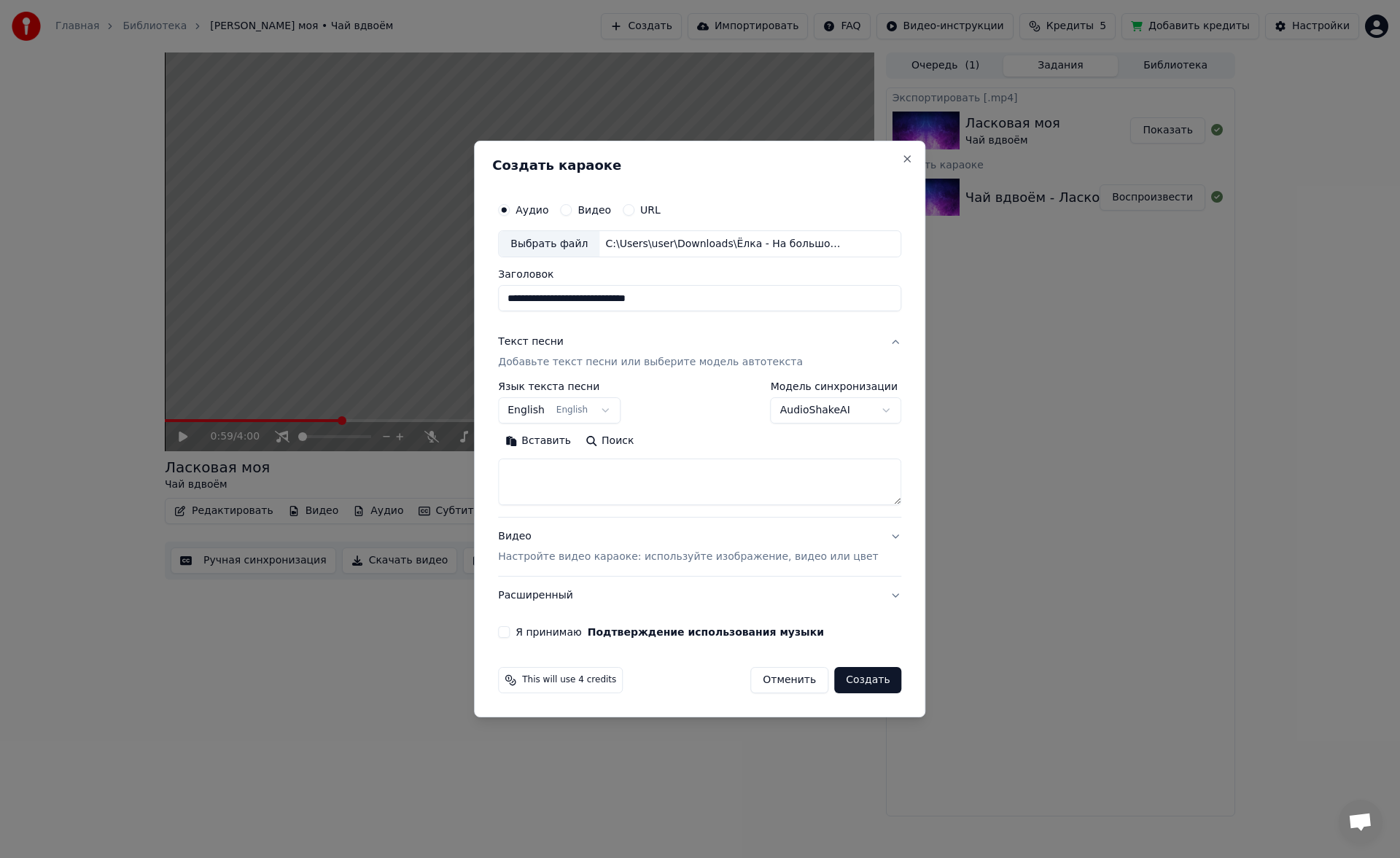
click at [575, 442] on button "Вставить" at bounding box center [538, 441] width 80 height 23
click at [682, 444] on button "Развернуть" at bounding box center [689, 441] width 92 height 23
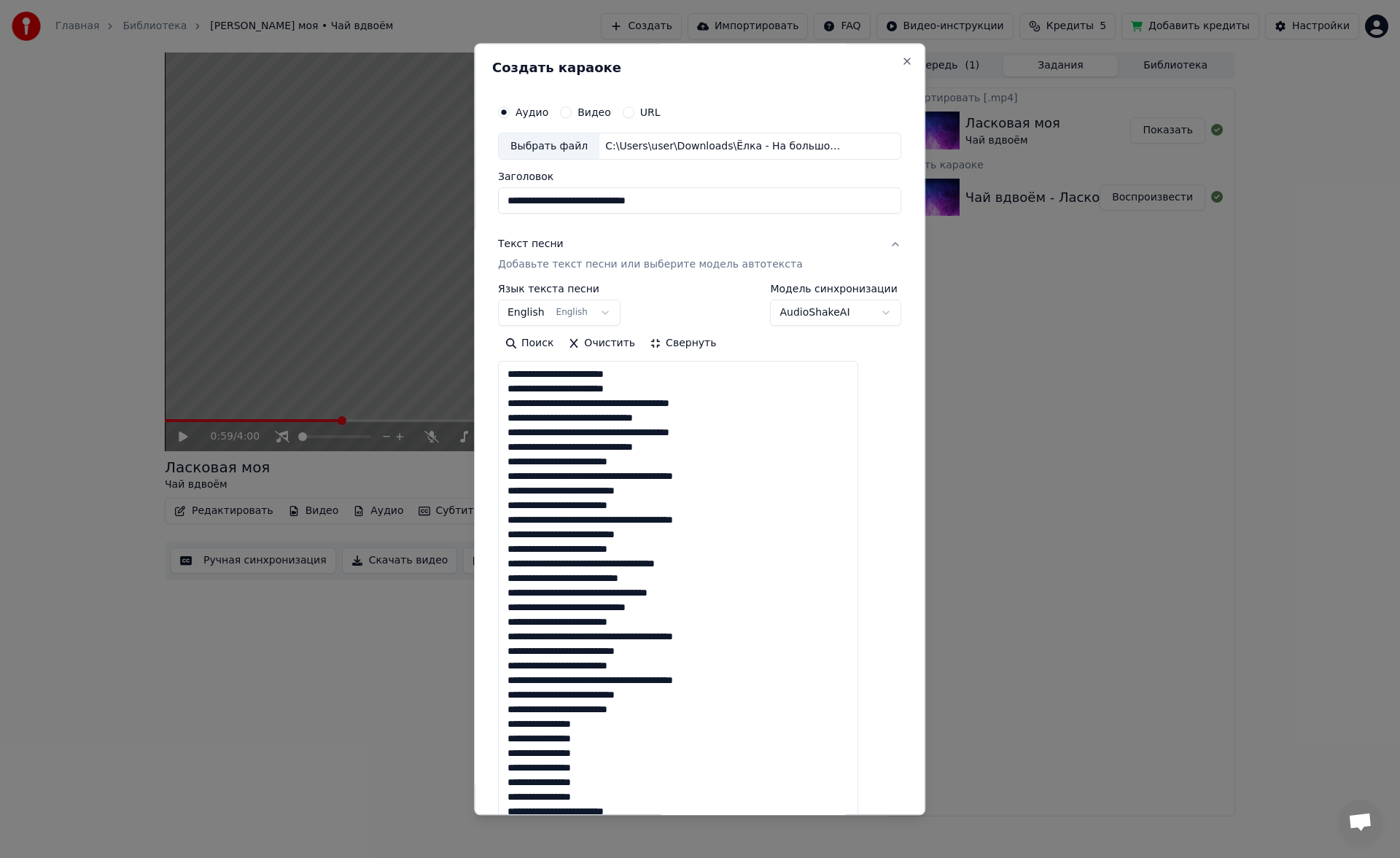
click at [682, 388] on textarea "**********" at bounding box center [678, 593] width 360 height 464
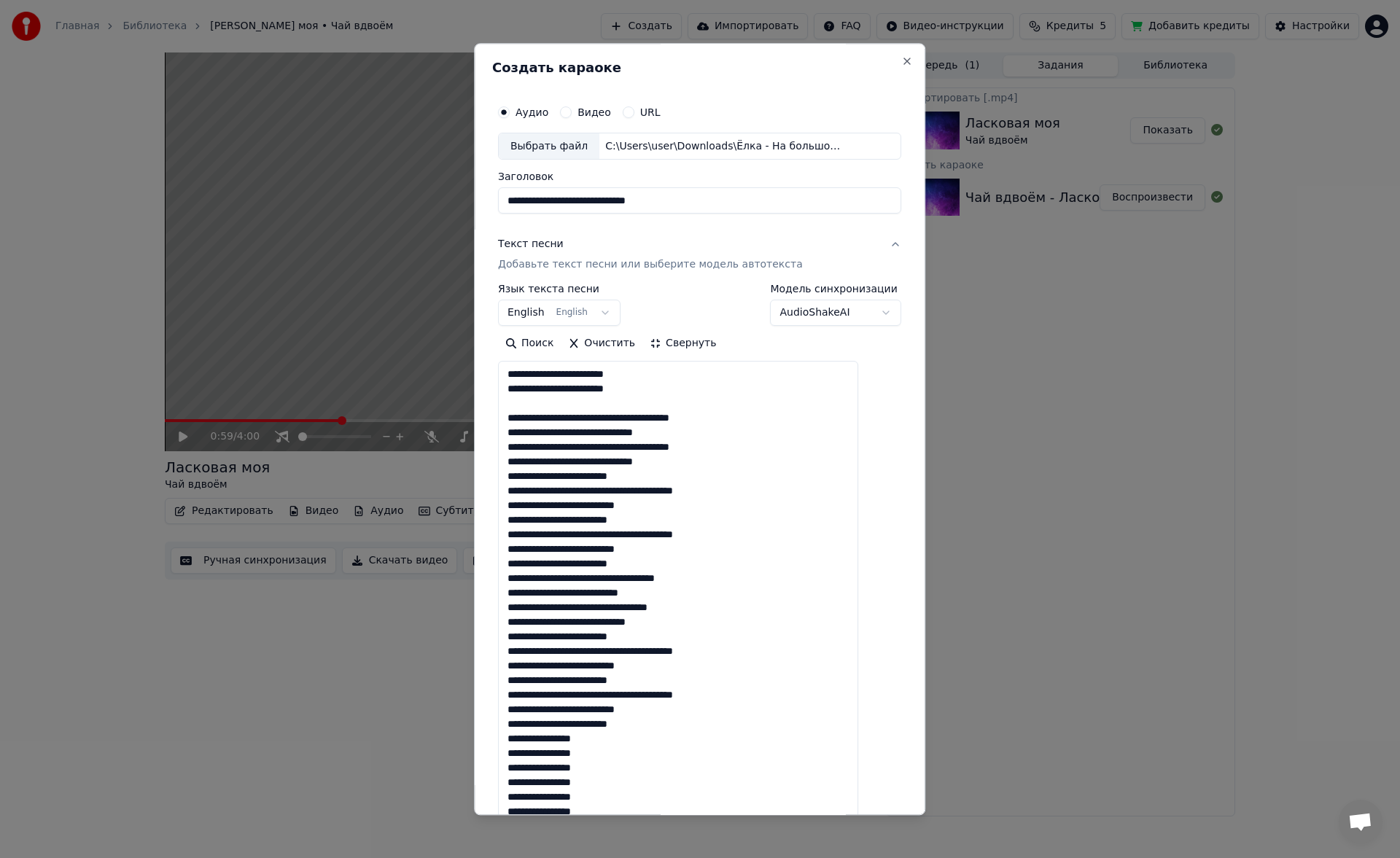
click at [712, 457] on textarea "**********" at bounding box center [678, 593] width 360 height 464
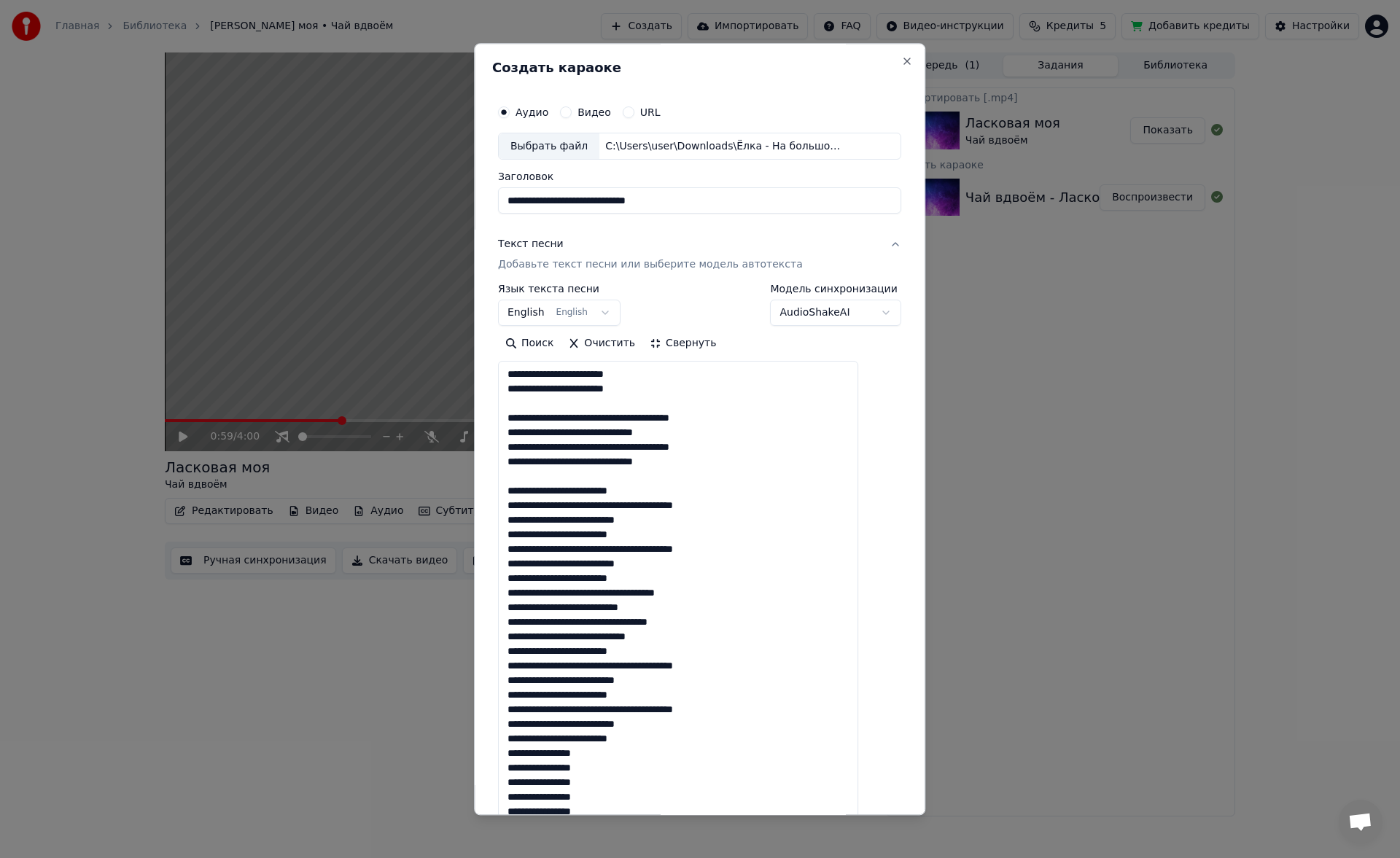
click at [668, 580] on textarea "**********" at bounding box center [678, 593] width 360 height 464
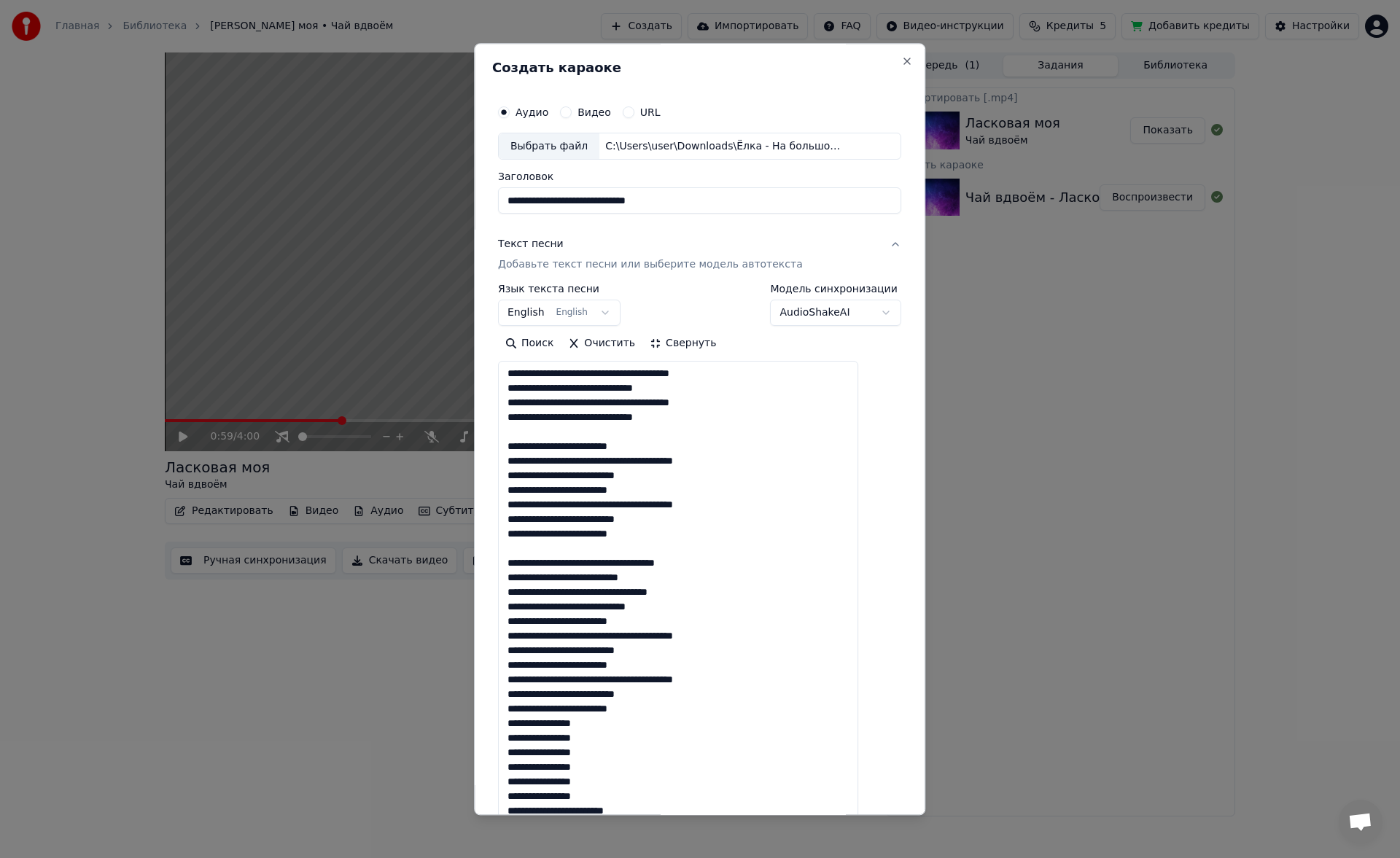
click at [703, 605] on textarea "**********" at bounding box center [678, 593] width 360 height 464
click at [659, 721] on textarea "**********" at bounding box center [678, 593] width 360 height 464
type textarea "**********"
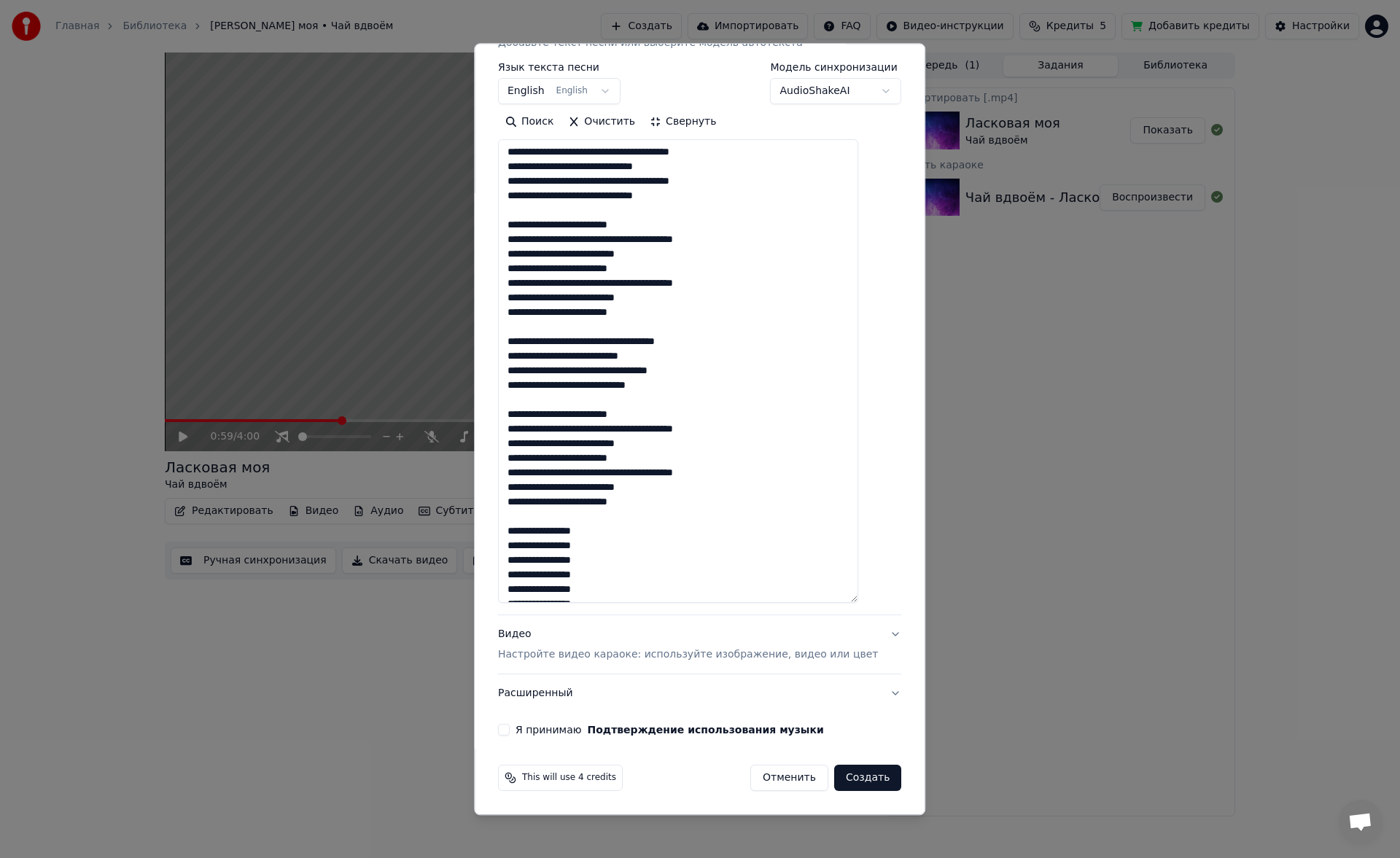
scroll to position [74, 0]
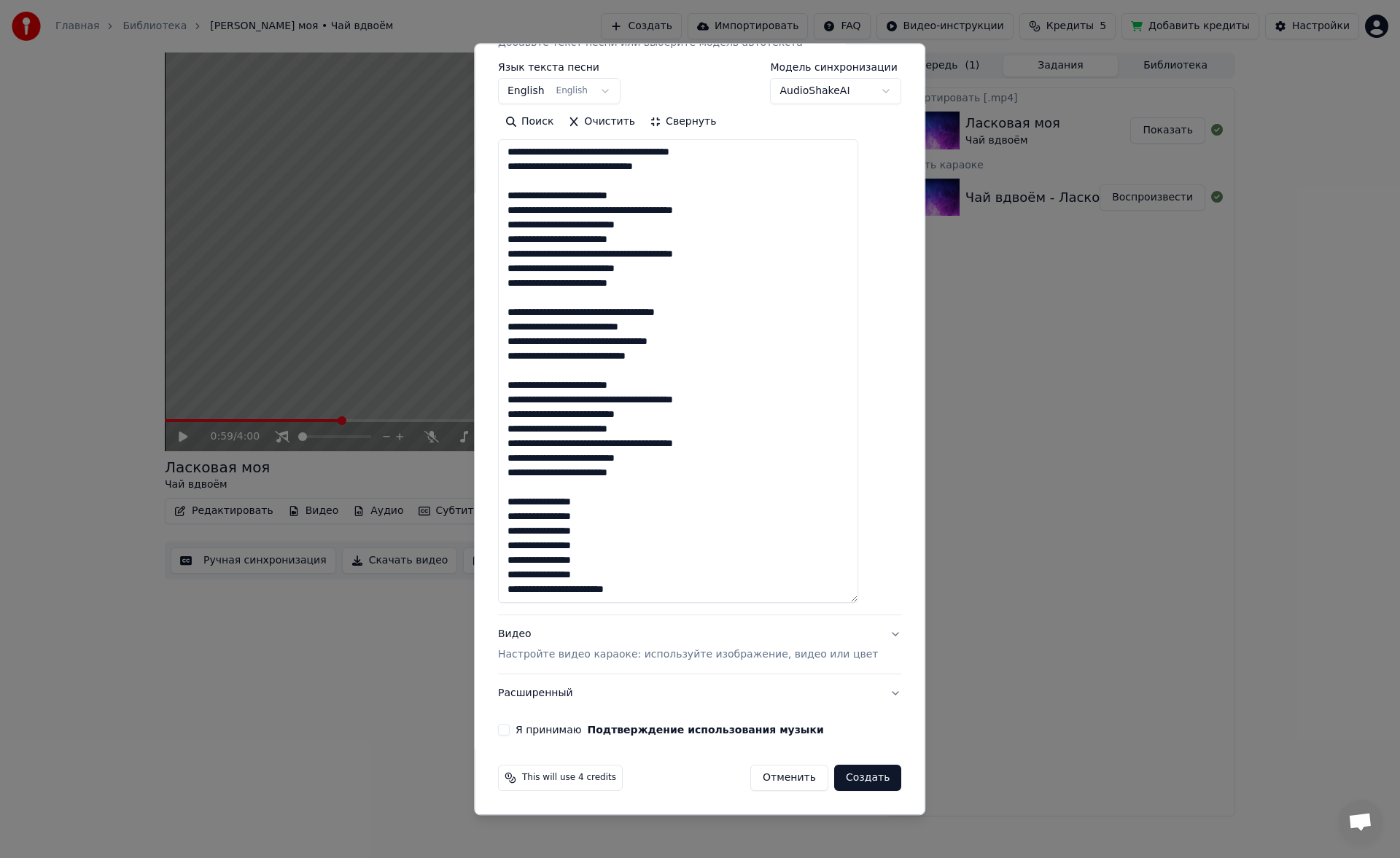
click at [683, 657] on p "Настройте видео караоке: используйте изображение, видео или цвет" at bounding box center [688, 654] width 380 height 15
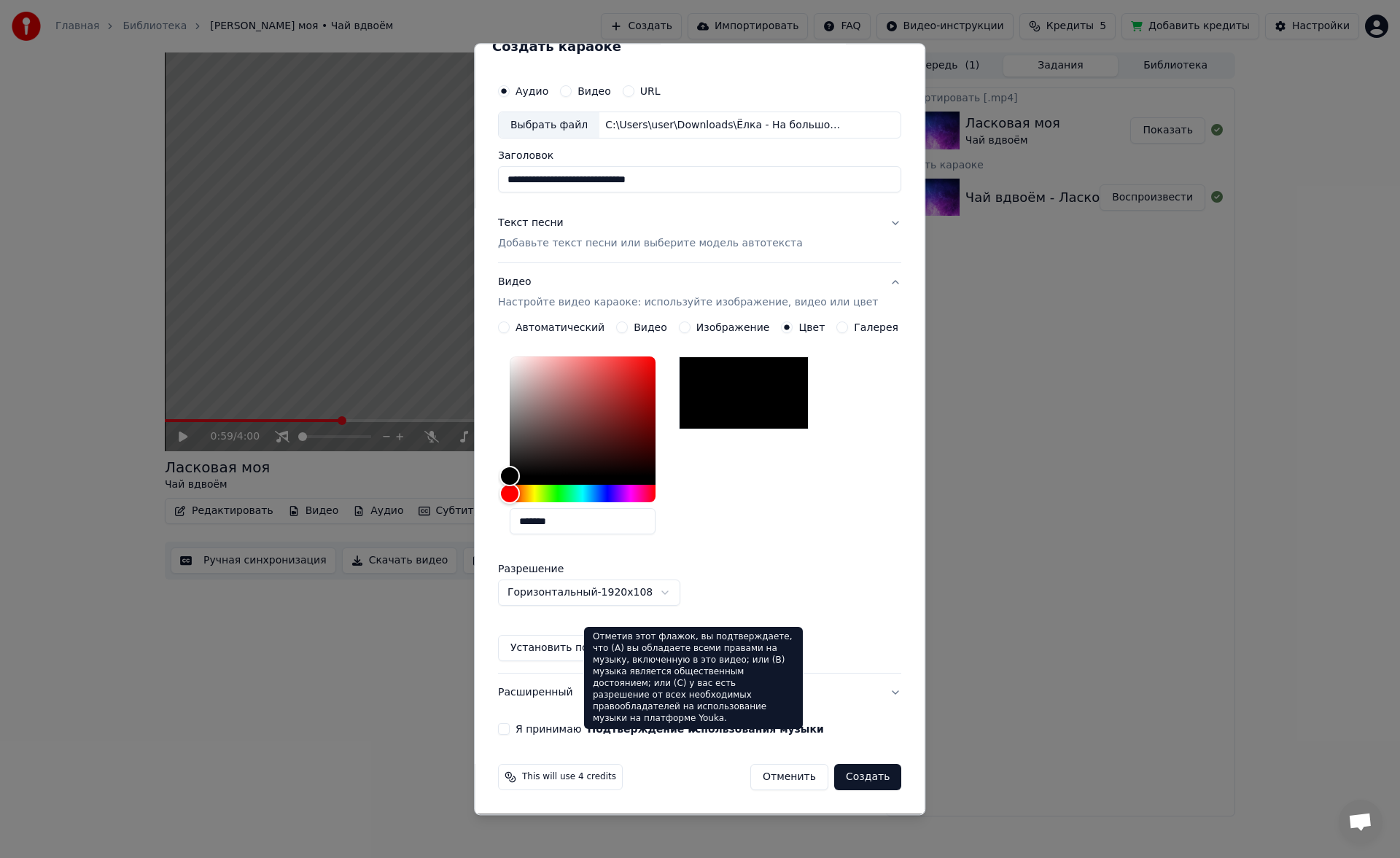
scroll to position [21, 0]
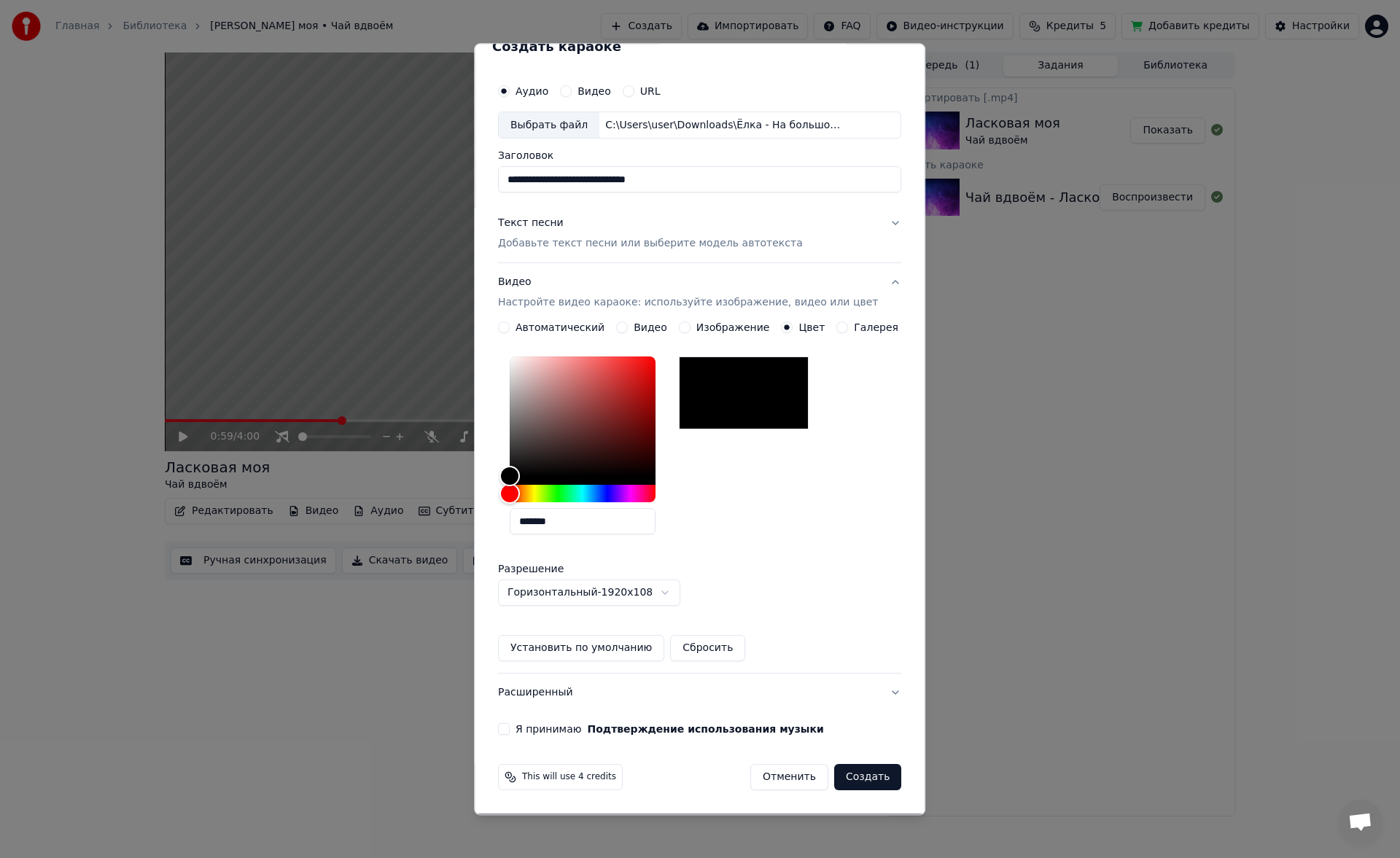
click at [510, 728] on button "Я принимаю Подтверждение использования музыки" at bounding box center [504, 729] width 12 height 12
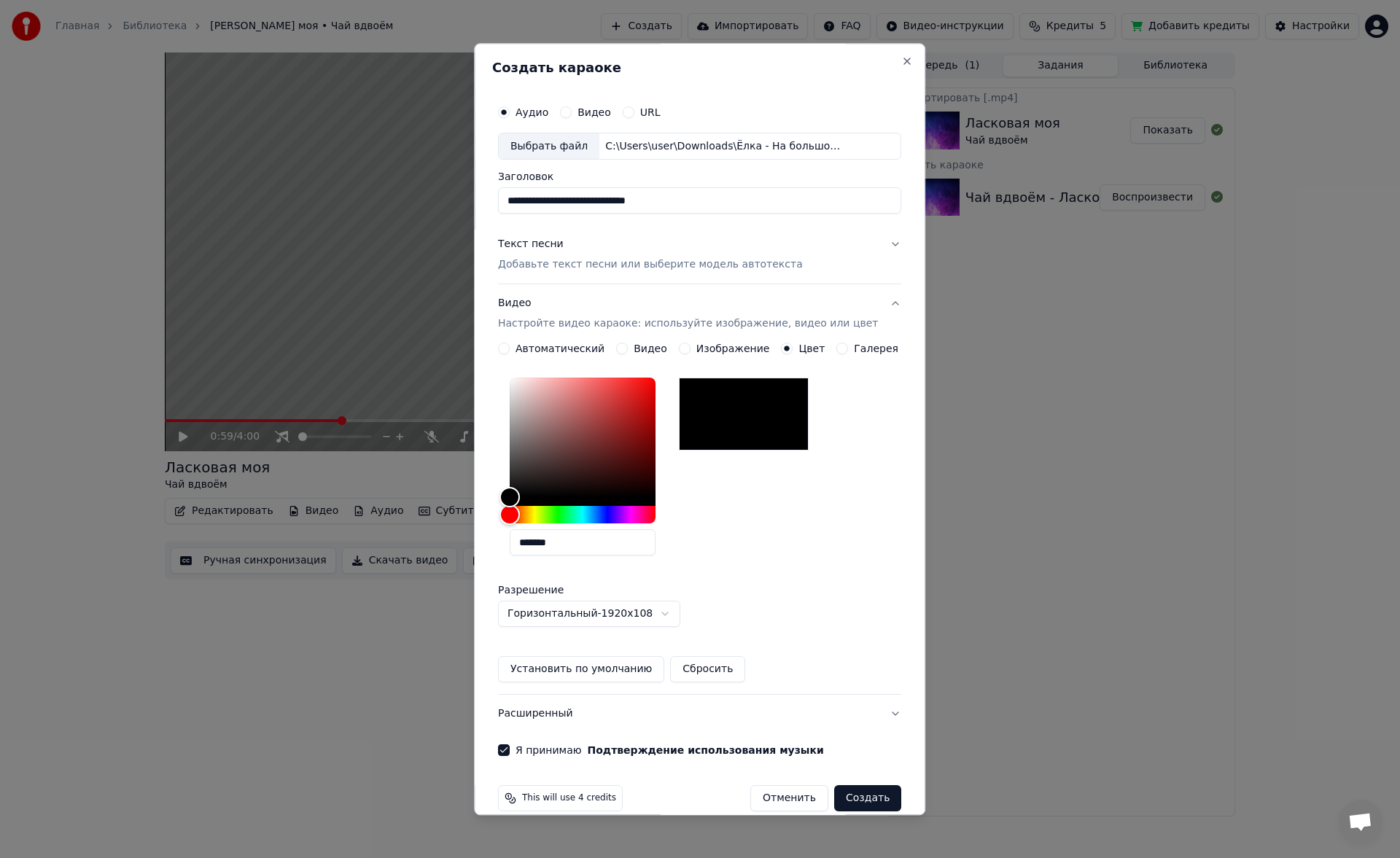
click at [559, 261] on p "Добавьте текст песни или выберите модель автотекста" at bounding box center [650, 265] width 304 height 15
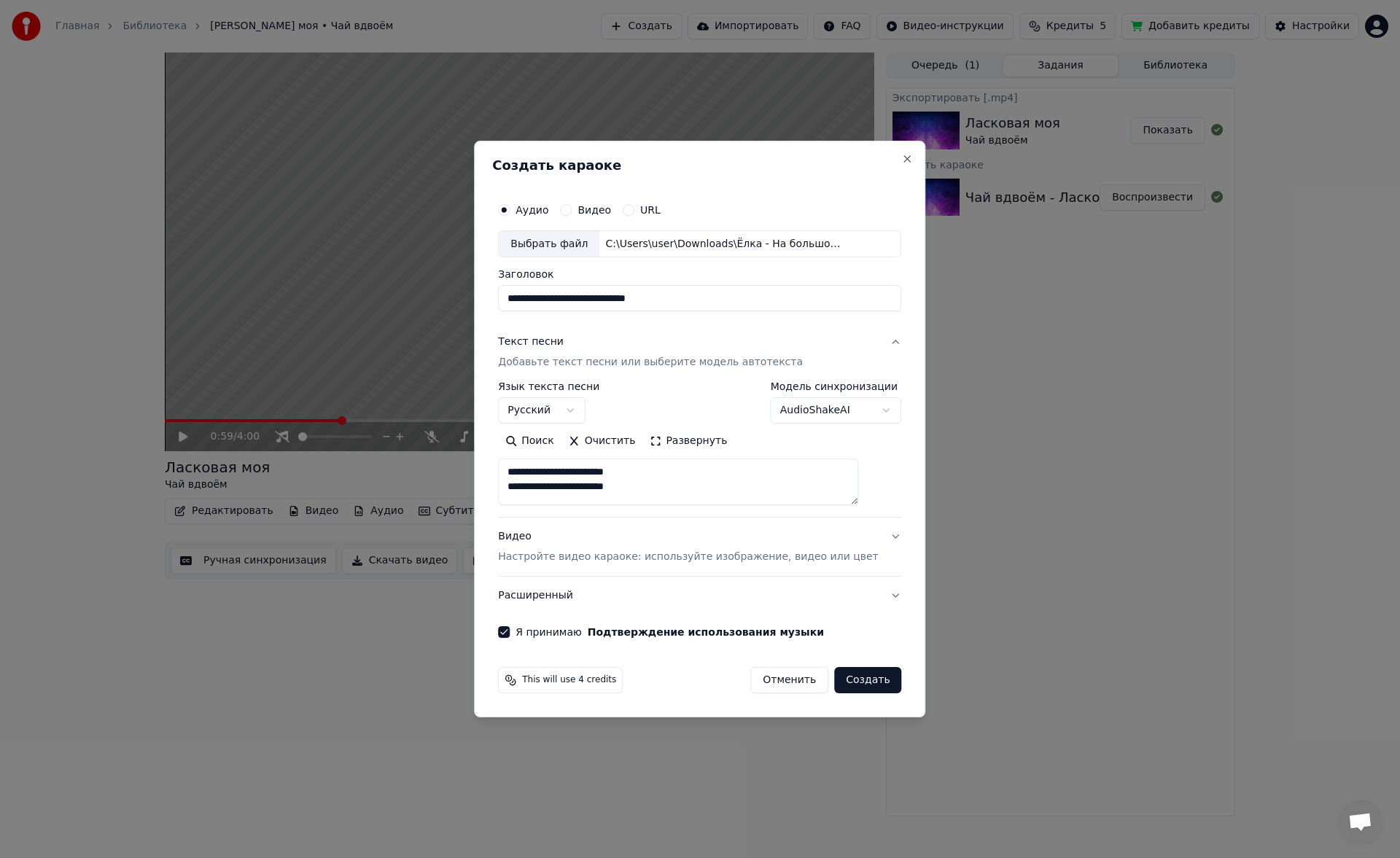
click at [850, 683] on button "Создать" at bounding box center [867, 679] width 67 height 26
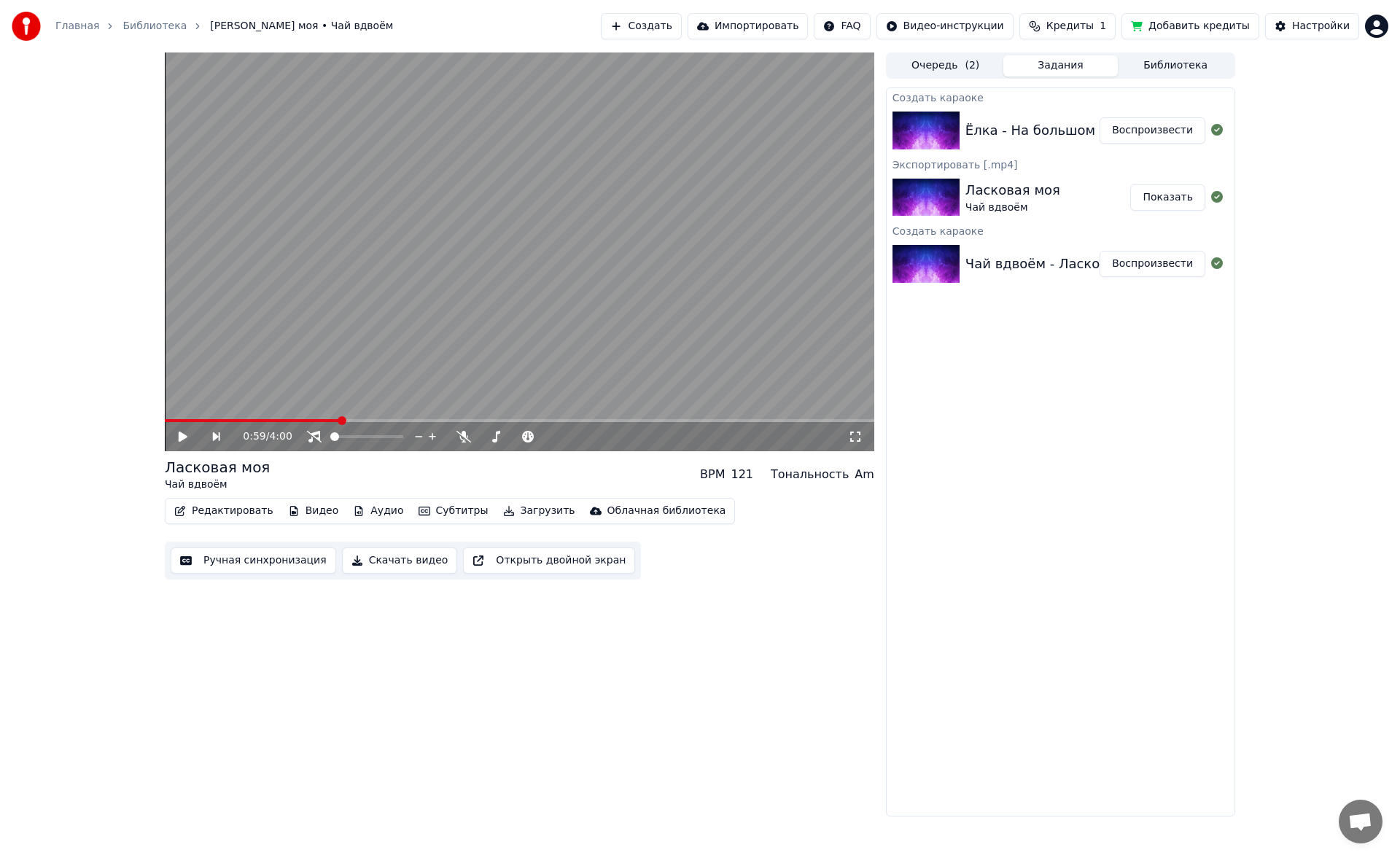
click at [224, 561] on button "Ручная синхронизация" at bounding box center [253, 561] width 166 height 26
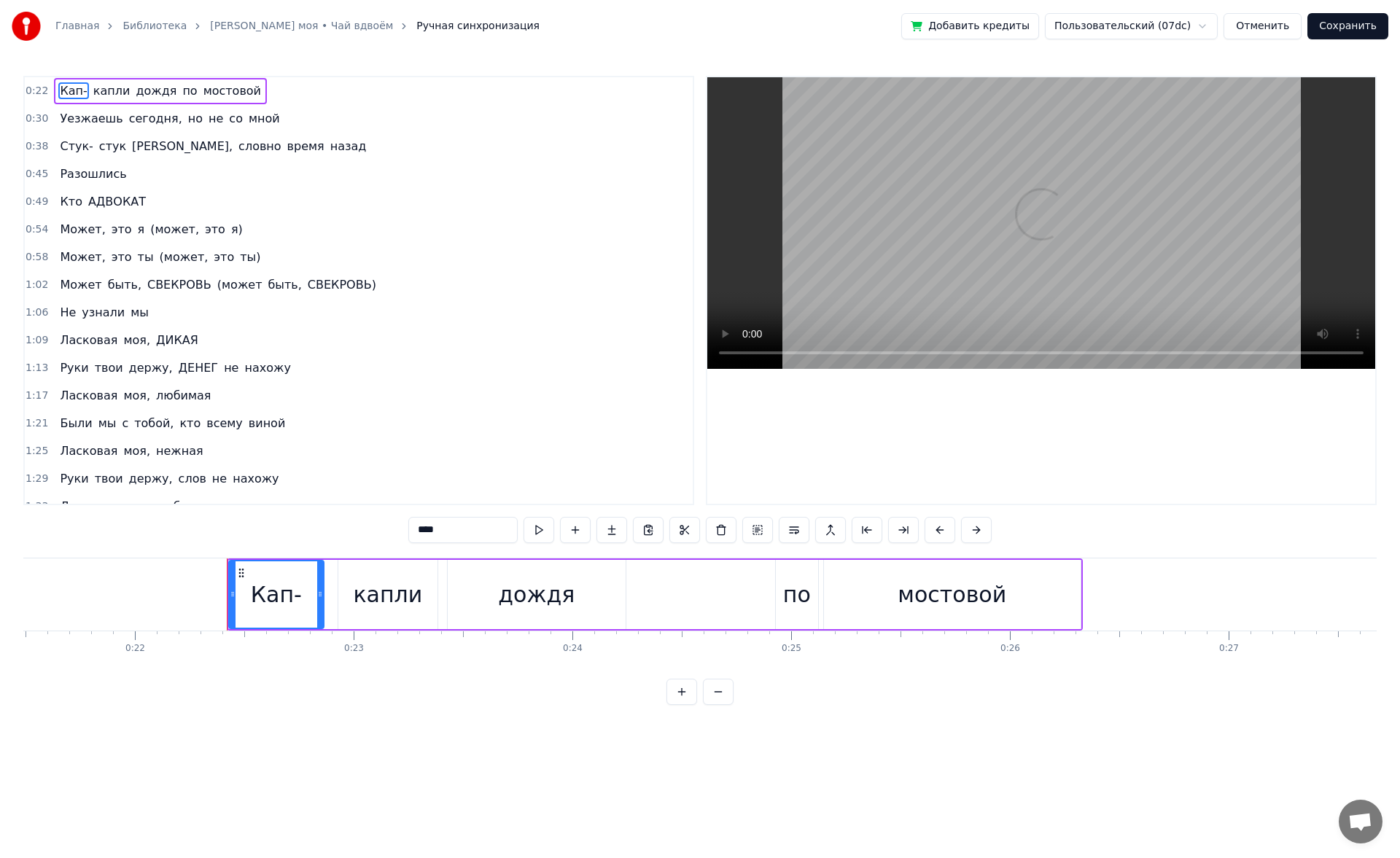
scroll to position [0, 4830]
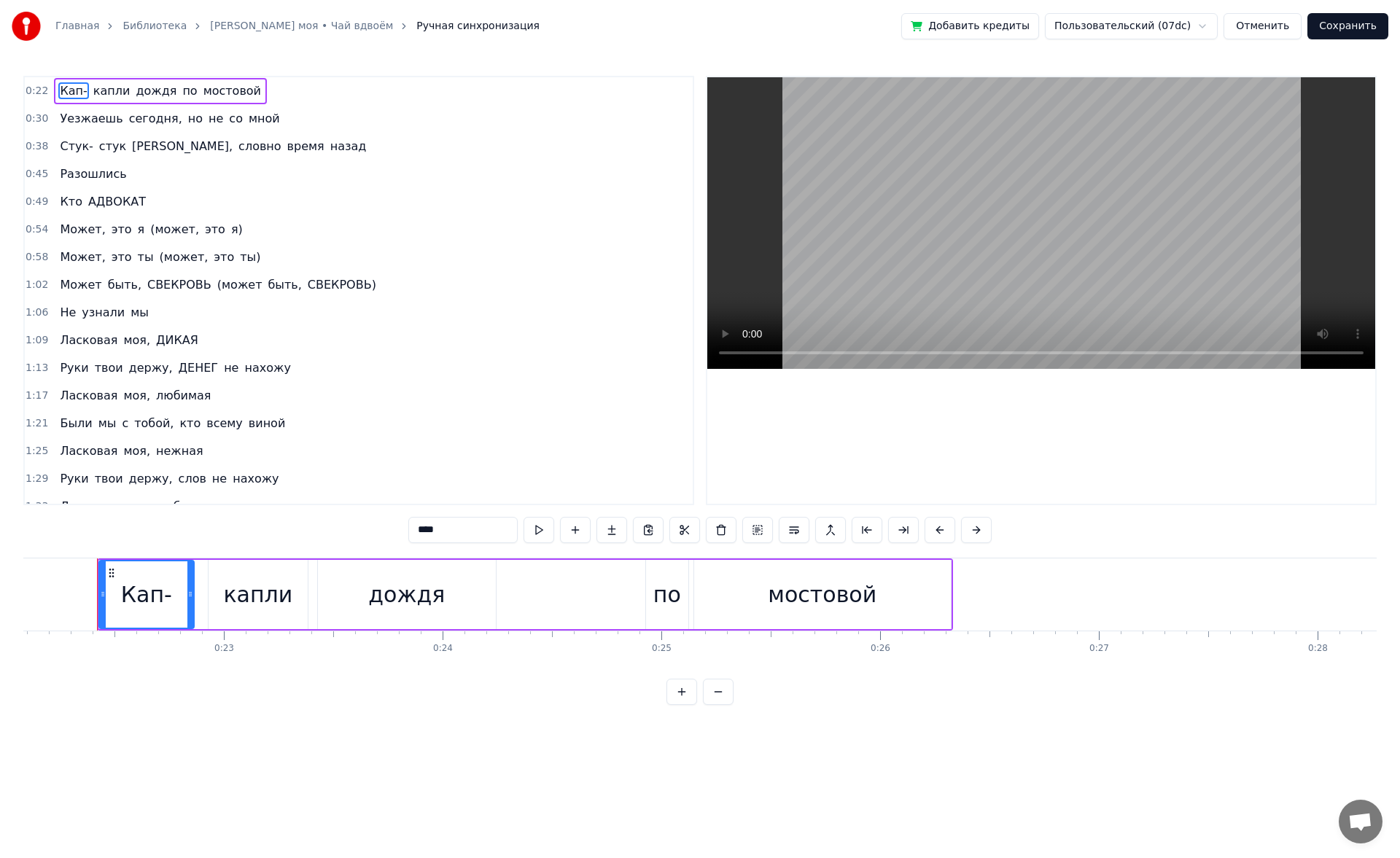
click at [140, 20] on link "Библиотека" at bounding box center [155, 26] width 64 height 15
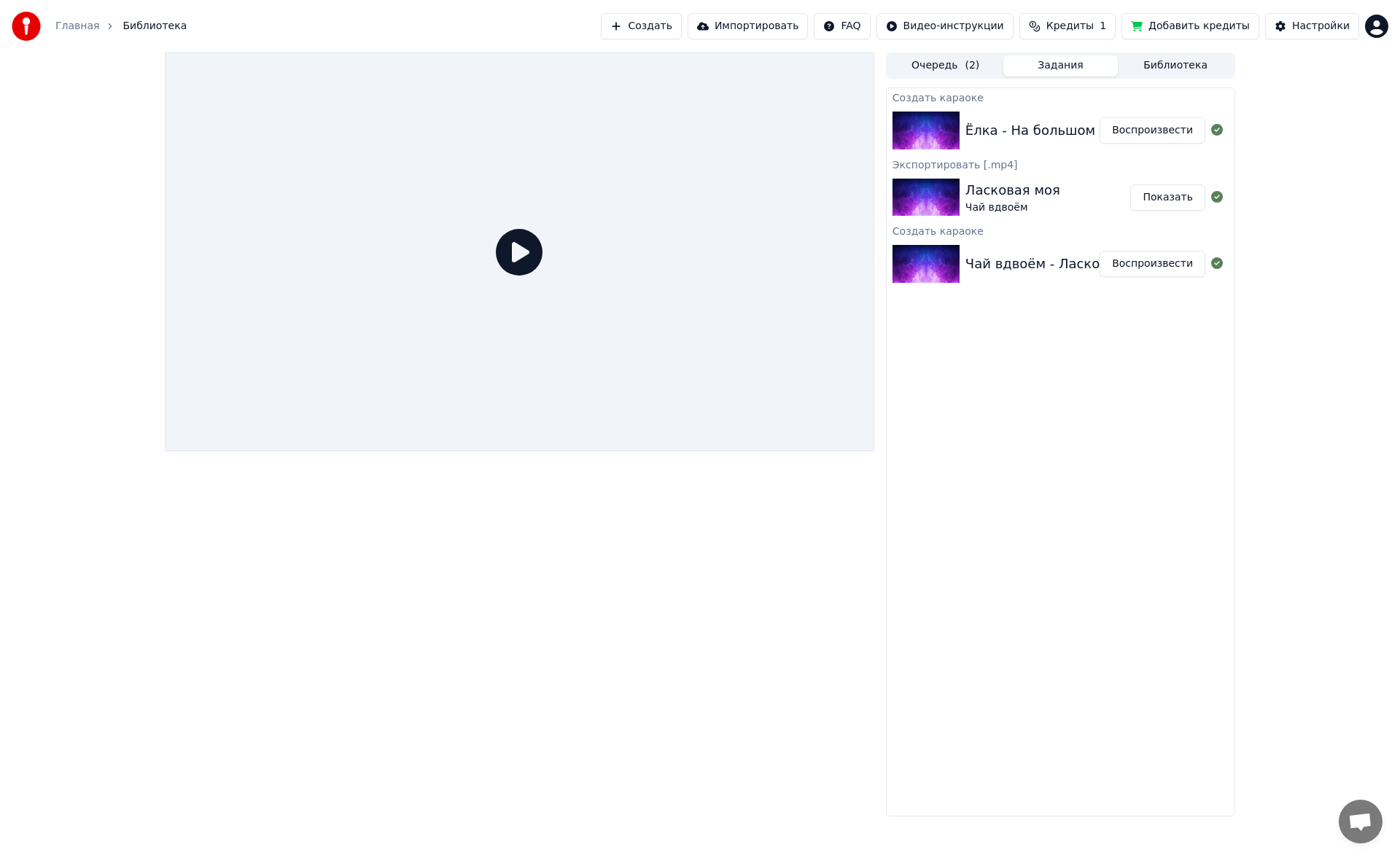
click at [981, 137] on div "Ёлка - На большом воздушном шаре" at bounding box center [1091, 131] width 252 height 20
click at [920, 140] on img at bounding box center [925, 131] width 67 height 38
click at [1117, 139] on button "Воспроизвести" at bounding box center [1153, 131] width 106 height 26
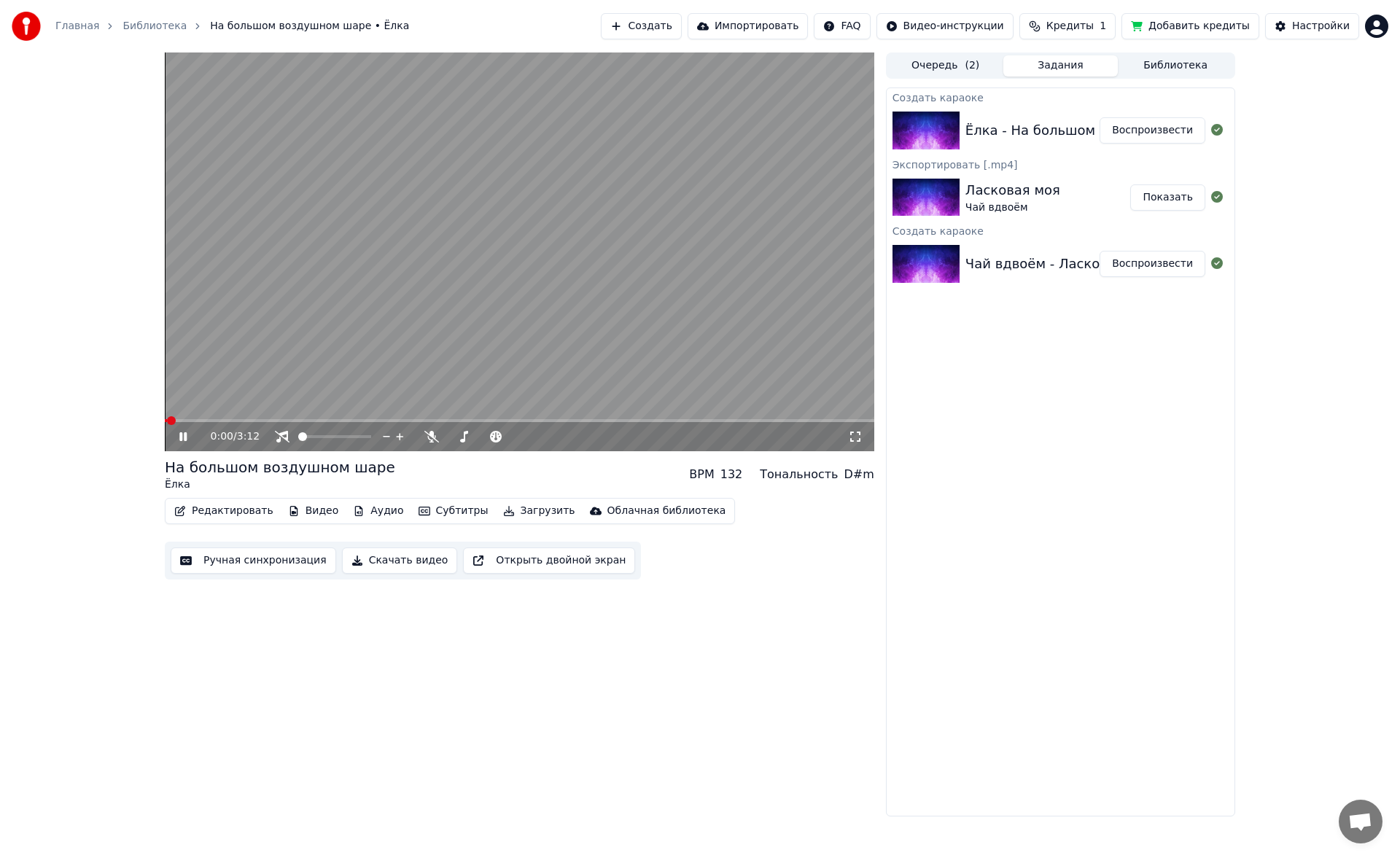
click at [183, 434] on icon at bounding box center [194, 437] width 34 height 12
click at [271, 568] on button "Ручная синхронизация" at bounding box center [253, 561] width 166 height 26
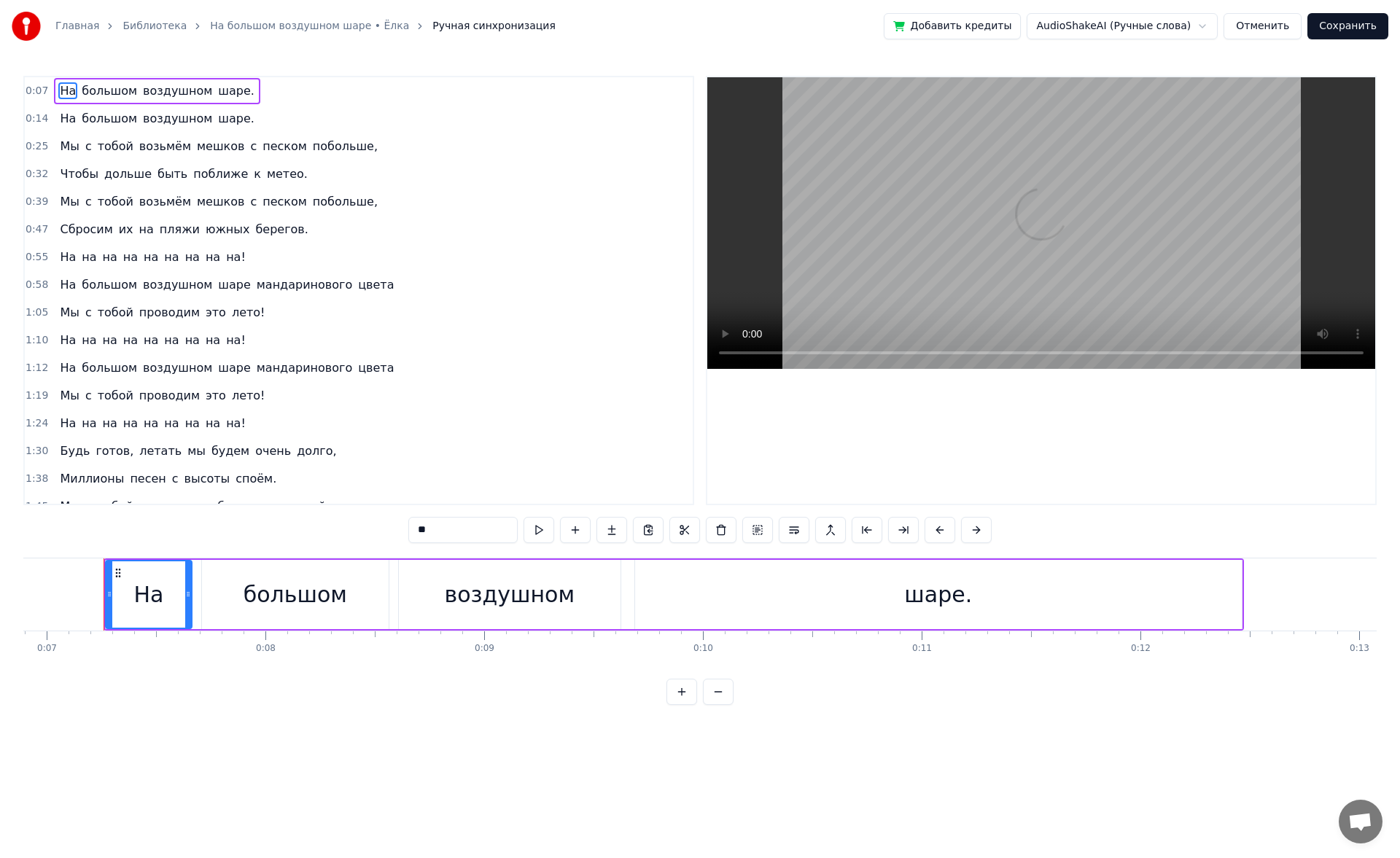
scroll to position [0, 1514]
click at [280, 150] on span "песком" at bounding box center [284, 146] width 47 height 17
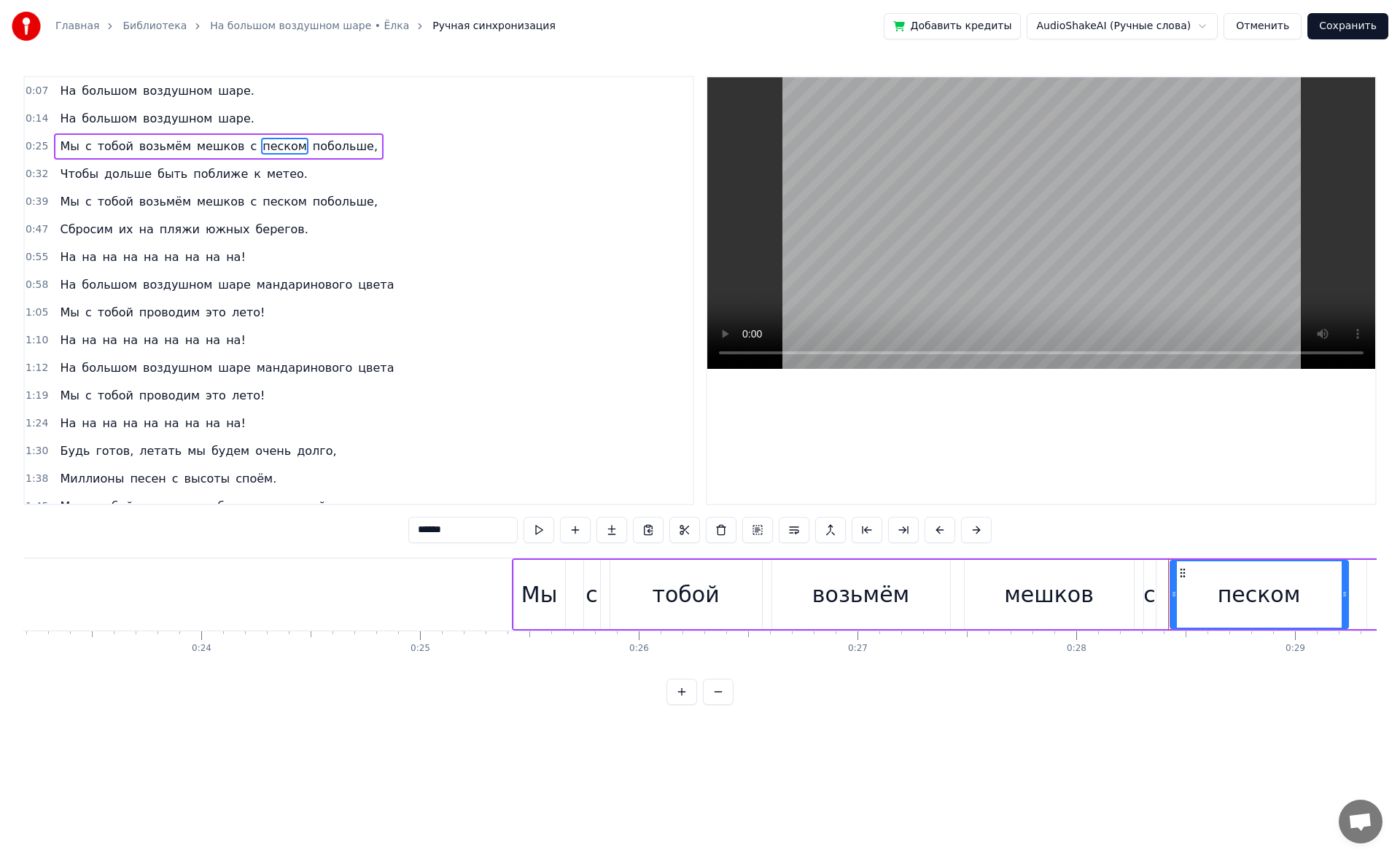
scroll to position [0, 6142]
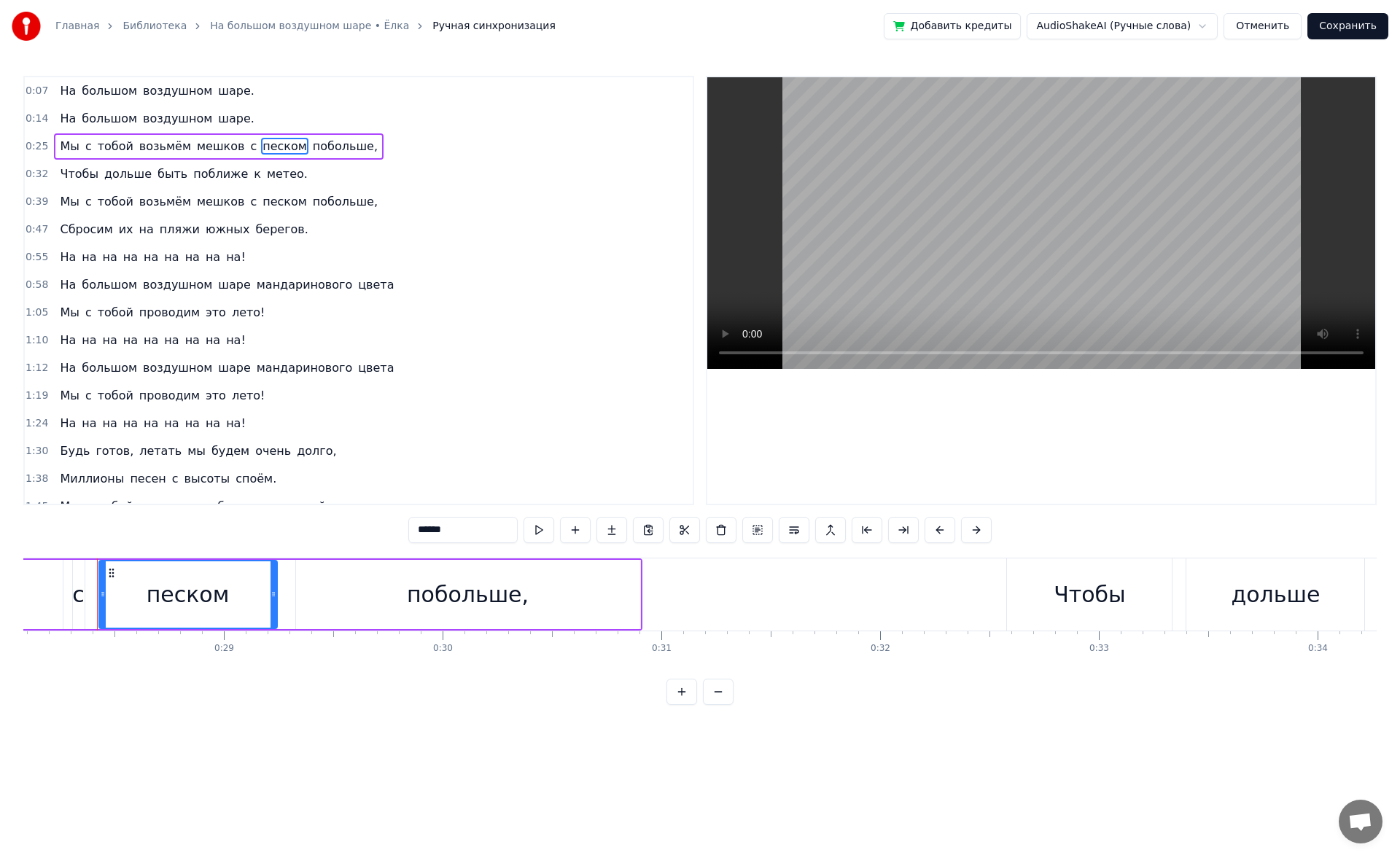
drag, startPoint x: 475, startPoint y: 537, endPoint x: 380, endPoint y: 530, distance: 95.3
click at [380, 530] on div "0:07 На большом воздушном шаре. 0:14 На большом воздушном шаре. 0:25 Мы с тобой…" at bounding box center [700, 390] width 1353 height 629
type input "*"
click at [462, 597] on div "побольше," at bounding box center [468, 594] width 122 height 33
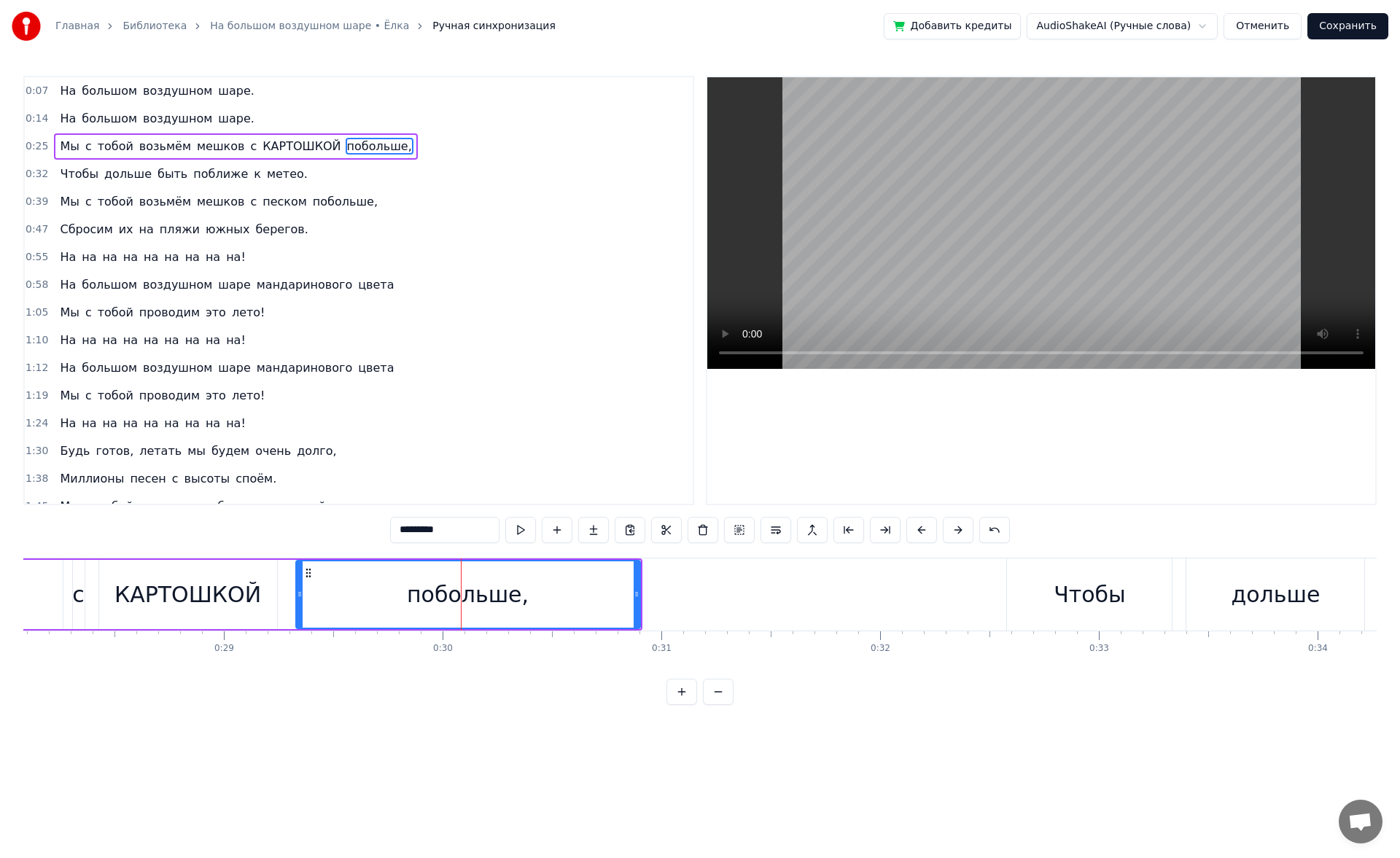
click at [410, 528] on input "*********" at bounding box center [445, 530] width 110 height 26
drag, startPoint x: 446, startPoint y: 534, endPoint x: 338, endPoint y: 524, distance: 108.5
click at [338, 524] on div "0:07 На большом воздушном шаре. 0:14 На большом воздушном шаре. 0:25 Мы с тобой…" at bounding box center [700, 390] width 1353 height 629
click at [269, 203] on span "песком" at bounding box center [284, 202] width 47 height 17
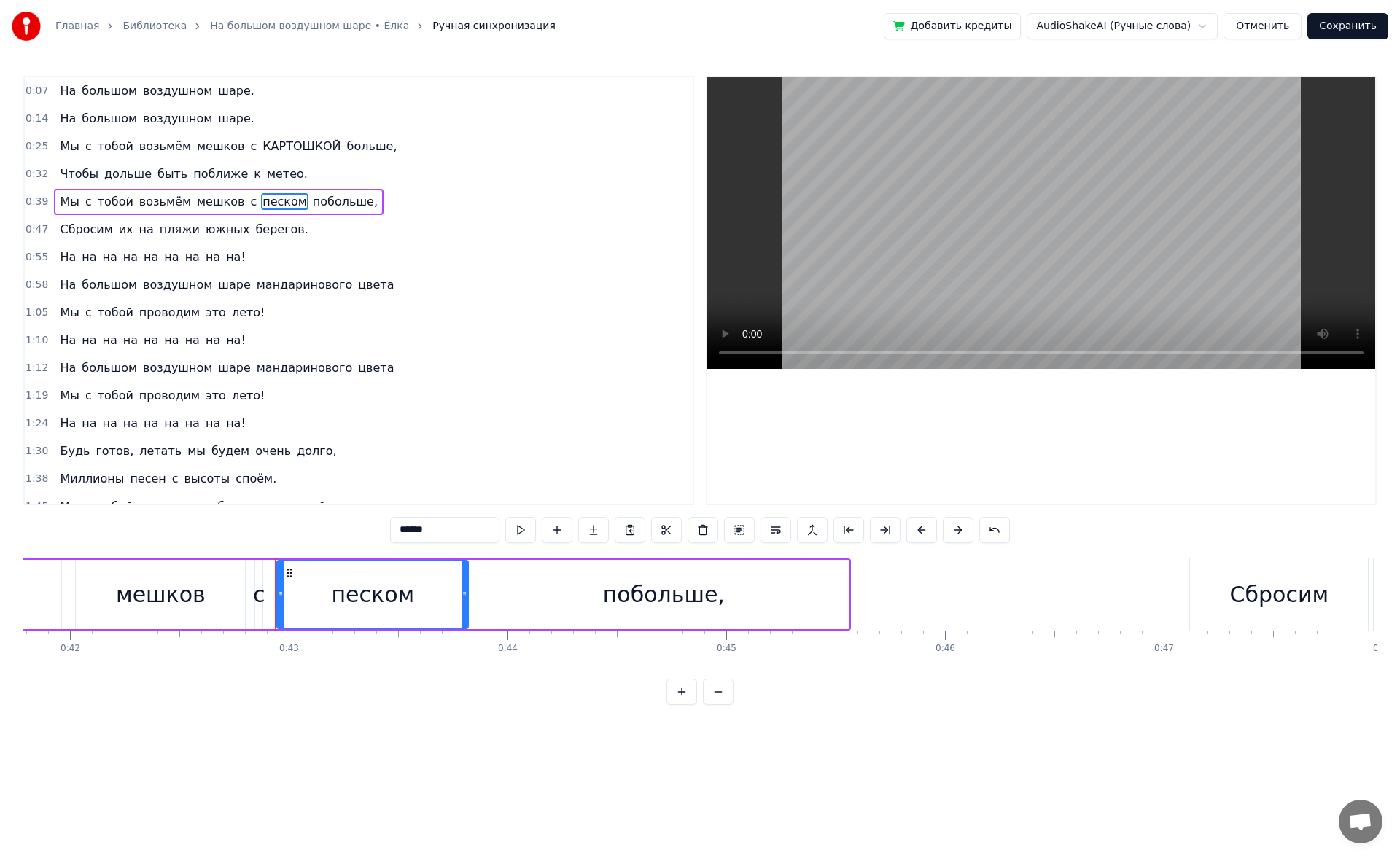
scroll to position [0, 9317]
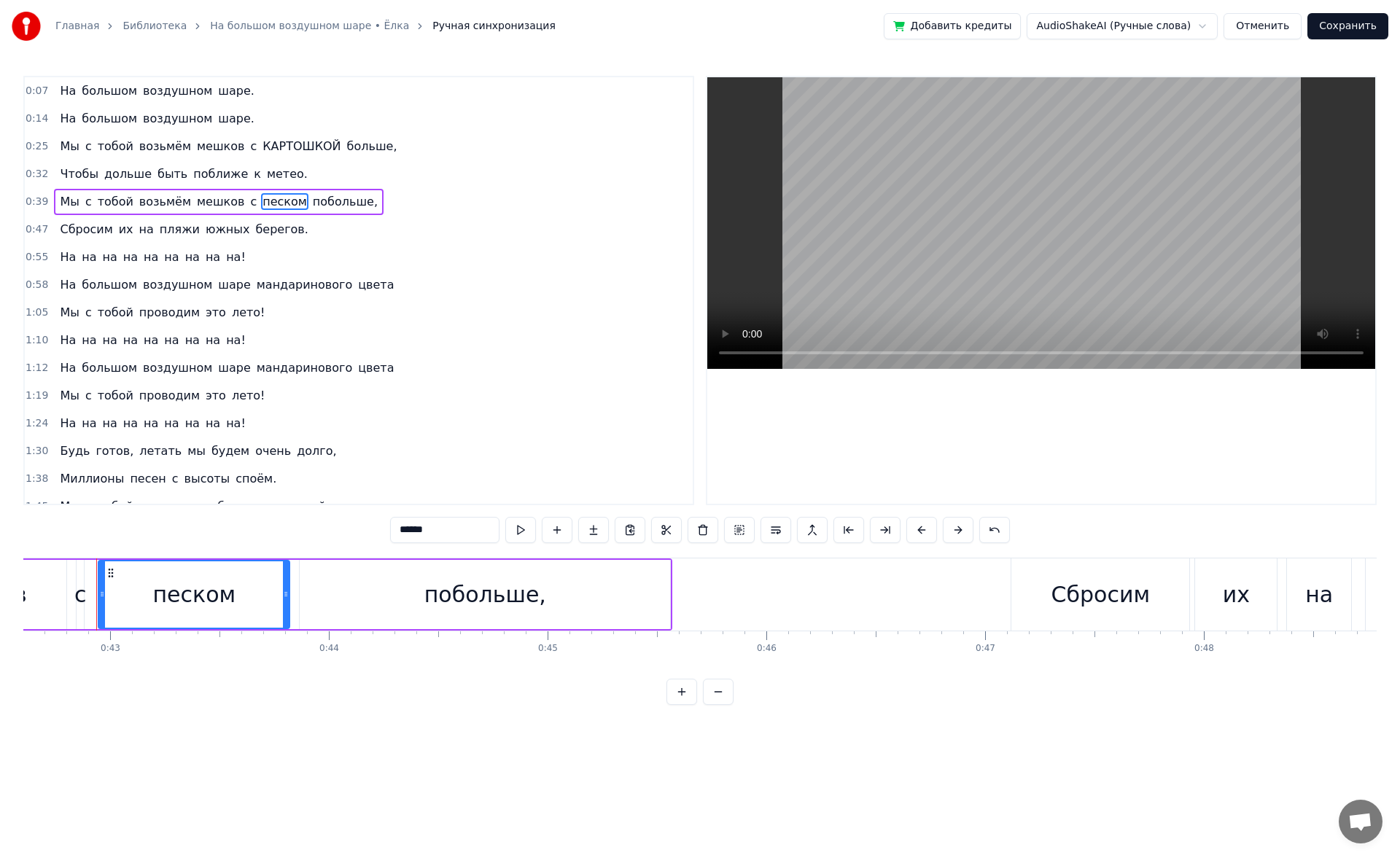
drag, startPoint x: 444, startPoint y: 531, endPoint x: 346, endPoint y: 533, distance: 98.0
click at [346, 533] on div "0:07 На большом воздушном шаре. 0:14 На большом воздушном шаре. 0:25 Мы с тобой…" at bounding box center [700, 390] width 1353 height 629
click at [475, 591] on div "побольше," at bounding box center [485, 594] width 122 height 33
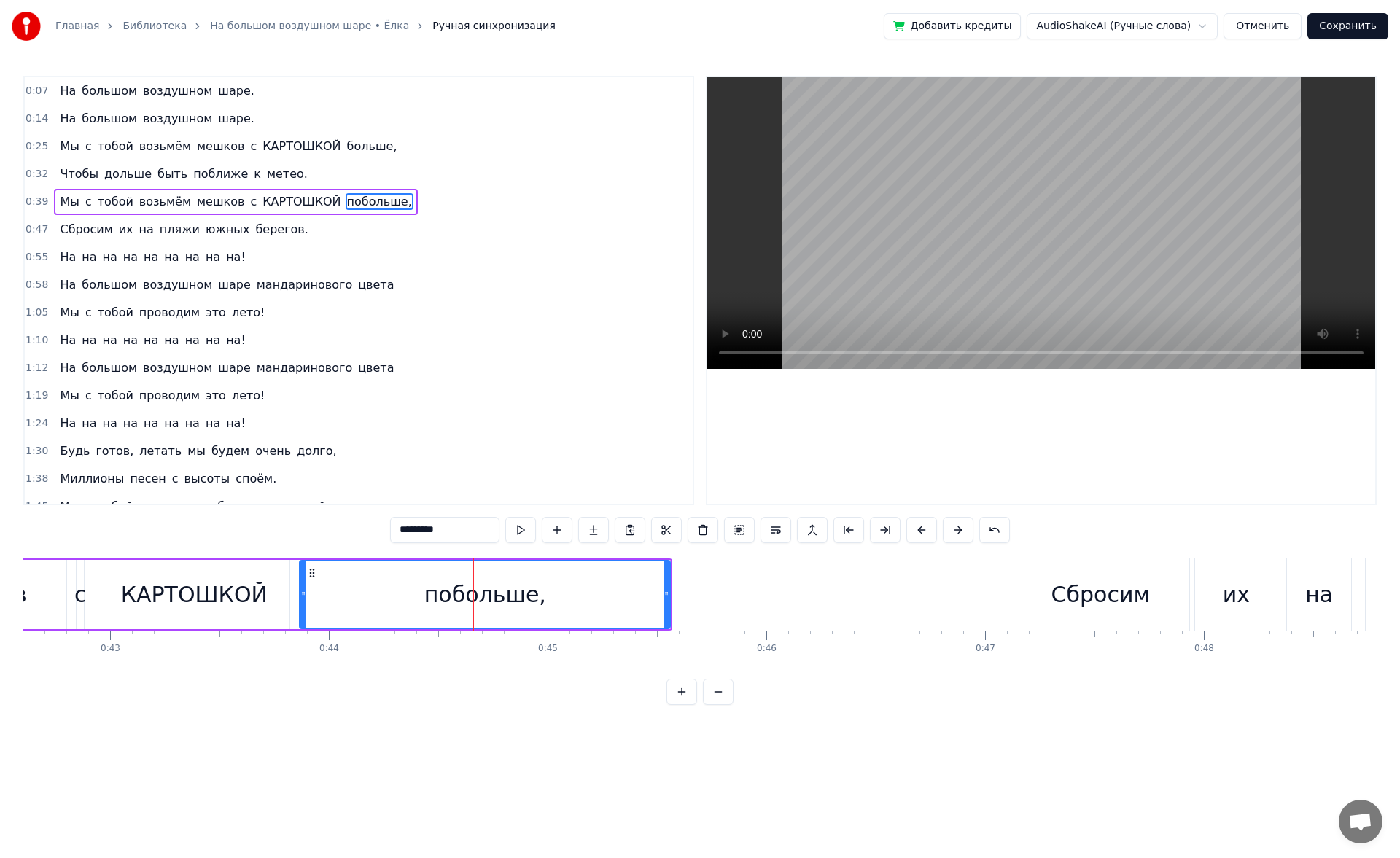
click at [412, 529] on input "*********" at bounding box center [445, 530] width 110 height 26
click at [210, 227] on span "южных" at bounding box center [228, 228] width 47 height 17
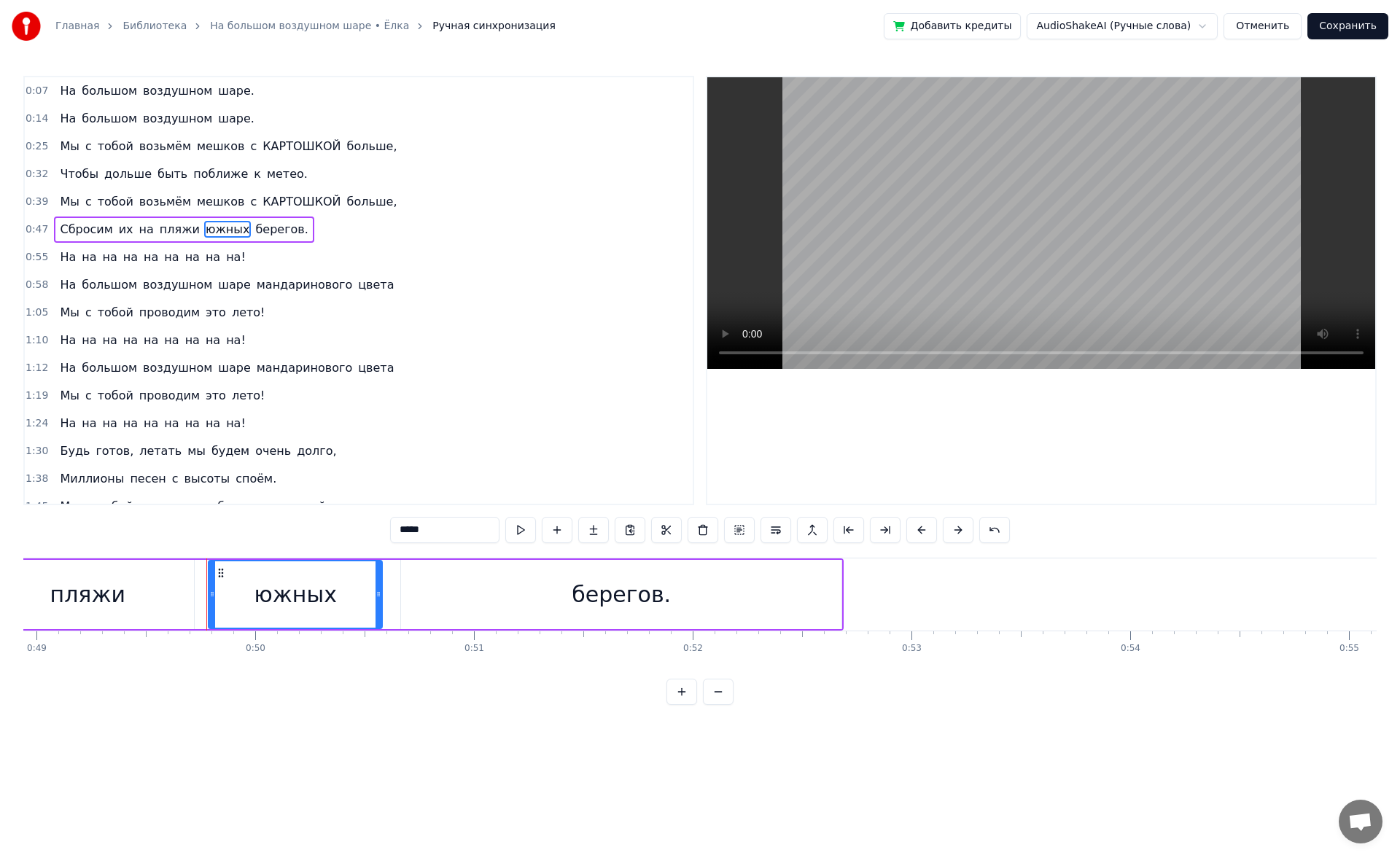
scroll to position [0, 10813]
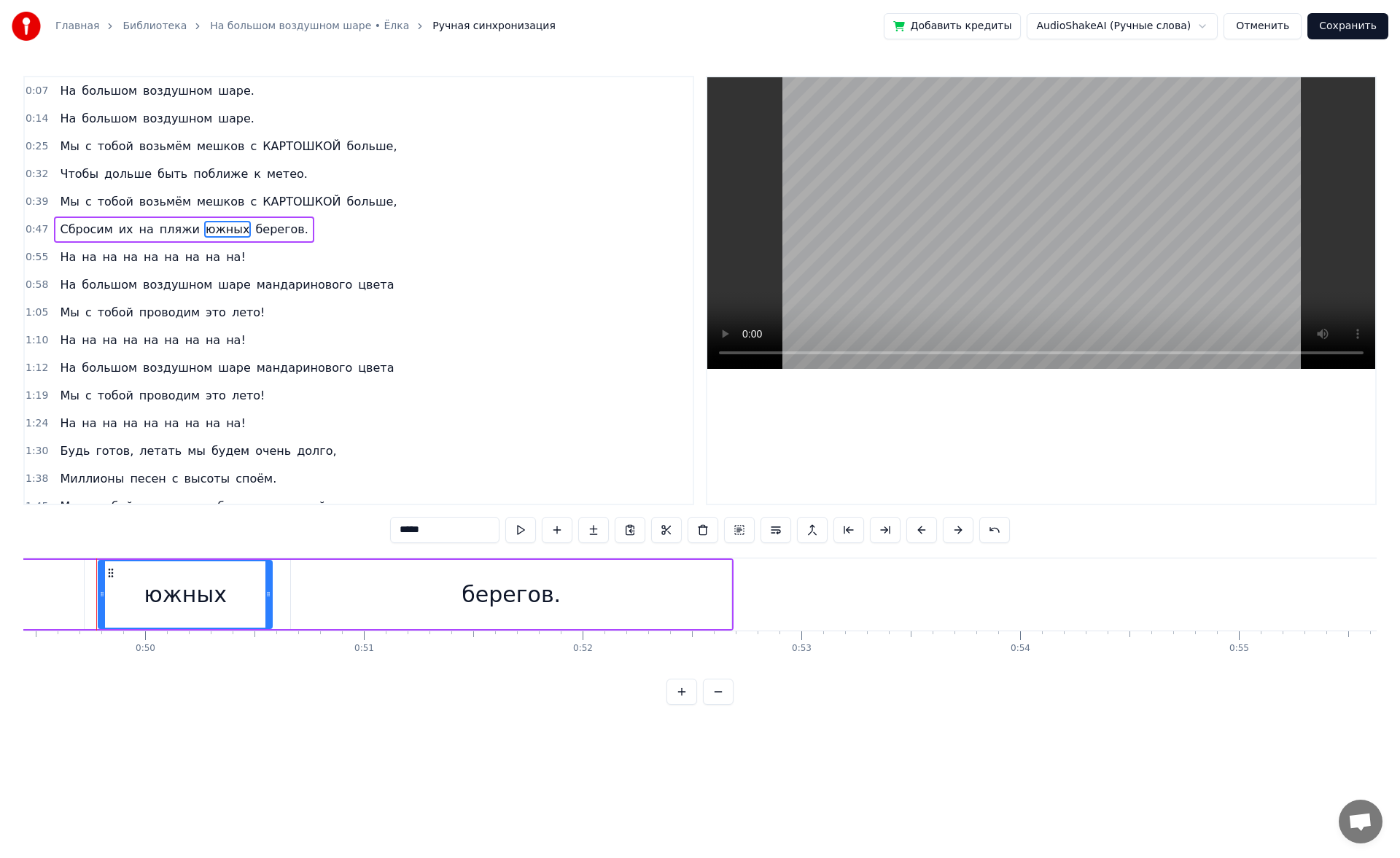
drag, startPoint x: 437, startPoint y: 531, endPoint x: 357, endPoint y: 532, distance: 80.0
click at [357, 532] on div "0:07 На большом воздушном шаре. 0:14 На большом воздушном шаре. 0:25 Мы с тобой…" at bounding box center [700, 390] width 1353 height 629
click at [261, 291] on span "мандаринового" at bounding box center [304, 284] width 99 height 17
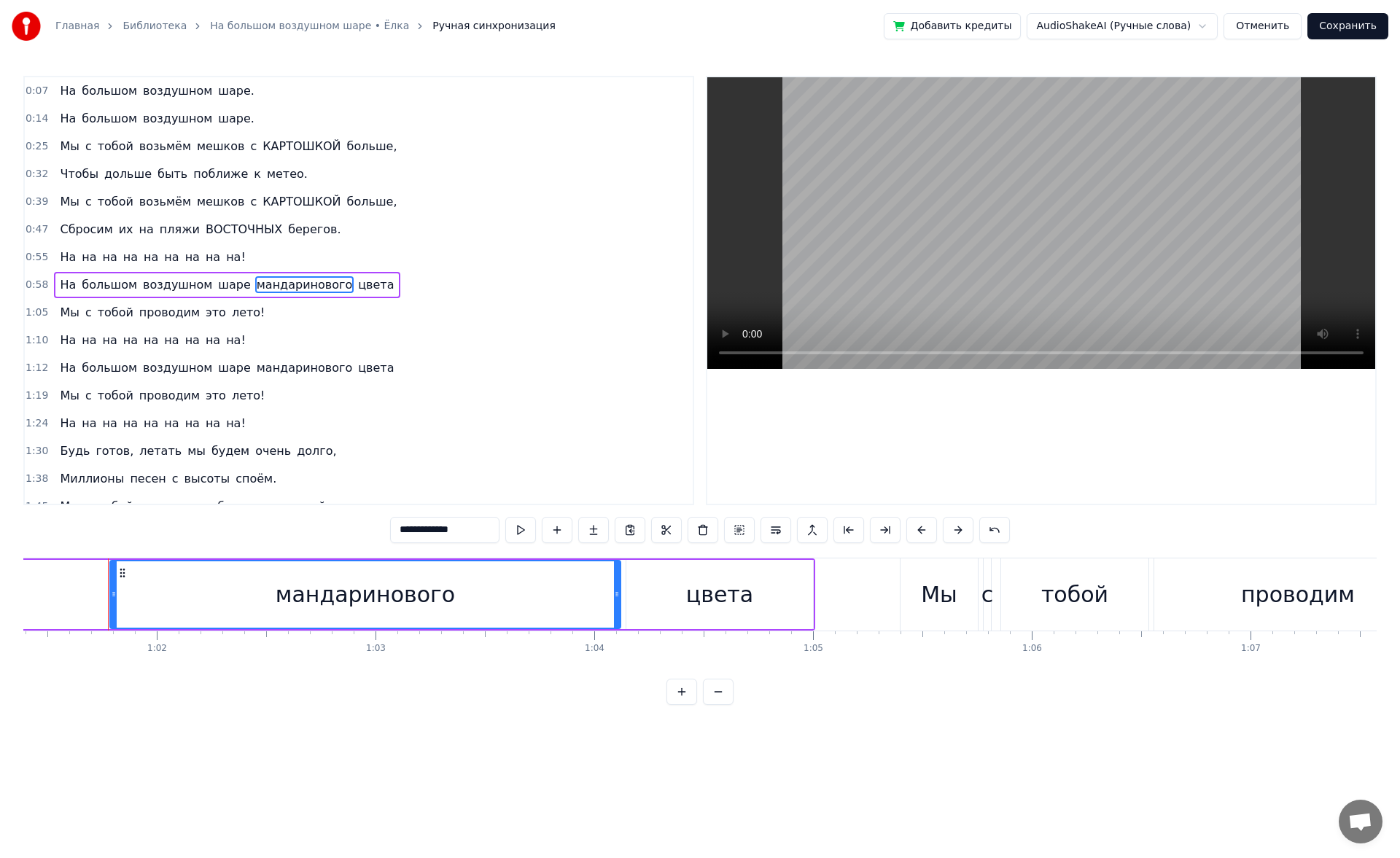
scroll to position [0, 13437]
click at [163, 282] on span "воздушном" at bounding box center [178, 284] width 72 height 17
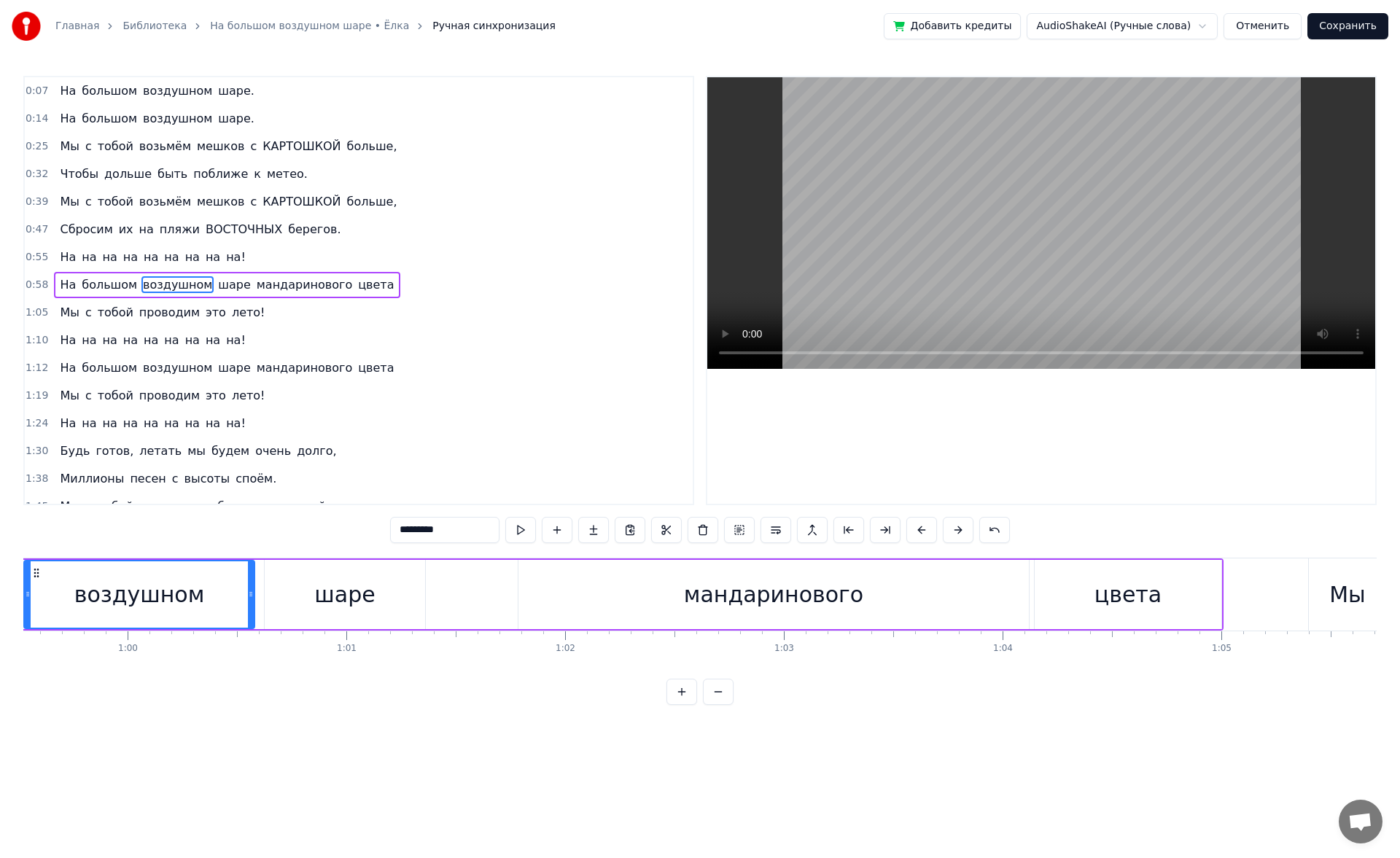
scroll to position [0, 12942]
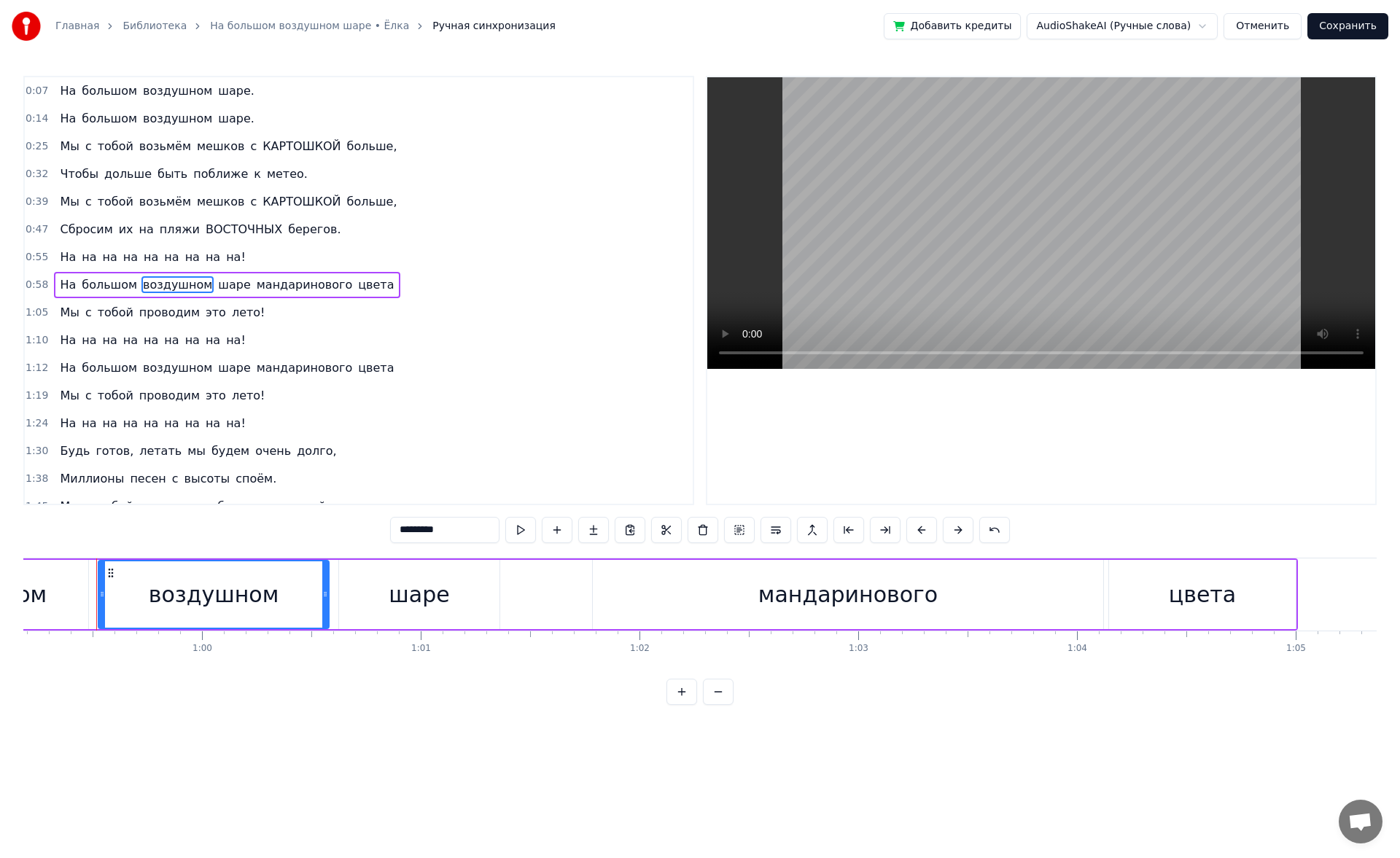
drag, startPoint x: 467, startPoint y: 526, endPoint x: 362, endPoint y: 536, distance: 105.5
click at [362, 536] on div "0:07 На большом воздушном шаре. 0:14 На большом воздушном шаре. 0:25 Мы с тобой…" at bounding box center [700, 390] width 1353 height 629
click at [422, 591] on div "шаре" at bounding box center [418, 594] width 61 height 33
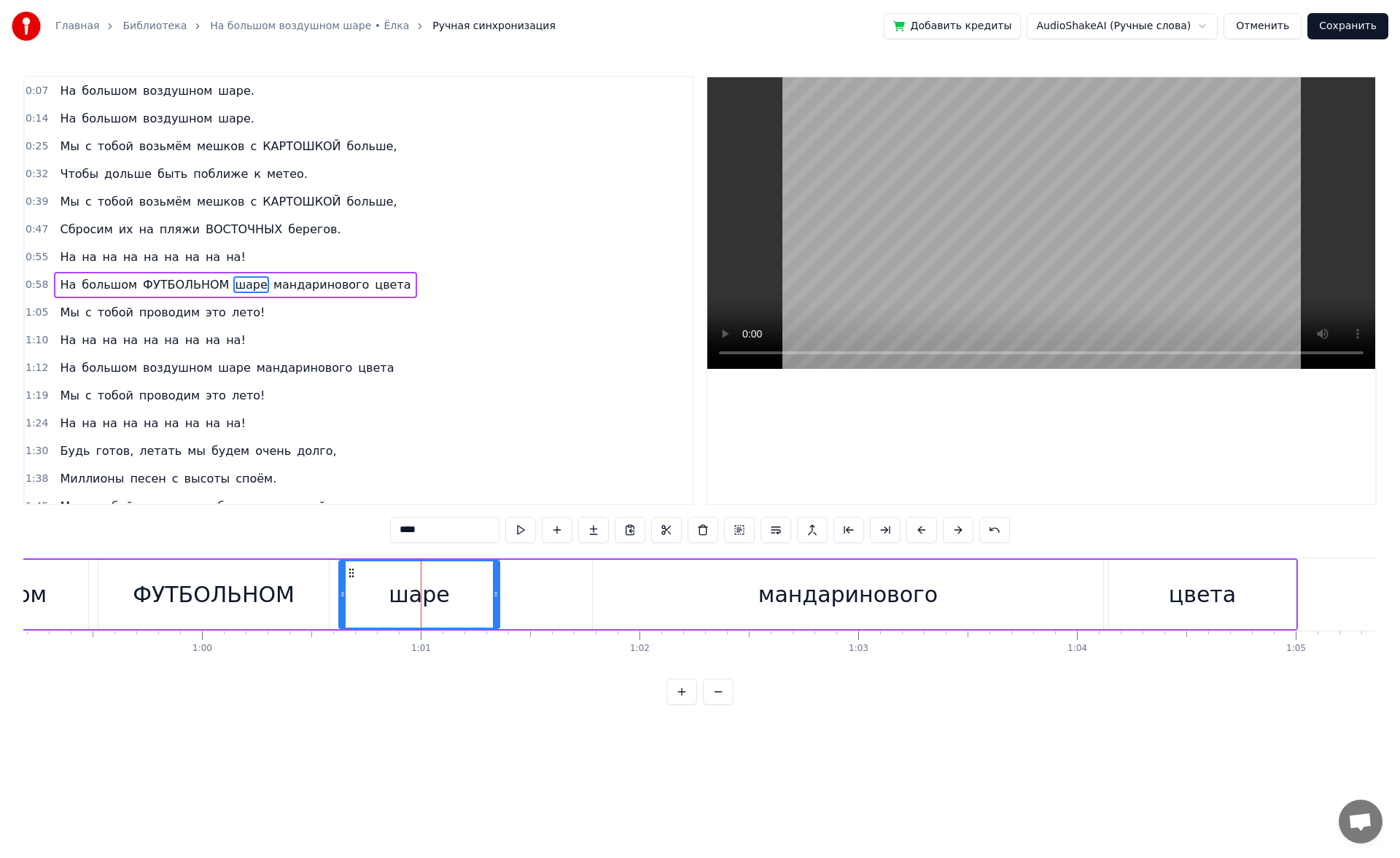
drag, startPoint x: 451, startPoint y: 525, endPoint x: 311, endPoint y: 521, distance: 140.1
click at [311, 521] on div "0:07 На большом воздушном шаре. 0:14 На большом воздушном шаре. 0:25 Мы с тобой…" at bounding box center [700, 390] width 1353 height 629
click at [80, 344] on span "на" at bounding box center [89, 339] width 18 height 17
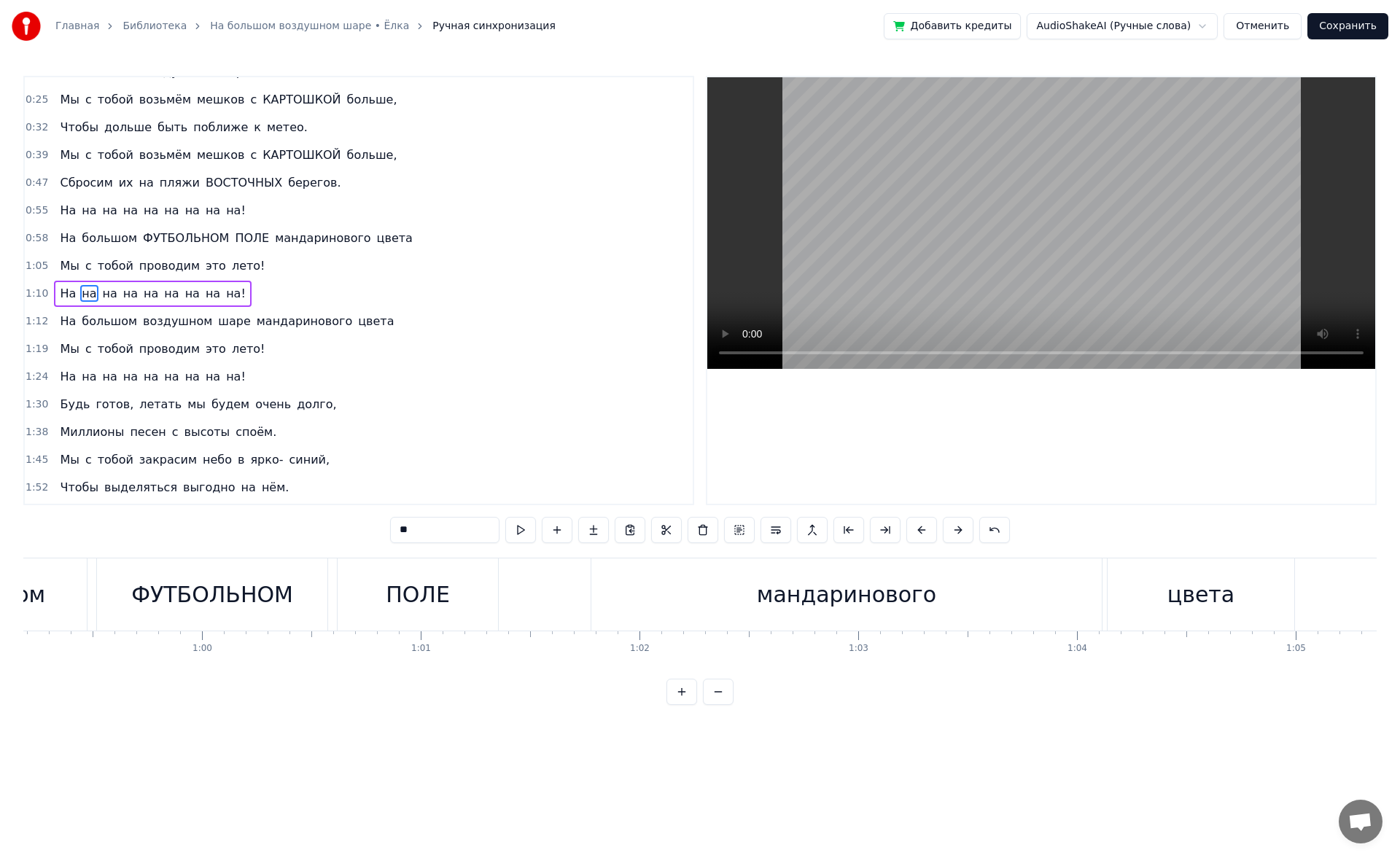
scroll to position [50, 0]
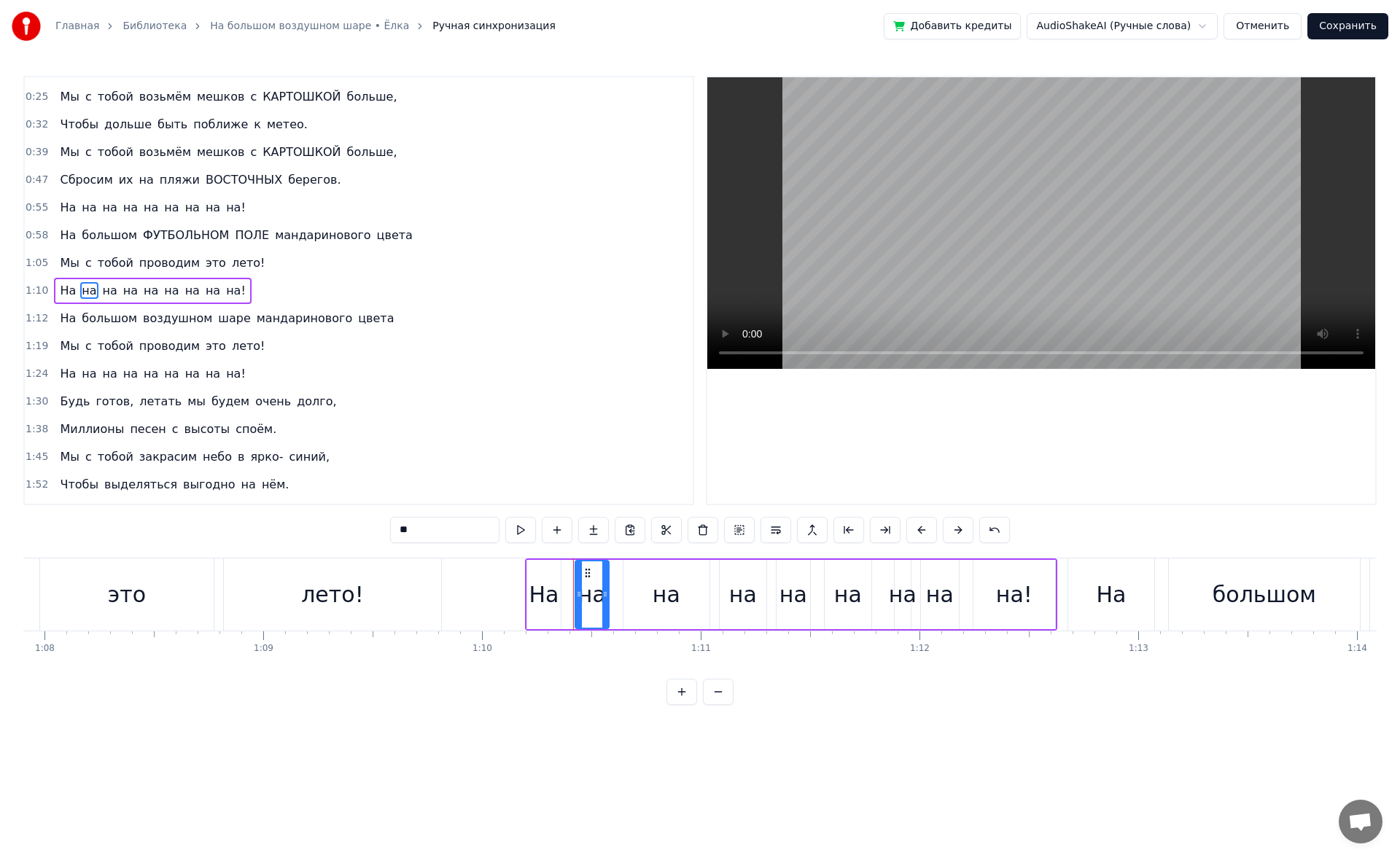
click at [65, 296] on span "На" at bounding box center [67, 290] width 19 height 17
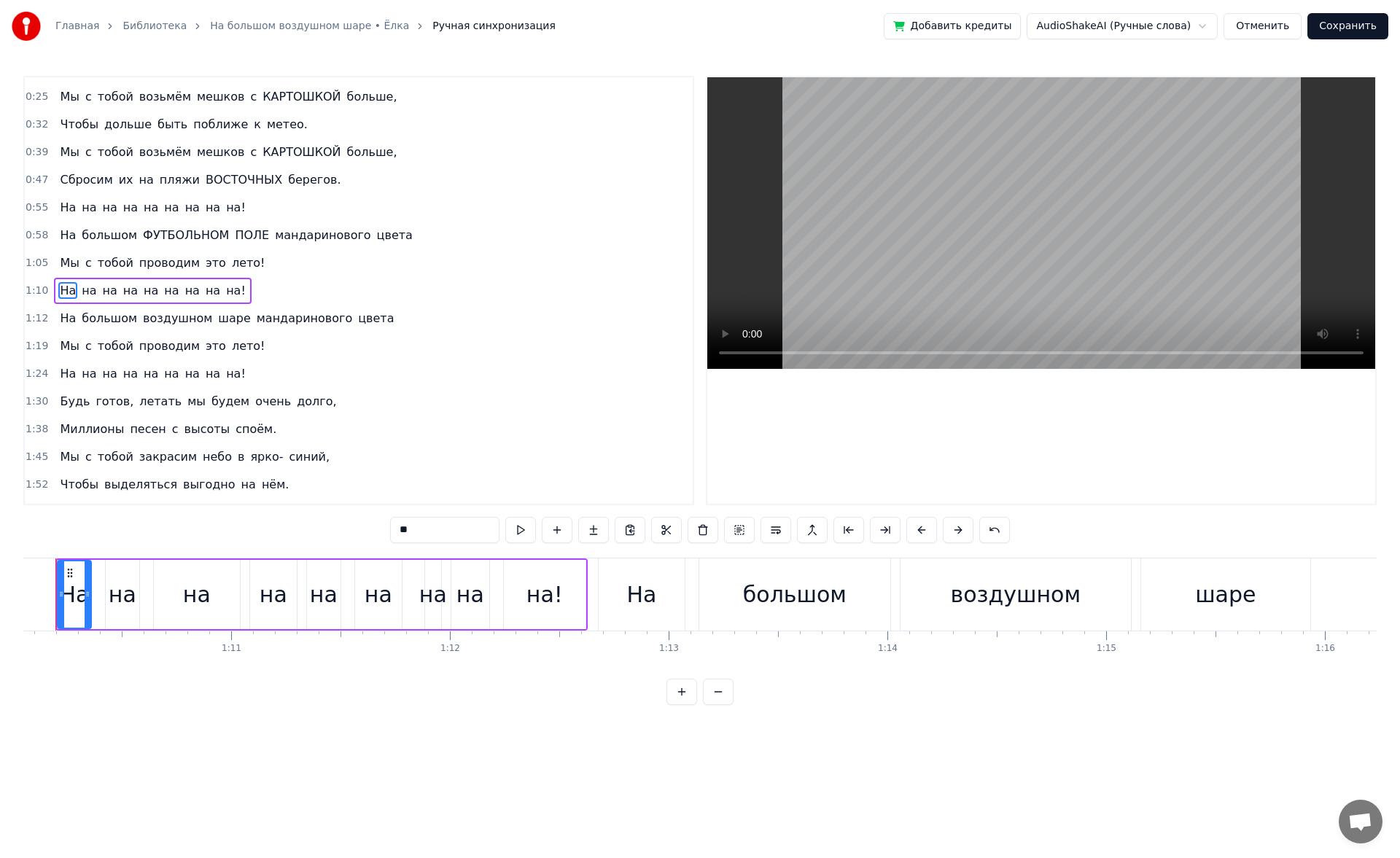
scroll to position [0, 15277]
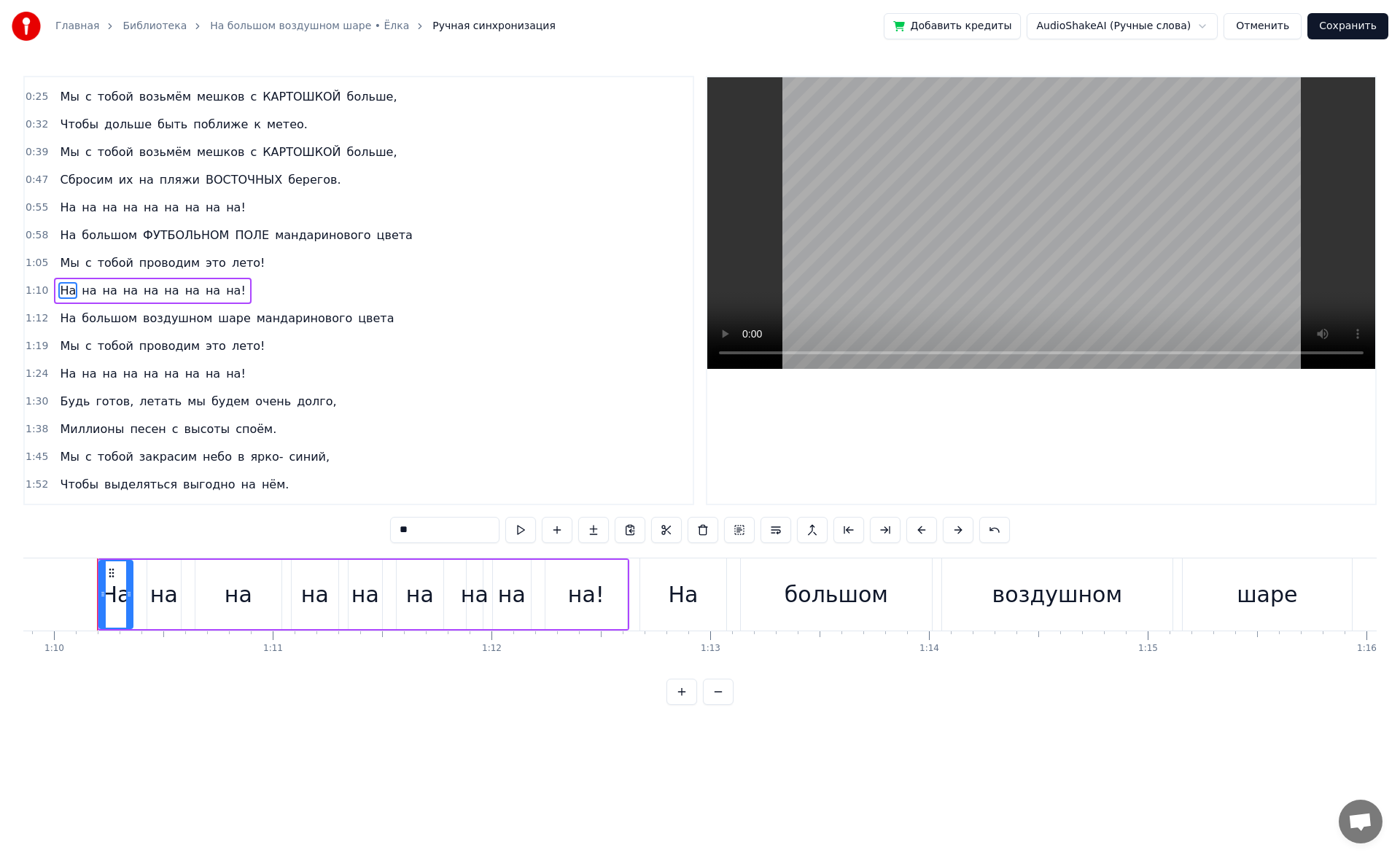
drag, startPoint x: 425, startPoint y: 530, endPoint x: 368, endPoint y: 531, distance: 57.0
click at [368, 531] on div "0:07 На большом воздушном шаре. 0:14 На большом воздушном шаре. 0:25 Мы с тобой…" at bounding box center [700, 390] width 1353 height 629
click at [158, 586] on div "на" at bounding box center [164, 594] width 28 height 33
drag, startPoint x: 422, startPoint y: 529, endPoint x: 349, endPoint y: 511, distance: 75.2
click at [349, 511] on div "0:07 На большом воздушном шаре. 0:14 На большом воздушном шаре. 0:25 Мы с тобой…" at bounding box center [700, 390] width 1353 height 629
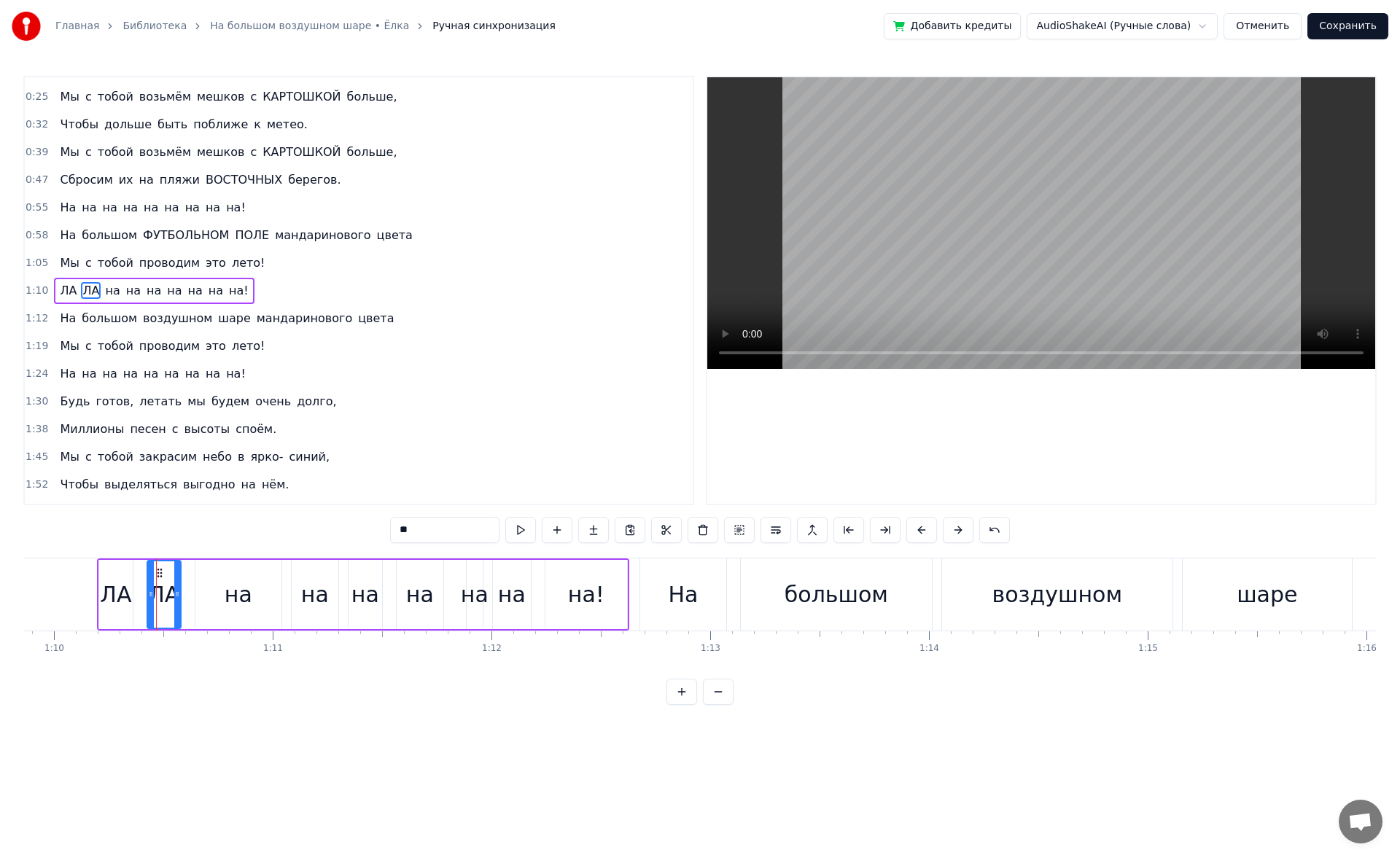
click at [248, 579] on div "на" at bounding box center [238, 594] width 28 height 33
drag, startPoint x: 428, startPoint y: 529, endPoint x: 366, endPoint y: 513, distance: 64.0
click at [366, 513] on div "0:07 На большом воздушном шаре. 0:14 На большом воздушном шаре. 0:25 Мы с тобой…" at bounding box center [700, 390] width 1353 height 629
click at [317, 589] on div "на" at bounding box center [315, 594] width 28 height 33
drag, startPoint x: 430, startPoint y: 529, endPoint x: 354, endPoint y: 525, distance: 76.1
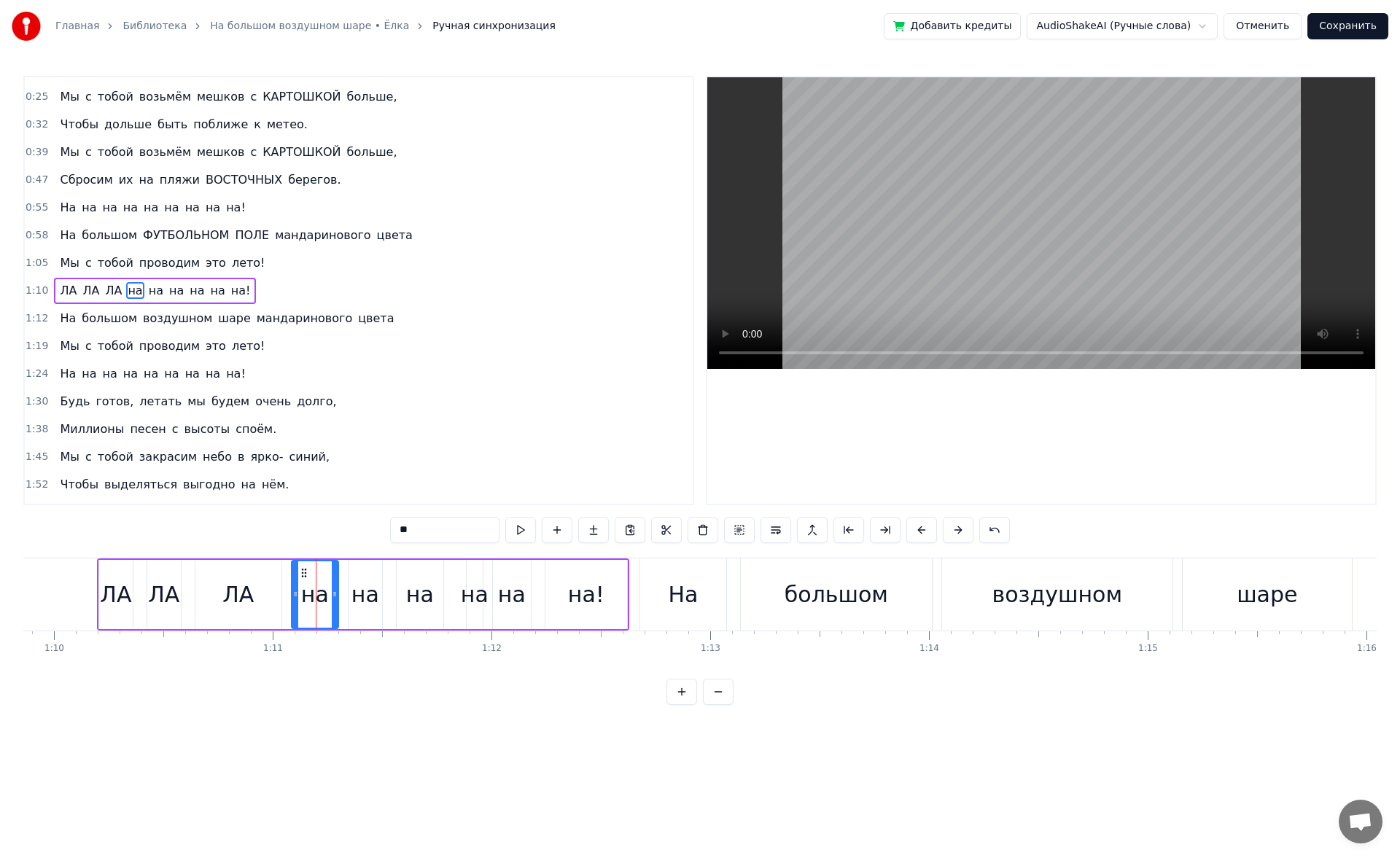
click at [354, 525] on div "0:07 На большом воздушном шаре. 0:14 На большом воздушном шаре. 0:25 Мы с тобой…" at bounding box center [700, 390] width 1353 height 629
click at [372, 598] on div "на" at bounding box center [365, 594] width 28 height 33
drag, startPoint x: 412, startPoint y: 534, endPoint x: 372, endPoint y: 531, distance: 40.1
click at [372, 531] on div "0:07 На большом воздушном шаре. 0:14 На большом воздушном шаре. 0:25 Мы с тобой…" at bounding box center [700, 390] width 1353 height 629
click at [410, 581] on div "на" at bounding box center [420, 594] width 28 height 33
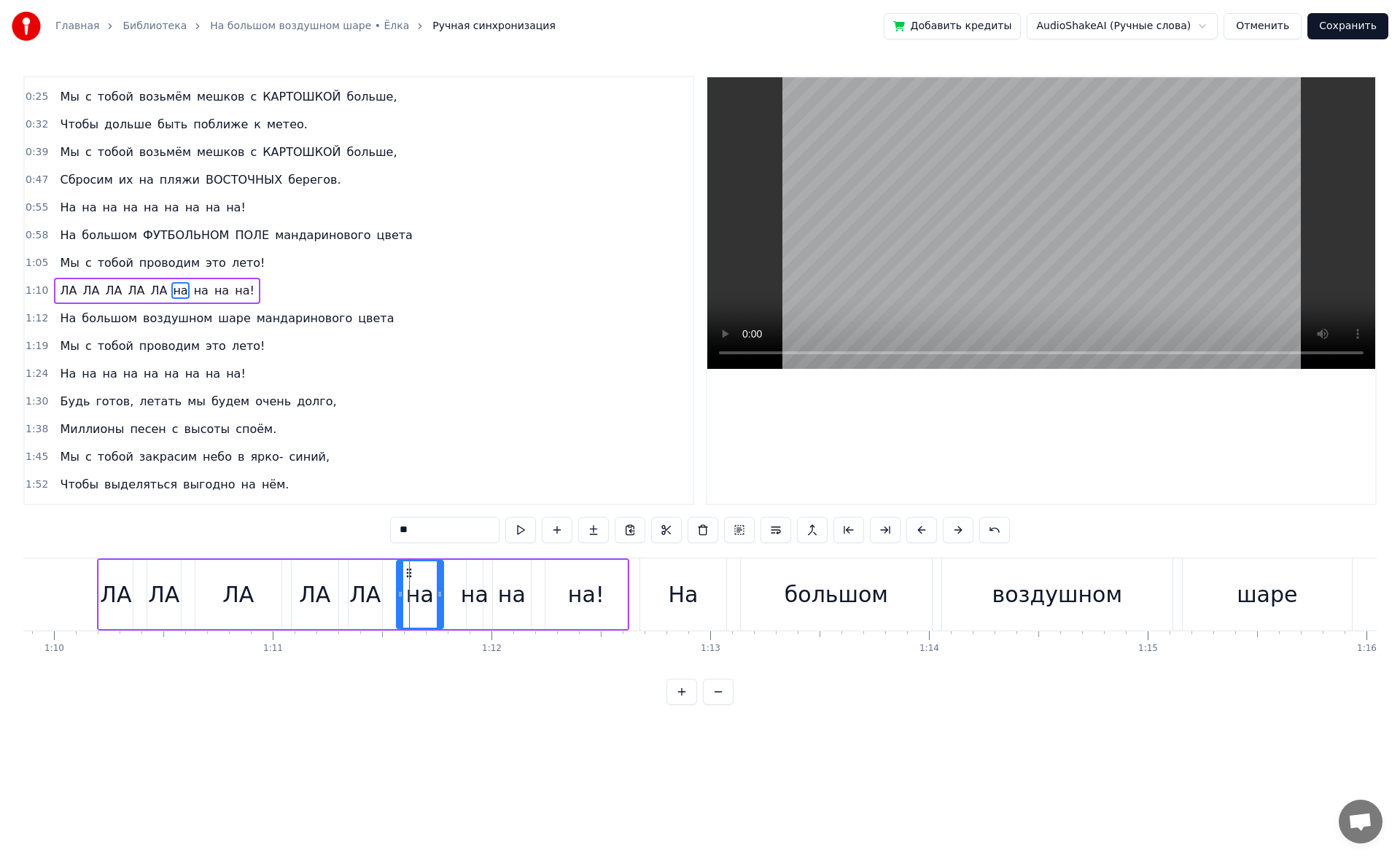
drag, startPoint x: 435, startPoint y: 529, endPoint x: 309, endPoint y: 509, distance: 127.6
click at [309, 509] on div "0:07 На большом воздушном шаре. 0:14 На большом воздушном шаре. 0:25 Мы с тобой…" at bounding box center [700, 390] width 1353 height 629
type input "*"
click at [480, 589] on div "на" at bounding box center [475, 594] width 28 height 33
drag, startPoint x: 426, startPoint y: 529, endPoint x: 375, endPoint y: 535, distance: 51.4
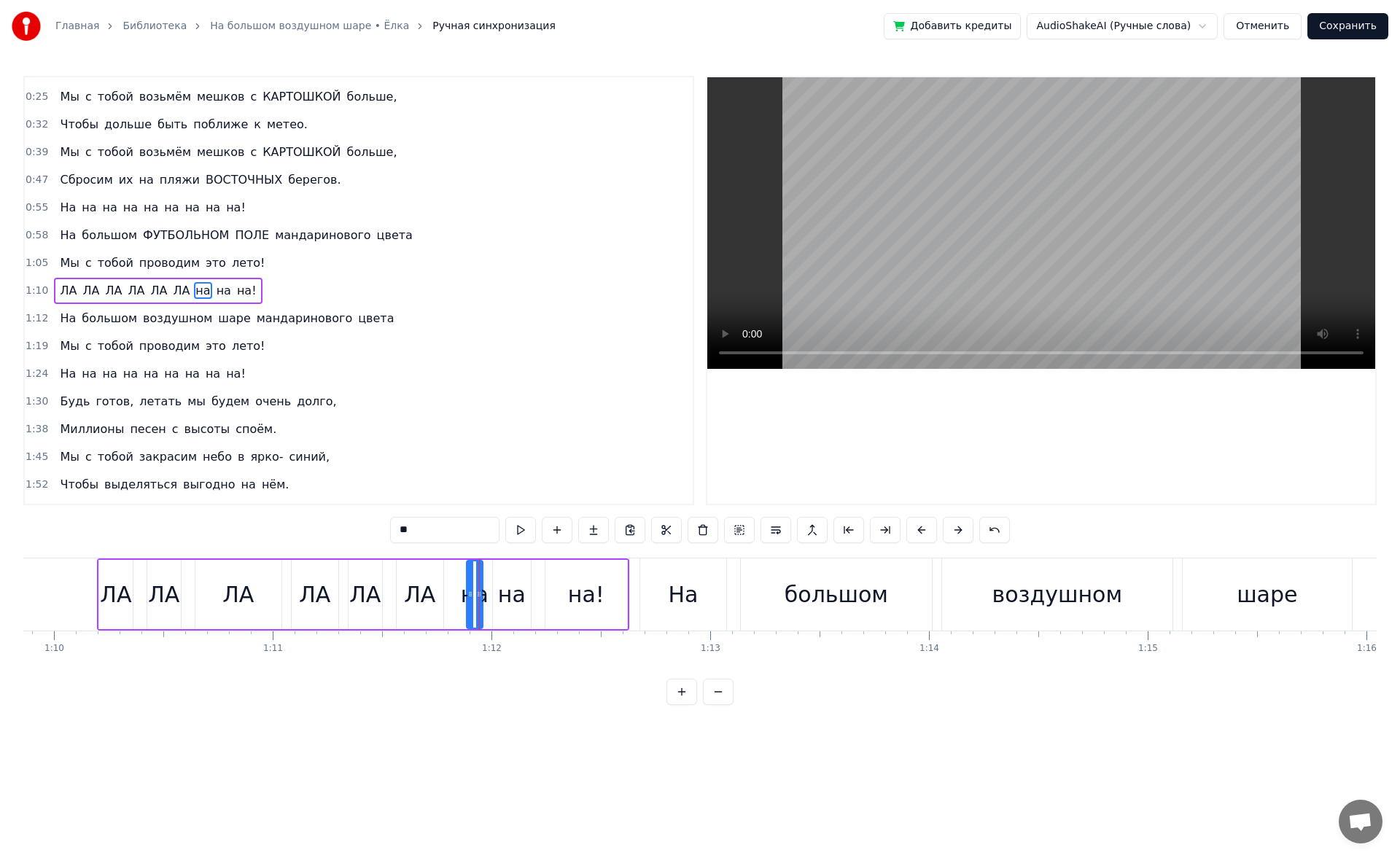
click at [375, 535] on div "0:07 На большом воздушном шаре. 0:14 На большом воздушном шаре. 0:25 Мы с тобой…" at bounding box center [700, 390] width 1353 height 629
click at [507, 609] on div "на" at bounding box center [512, 594] width 28 height 33
drag, startPoint x: 412, startPoint y: 521, endPoint x: 367, endPoint y: 526, distance: 45.3
click at [367, 526] on div "0:07 На большом воздушном шаре. 0:14 На большом воздушном шаре. 0:25 Мы с тобой…" at bounding box center [700, 390] width 1353 height 629
click at [571, 595] on div "на!" at bounding box center [586, 594] width 37 height 33
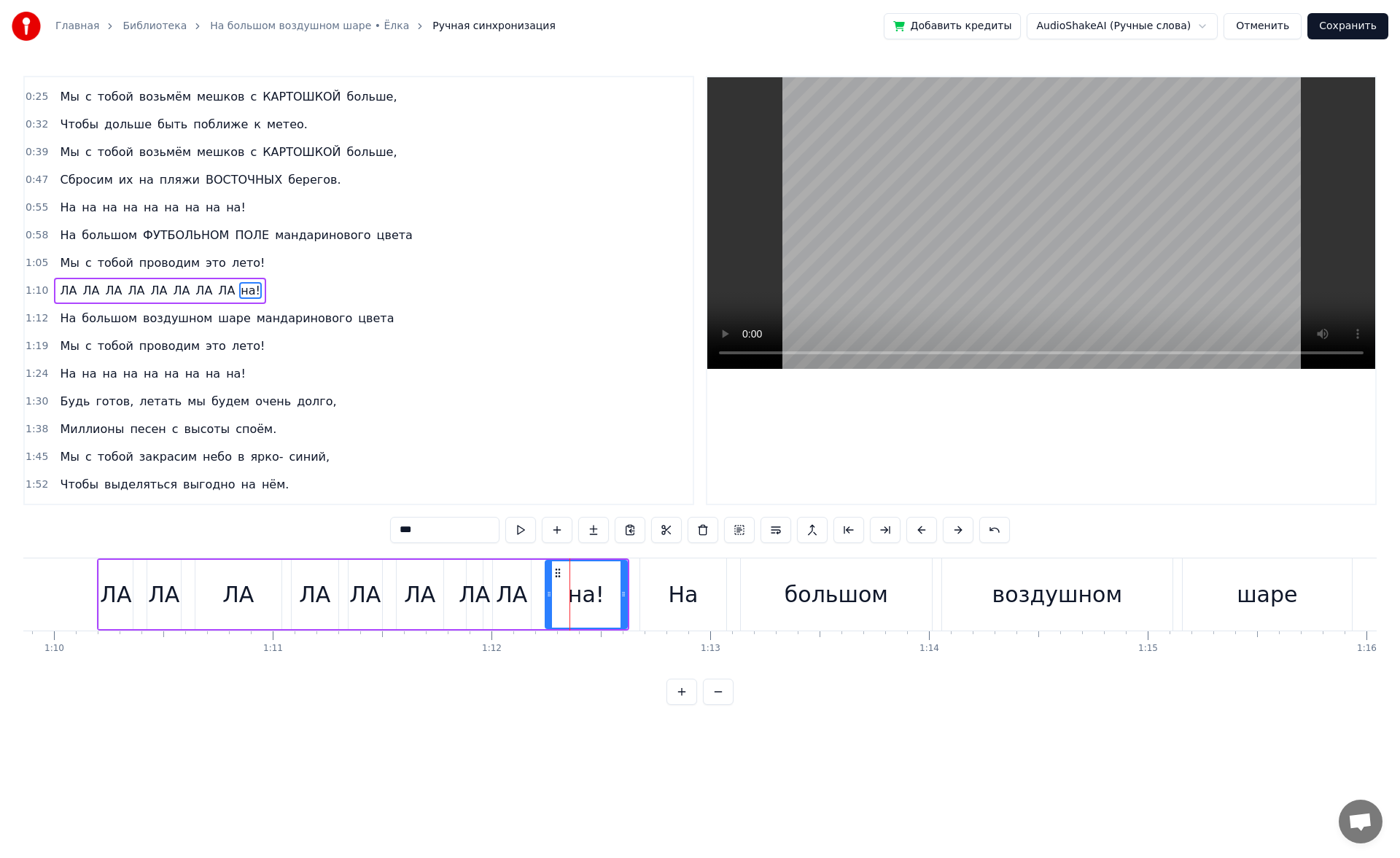
drag, startPoint x: 432, startPoint y: 524, endPoint x: 369, endPoint y: 526, distance: 63.0
click at [369, 526] on div "0:07 На большом воздушном шаре. 0:14 На большом воздушном шаре. 0:25 Мы с тобой…" at bounding box center [700, 390] width 1353 height 629
type input "***"
click at [1332, 30] on button "Сохранить" at bounding box center [1347, 26] width 81 height 26
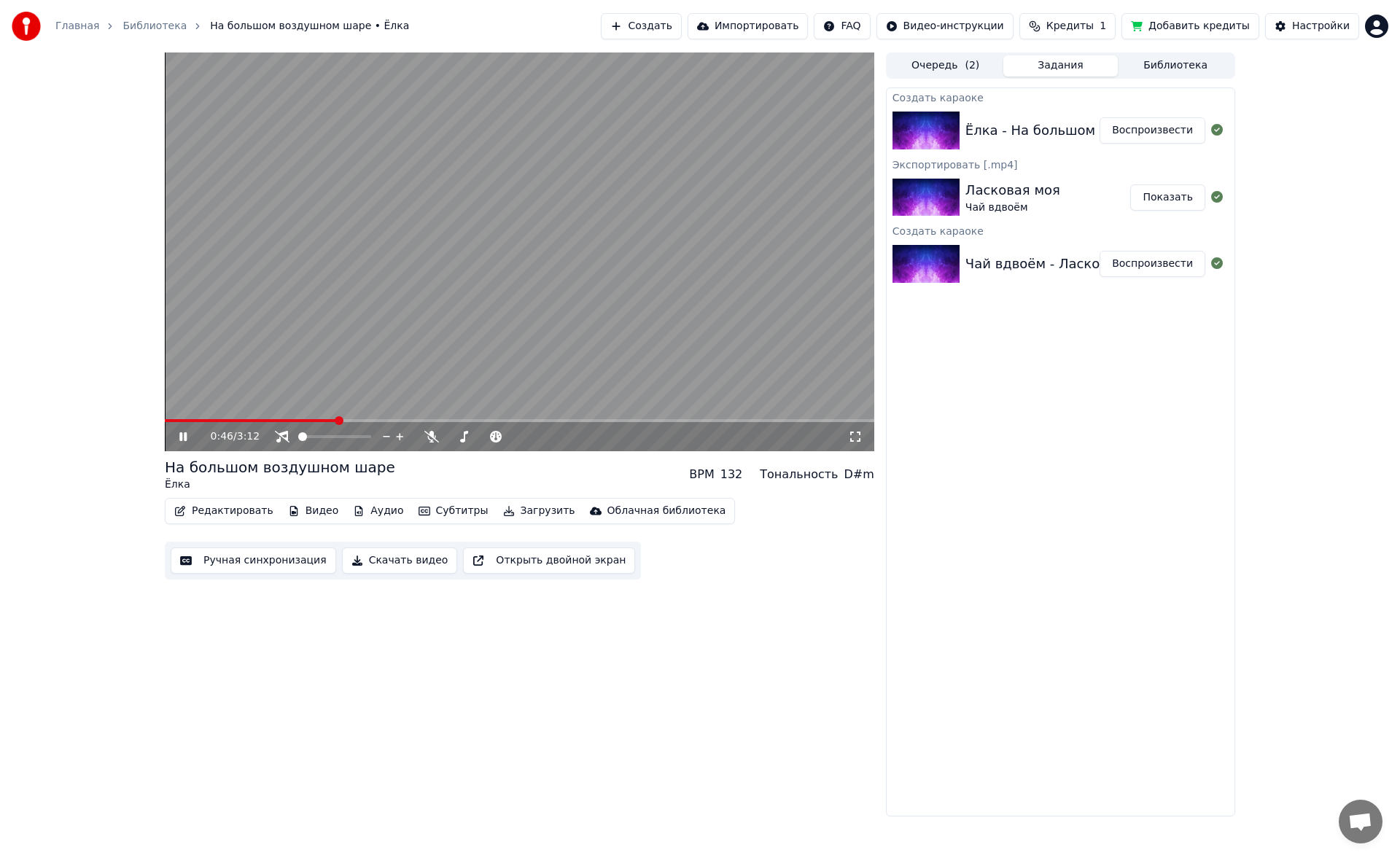
click at [75, 537] on div "0:46 / 3:12 На большом воздушном шаре Ёлка BPM 132 Тональность D#m Редактироват…" at bounding box center [700, 435] width 1400 height 764
click at [188, 436] on icon at bounding box center [194, 437] width 34 height 12
click at [1076, 323] on div "Создать караоке Ёлка - На большом воздушном шаре Воспроизвести Экспортировать […" at bounding box center [1061, 452] width 349 height 729
click at [399, 562] on button "Скачать видео" at bounding box center [400, 561] width 116 height 26
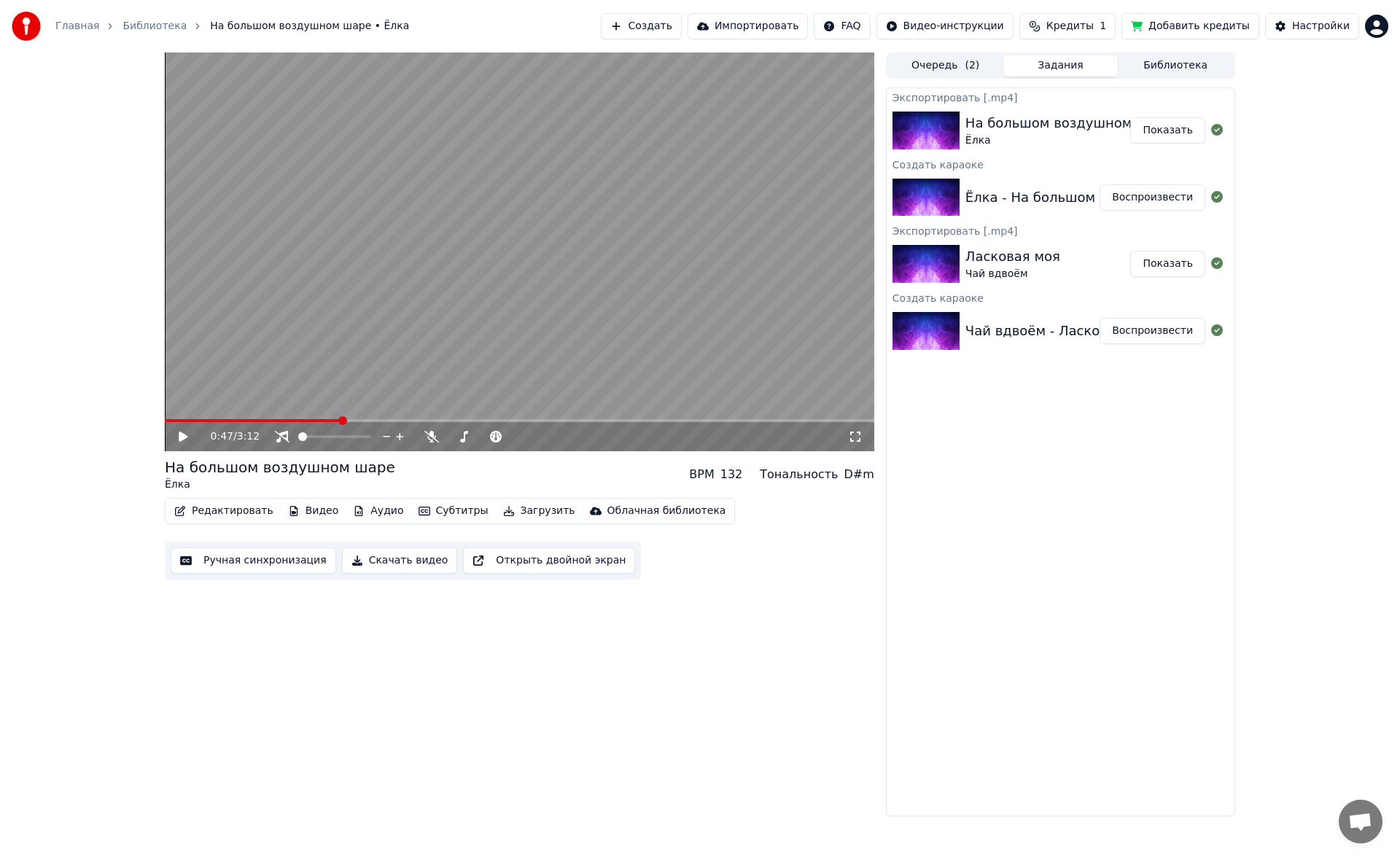
click at [1369, 43] on div "Главная Библиотека На большом воздушном шаре • Ёлка Создать Импортировать FAQ В…" at bounding box center [700, 26] width 1400 height 53
click at [1383, 7] on div "Главная Библиотека На большом воздушном шаре • Ёлка Создать Импортировать FAQ В…" at bounding box center [700, 26] width 1400 height 53
click at [1379, 21] on html "Главная Библиотека На большом воздушном шаре • Ёлка Создать Импортировать FAQ В…" at bounding box center [700, 429] width 1400 height 858
click at [1281, 157] on div "Выйти" at bounding box center [1312, 168] width 168 height 23
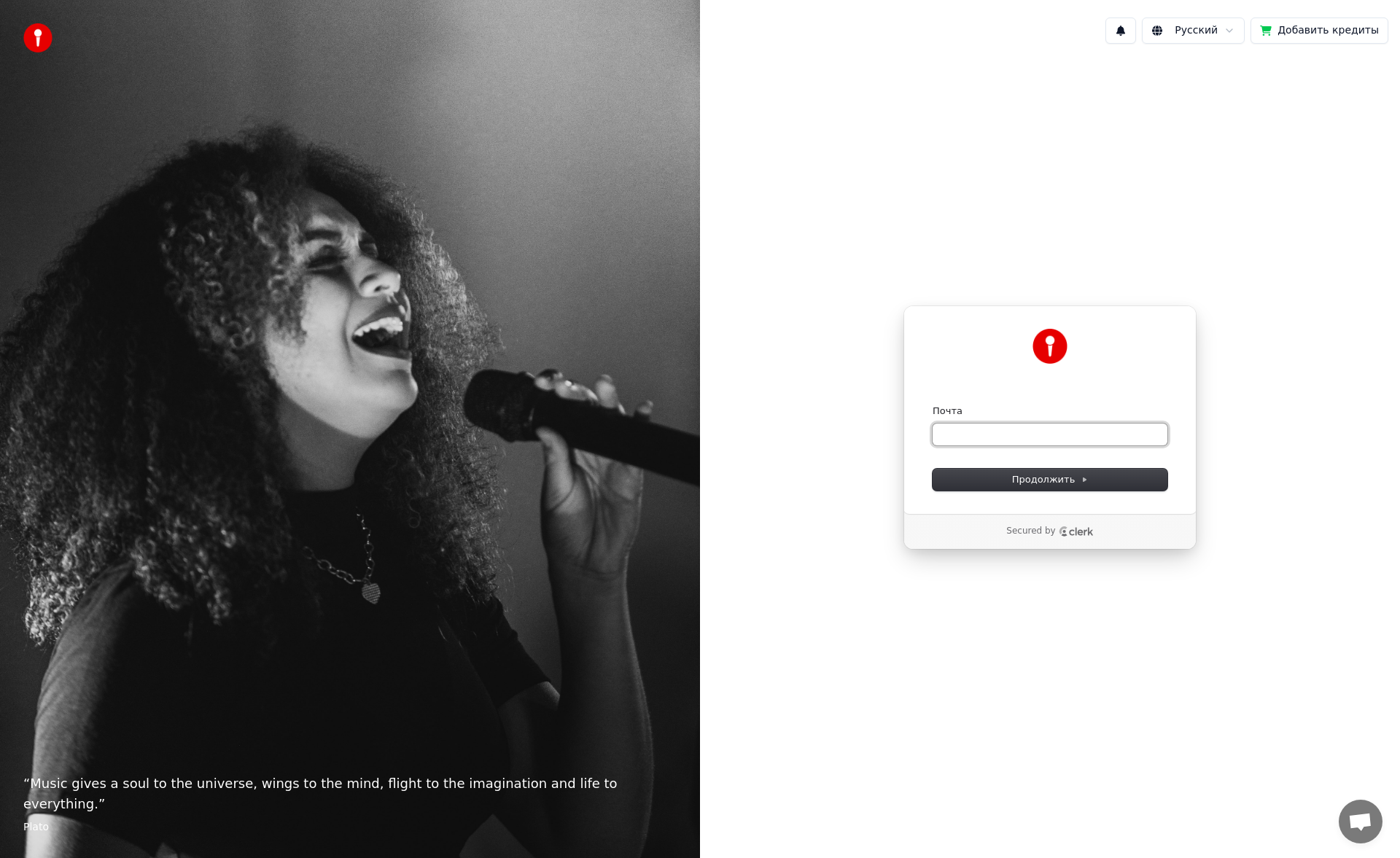
click at [1035, 434] on input "Почта" at bounding box center [1049, 434] width 234 height 22
type input "*"
click at [1128, 437] on input "Почта" at bounding box center [1049, 434] width 234 height 22
paste input "**********"
click at [1070, 483] on span "Продолжить" at bounding box center [1050, 479] width 77 height 13
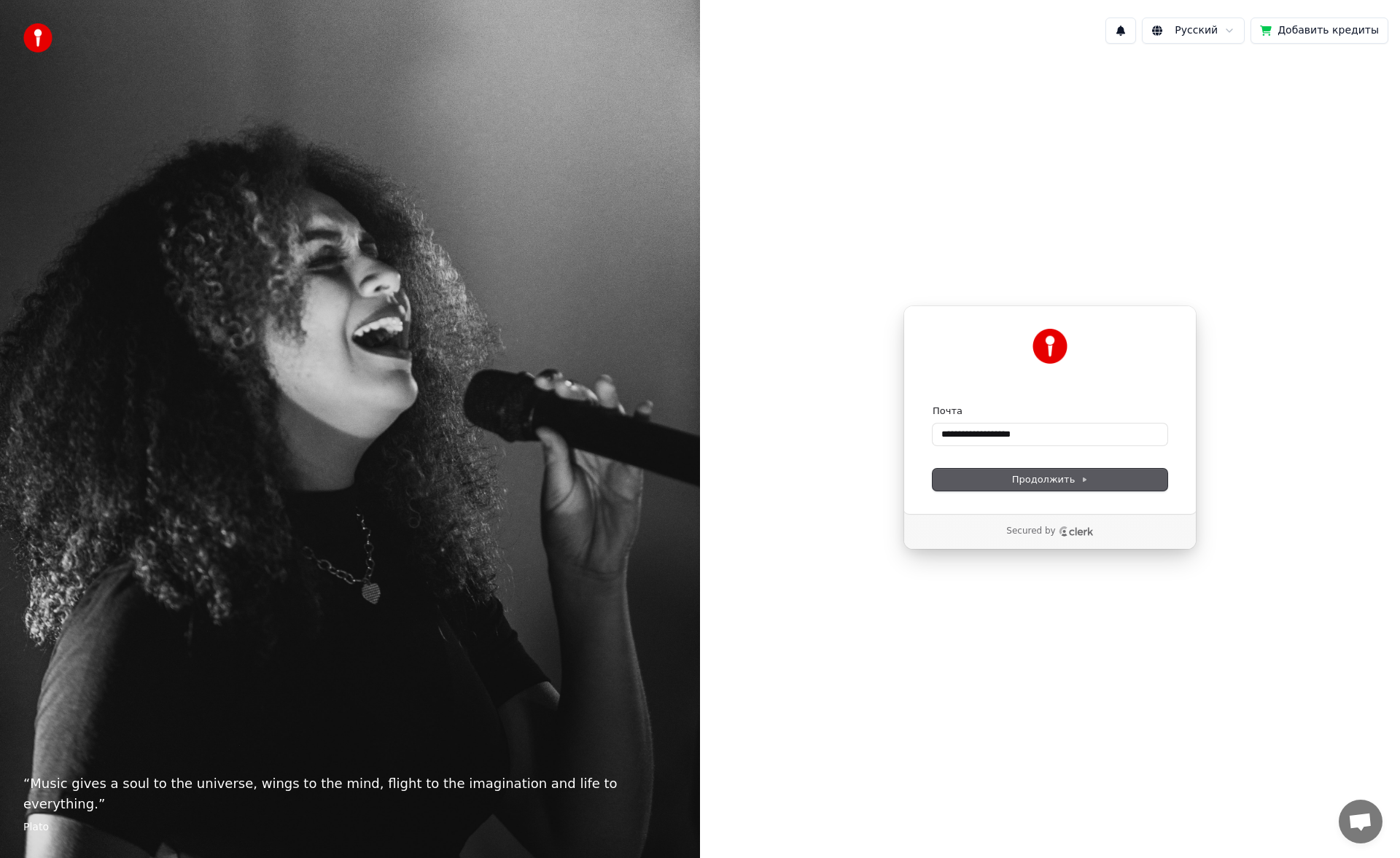
type input "**********"
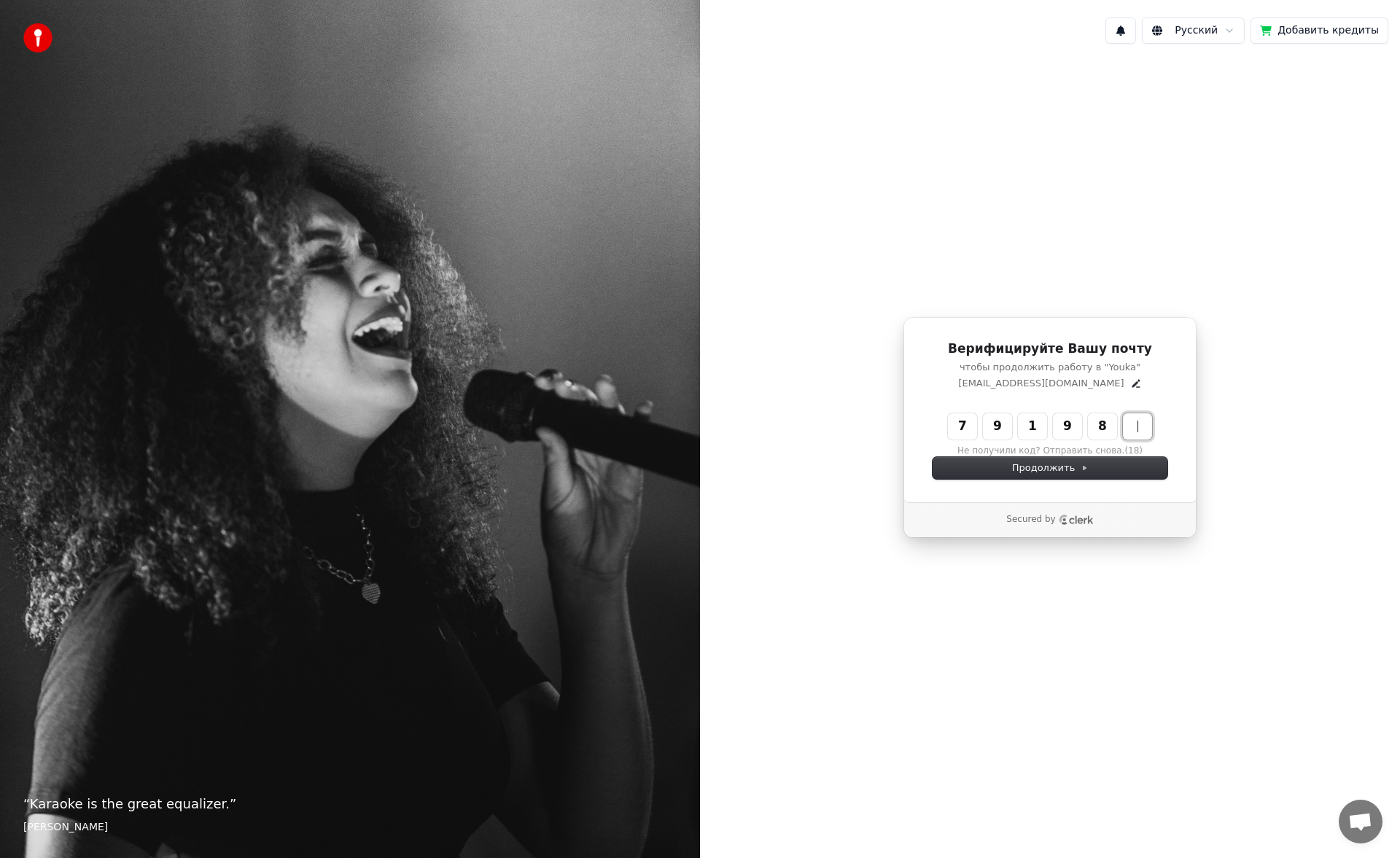
type input "******"
